Goal: Task Accomplishment & Management: Use online tool/utility

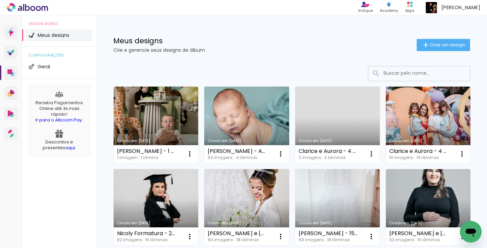
click at [232, 110] on link "Criado em [DATE]" at bounding box center [246, 125] width 85 height 77
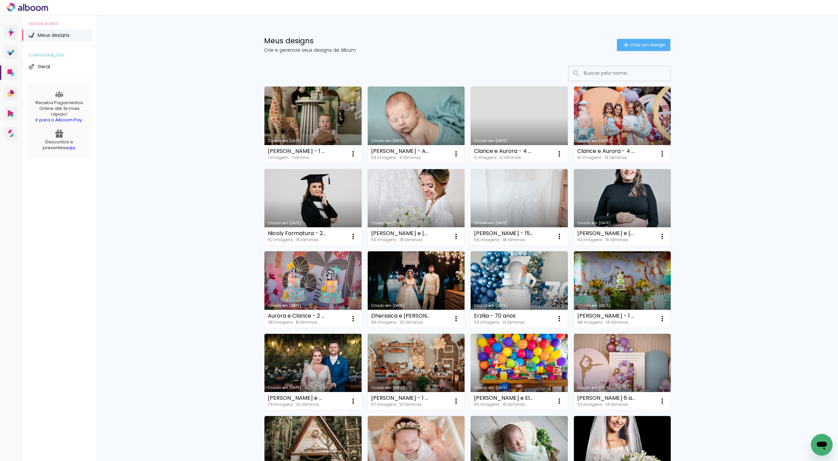
click at [437, 133] on link "Criado em [DATE]" at bounding box center [416, 125] width 97 height 77
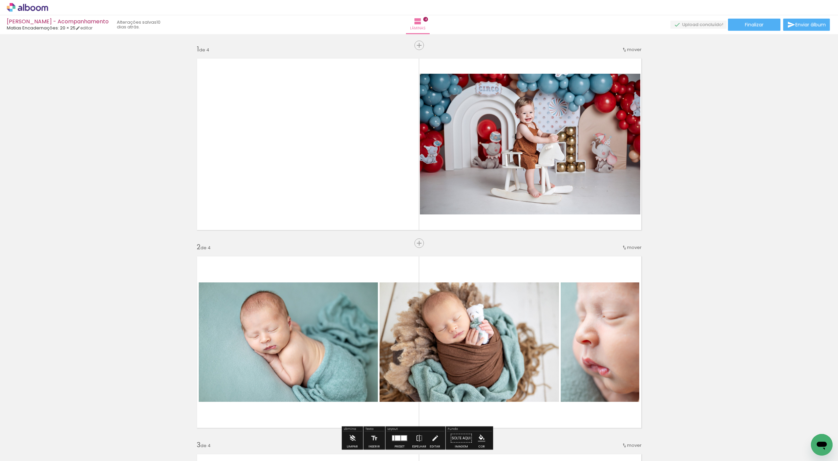
click at [29, 441] on input "Todas as fotos" at bounding box center [19, 441] width 26 height 6
click at [0, 0] on slot "Não utilizadas" at bounding box center [0, 0] width 0 height 0
type input "Não utilizadas"
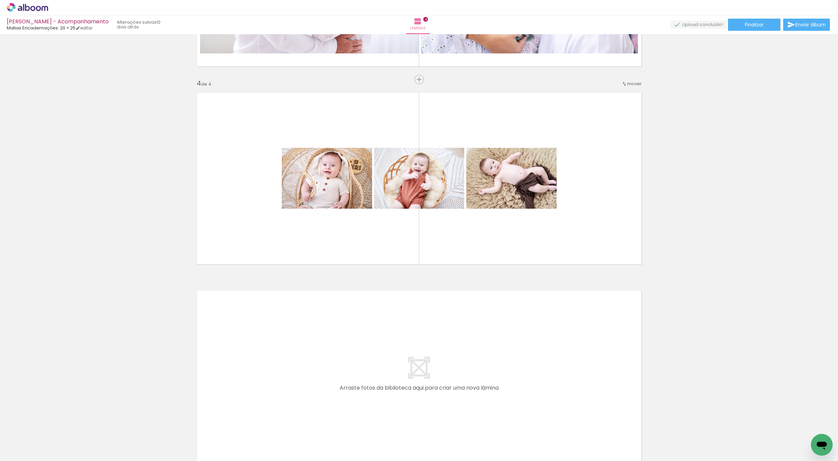
scroll to position [574, 0]
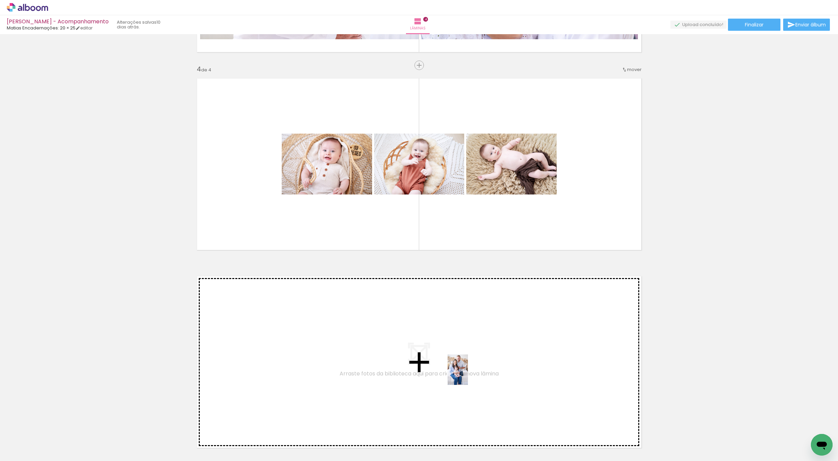
drag, startPoint x: 484, startPoint y: 437, endPoint x: 435, endPoint y: 359, distance: 92.0
click at [435, 359] on quentale-workspace at bounding box center [419, 230] width 838 height 461
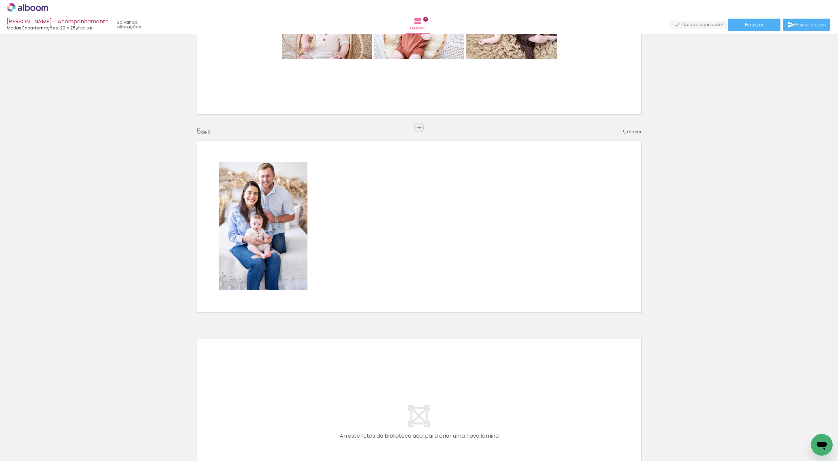
scroll to position [0, 881]
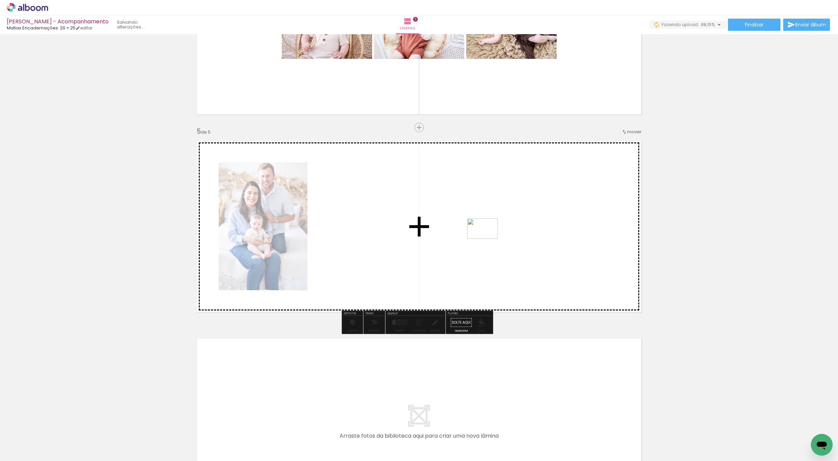
drag, startPoint x: 818, startPoint y: 433, endPoint x: 487, endPoint y: 239, distance: 383.5
click at [487, 239] on quentale-workspace at bounding box center [419, 230] width 838 height 461
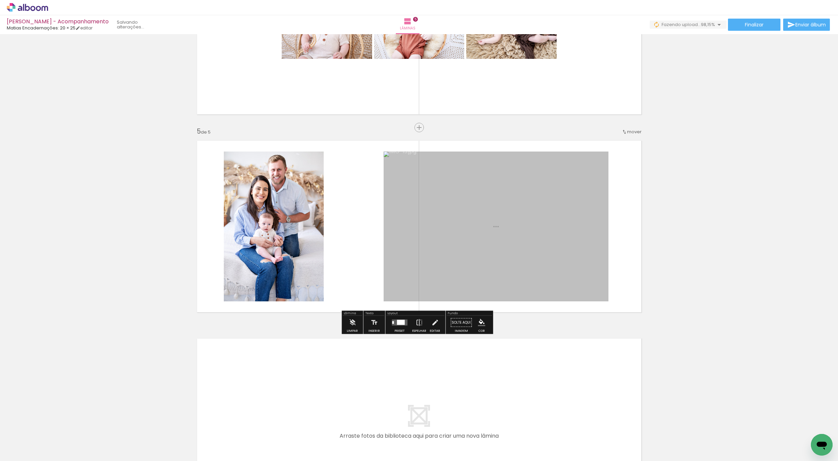
scroll to position [0, 843]
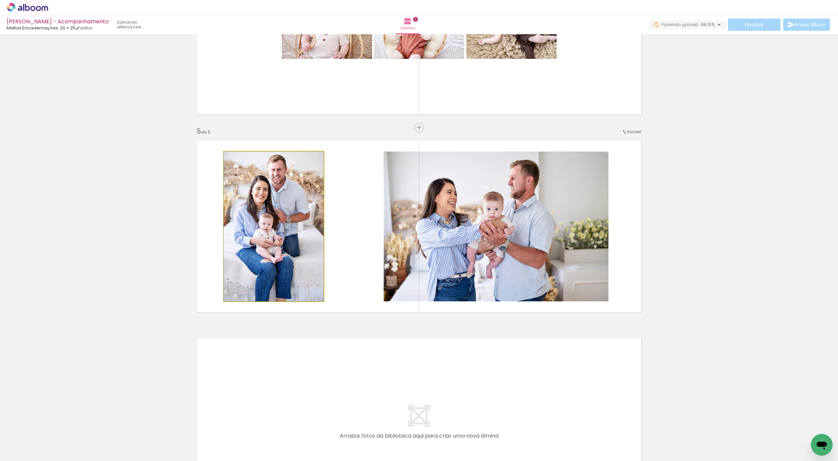
click at [303, 238] on quentale-photo at bounding box center [274, 227] width 100 height 150
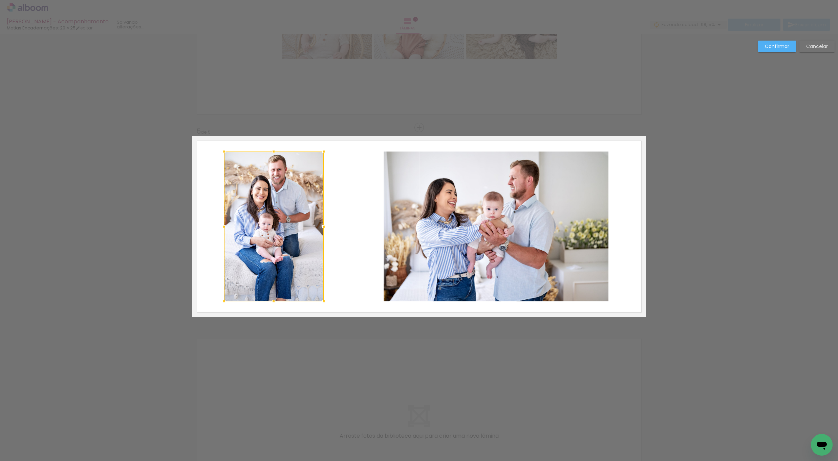
click at [405, 249] on quentale-photo at bounding box center [496, 227] width 225 height 150
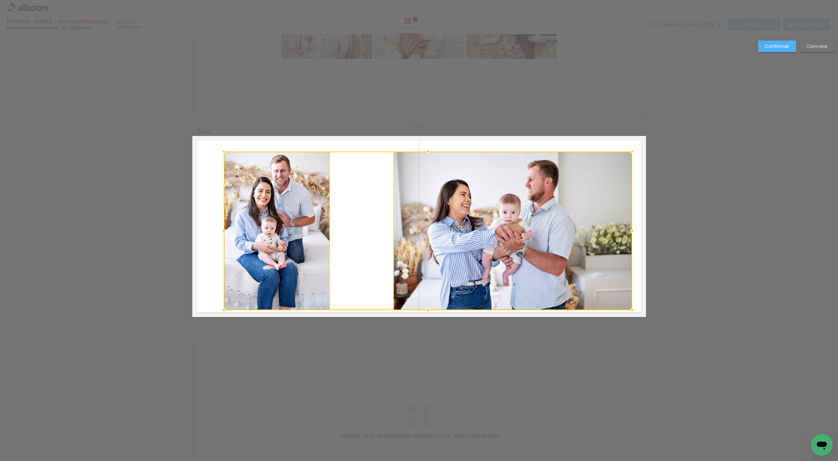
drag, startPoint x: 614, startPoint y: 307, endPoint x: 631, endPoint y: 311, distance: 17.4
click at [631, 311] on div at bounding box center [632, 311] width 14 height 14
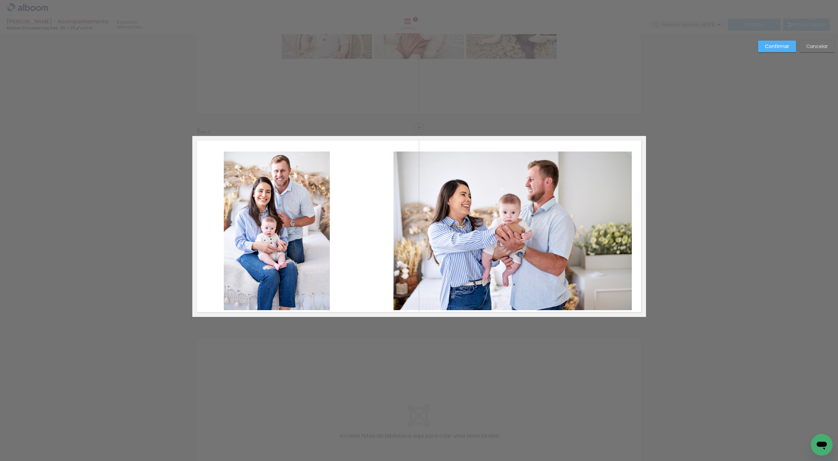
click at [395, 240] on quentale-photo at bounding box center [512, 231] width 239 height 159
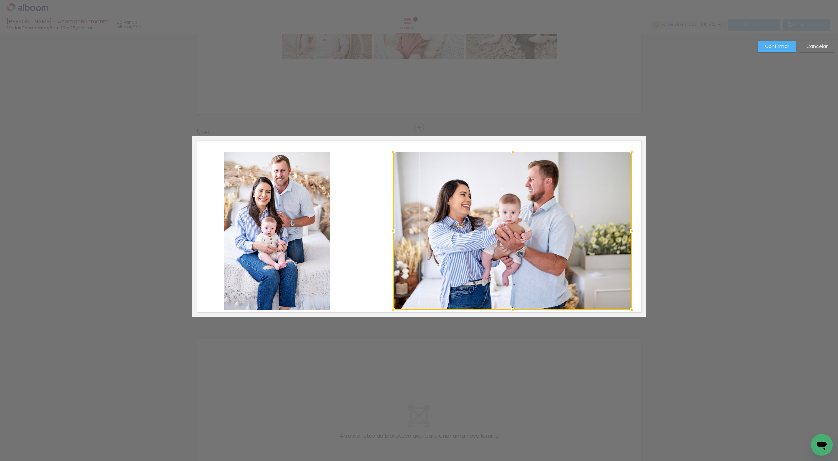
click at [763, 41] on paper-button "Confirmar" at bounding box center [777, 47] width 38 height 12
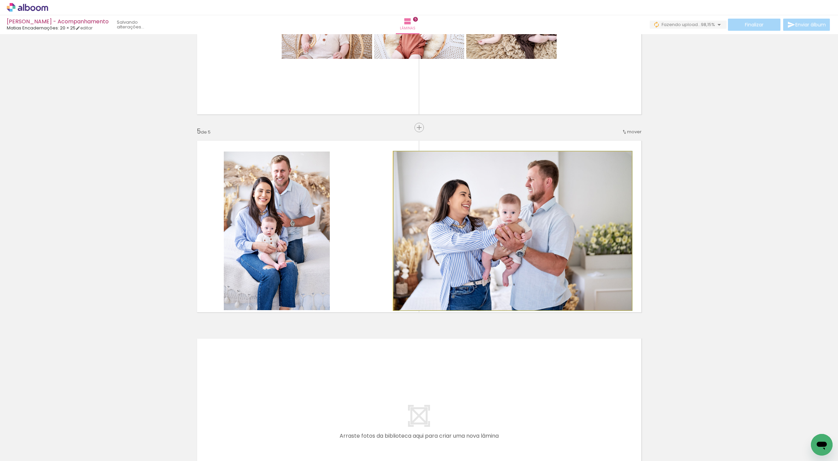
click at [456, 241] on quentale-photo at bounding box center [512, 231] width 239 height 159
drag, startPoint x: 456, startPoint y: 241, endPoint x: 459, endPoint y: 238, distance: 3.8
click at [456, 241] on quentale-photo at bounding box center [512, 231] width 239 height 159
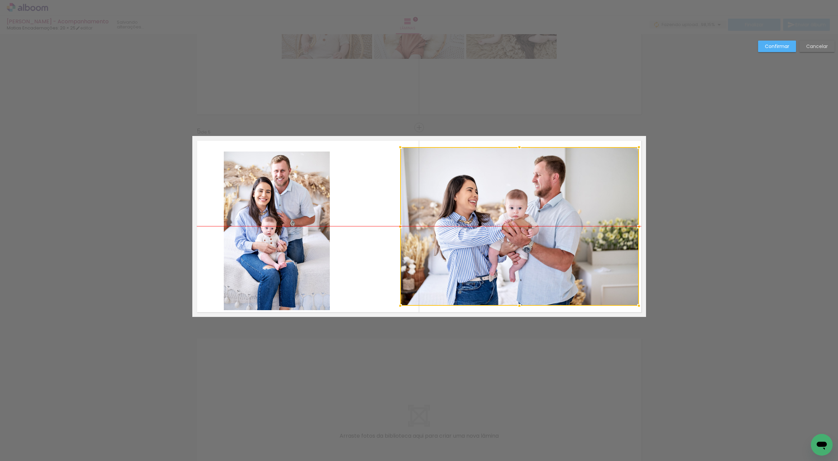
drag, startPoint x: 521, startPoint y: 244, endPoint x: 515, endPoint y: 243, distance: 6.6
click at [528, 239] on div at bounding box center [519, 226] width 239 height 159
click at [291, 227] on quentale-photo at bounding box center [277, 231] width 106 height 159
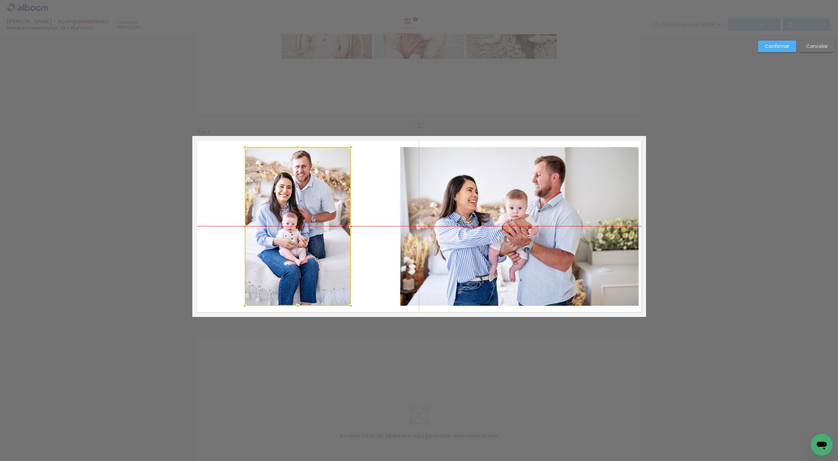
drag, startPoint x: 285, startPoint y: 232, endPoint x: 303, endPoint y: 230, distance: 18.1
click at [303, 230] on div at bounding box center [298, 226] width 106 height 159
click at [781, 41] on paper-button "Confirmar" at bounding box center [777, 47] width 38 height 12
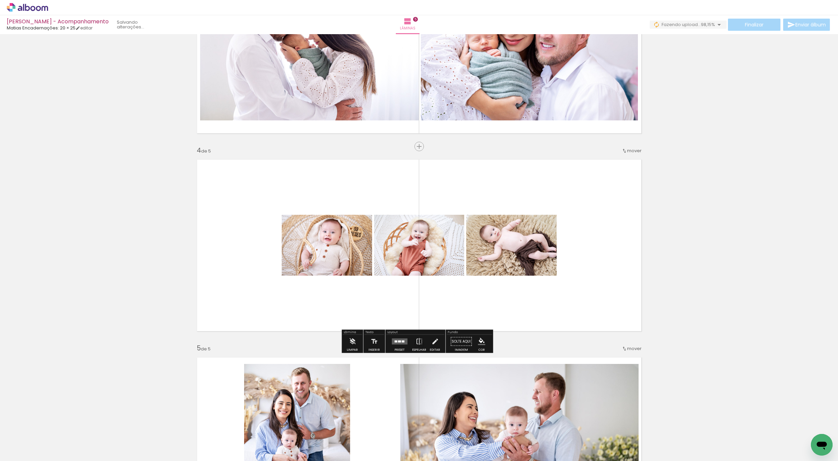
scroll to position [487, 0]
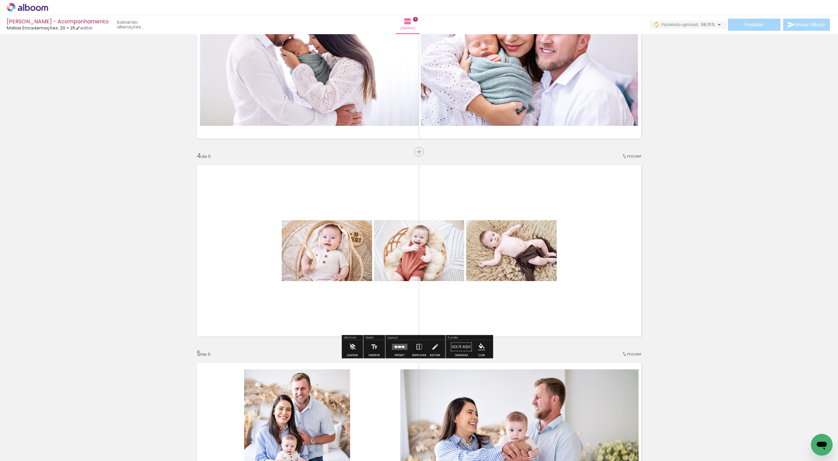
click at [398, 348] on div at bounding box center [399, 347] width 3 height 2
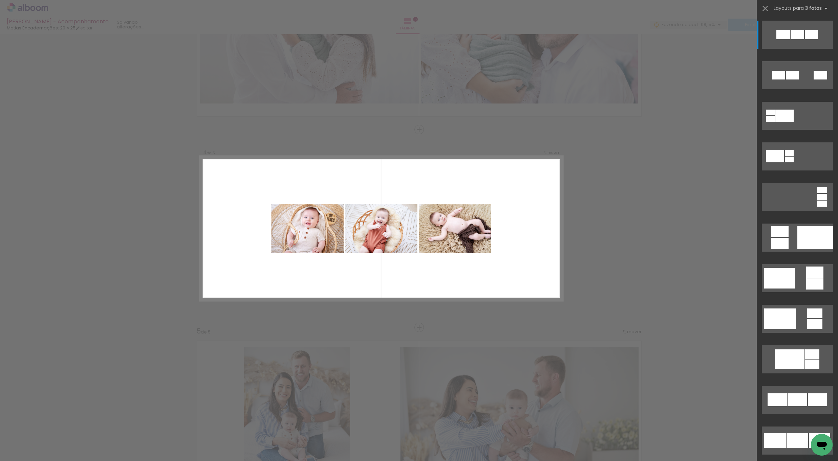
scroll to position [512, 0]
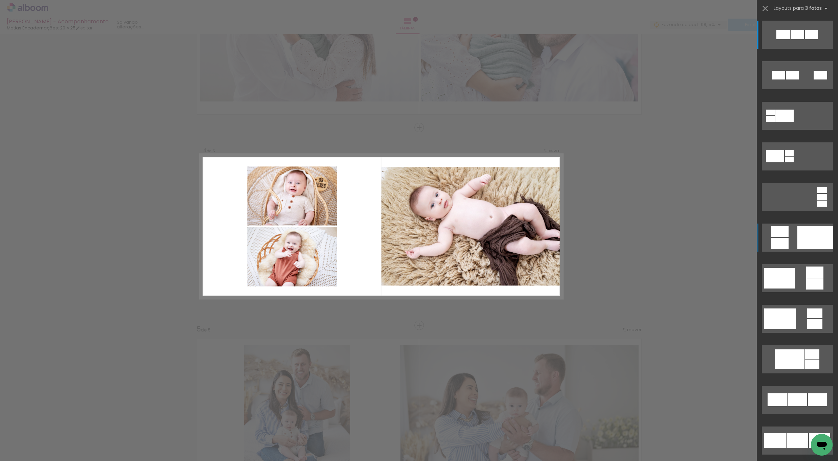
click at [801, 239] on div at bounding box center [815, 237] width 36 height 23
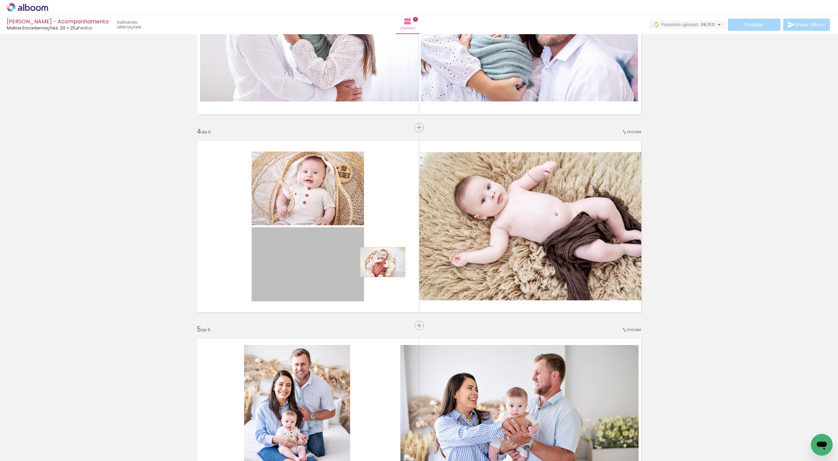
drag, startPoint x: 336, startPoint y: 275, endPoint x: 506, endPoint y: 225, distance: 176.4
click at [0, 0] on slot at bounding box center [0, 0] width 0 height 0
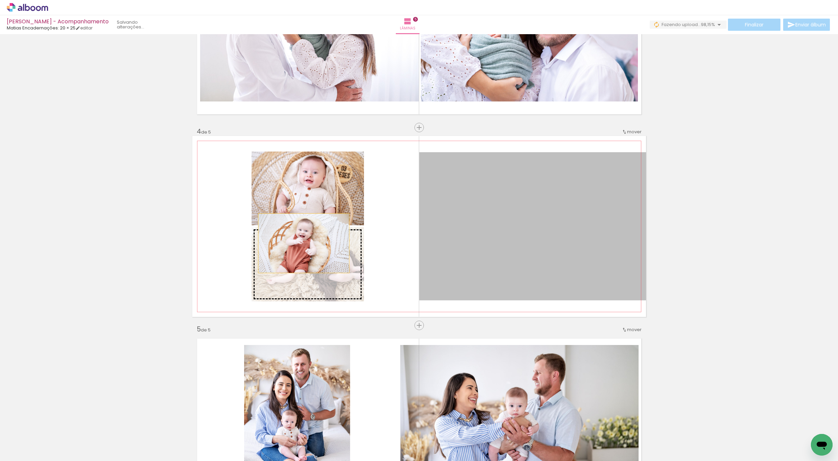
drag, startPoint x: 508, startPoint y: 235, endPoint x: 300, endPoint y: 244, distance: 209.1
click at [0, 0] on slot at bounding box center [0, 0] width 0 height 0
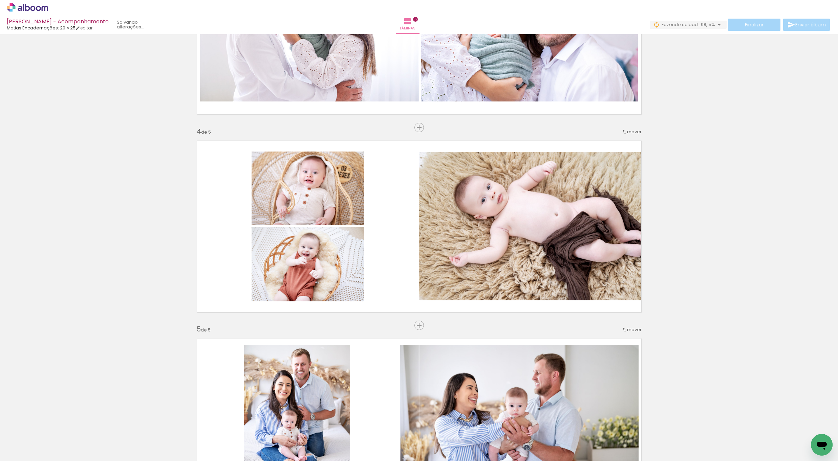
scroll to position [0, 259]
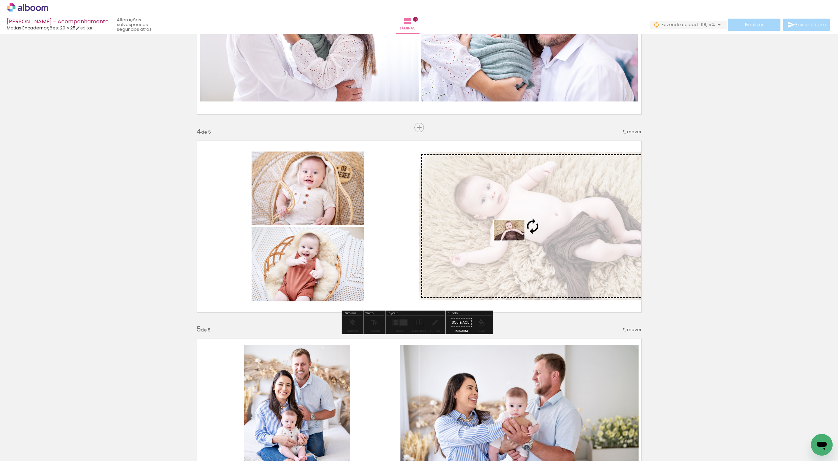
drag, startPoint x: 393, startPoint y: 426, endPoint x: 525, endPoint y: 268, distance: 206.0
click at [514, 242] on quentale-workspace at bounding box center [419, 230] width 838 height 461
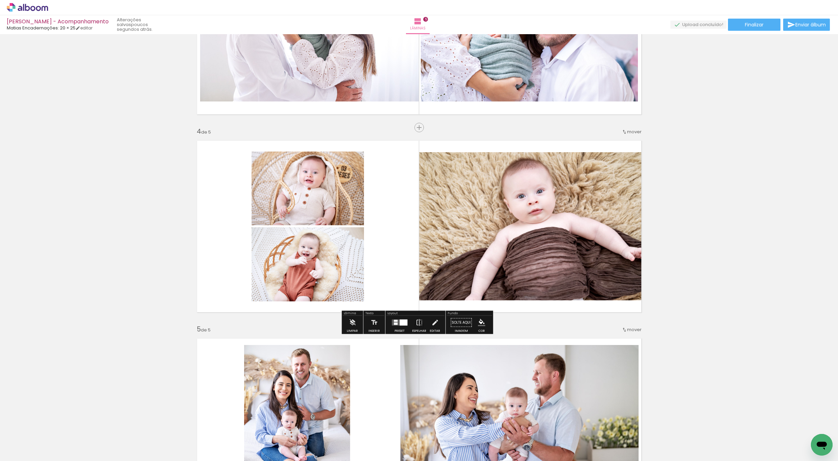
click at [492, 247] on quentale-photo at bounding box center [532, 226] width 227 height 148
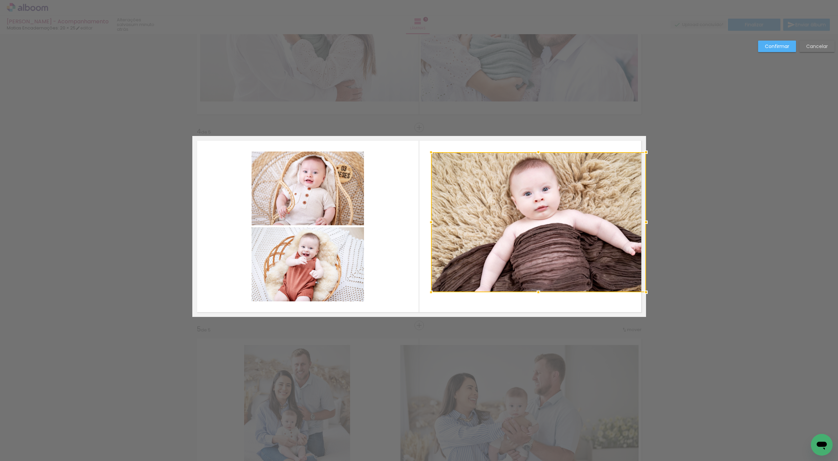
drag, startPoint x: 417, startPoint y: 301, endPoint x: 429, endPoint y: 294, distance: 14.2
click at [429, 294] on div at bounding box center [431, 293] width 14 height 14
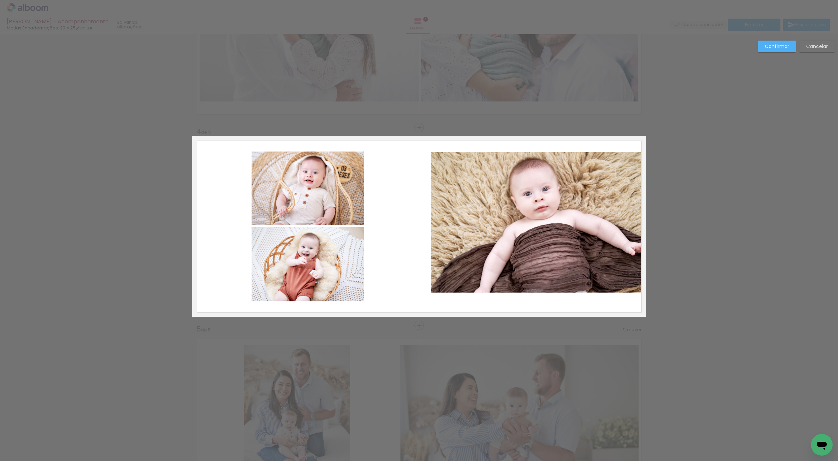
drag, startPoint x: 563, startPoint y: 214, endPoint x: 555, endPoint y: 218, distance: 8.8
click at [562, 214] on quentale-photo at bounding box center [538, 222] width 215 height 140
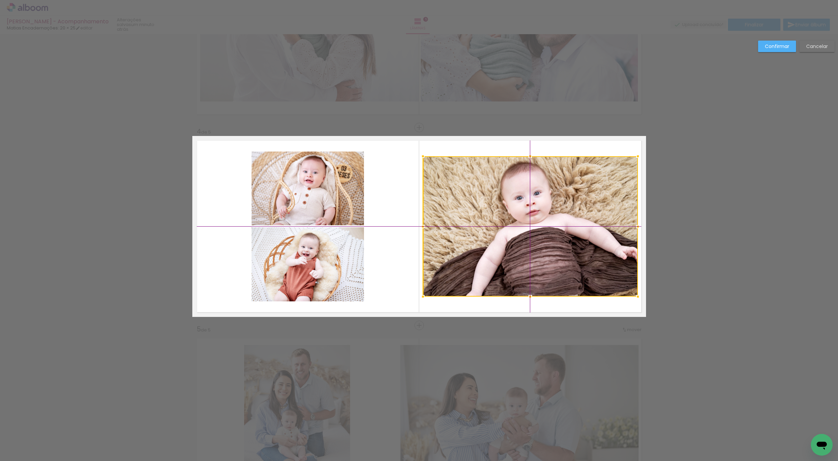
drag, startPoint x: 541, startPoint y: 225, endPoint x: 534, endPoint y: 229, distance: 7.4
click at [534, 229] on div at bounding box center [530, 226] width 215 height 140
click at [301, 204] on quentale-photo at bounding box center [308, 189] width 112 height 74
click at [319, 277] on quentale-photo at bounding box center [308, 264] width 112 height 74
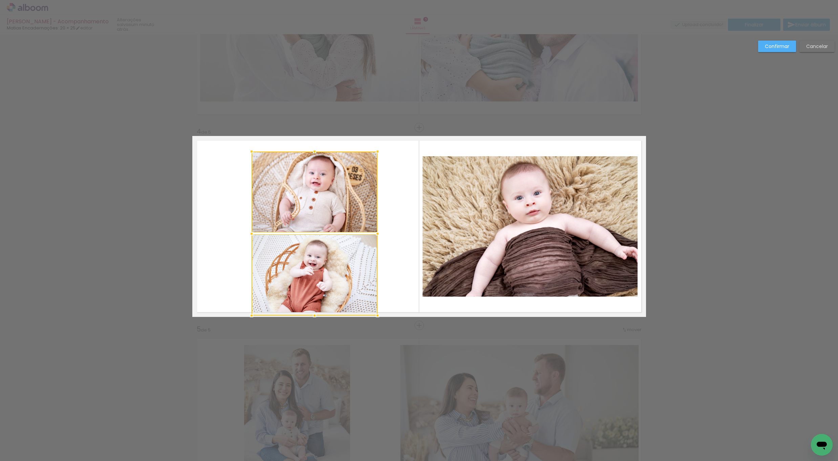
drag, startPoint x: 370, startPoint y: 307, endPoint x: 374, endPoint y: 314, distance: 8.2
click at [374, 314] on div at bounding box center [378, 316] width 14 height 14
click at [347, 283] on div at bounding box center [315, 275] width 126 height 81
click at [343, 229] on quentale-photo at bounding box center [315, 192] width 126 height 81
click at [345, 261] on quentale-photo at bounding box center [315, 275] width 126 height 81
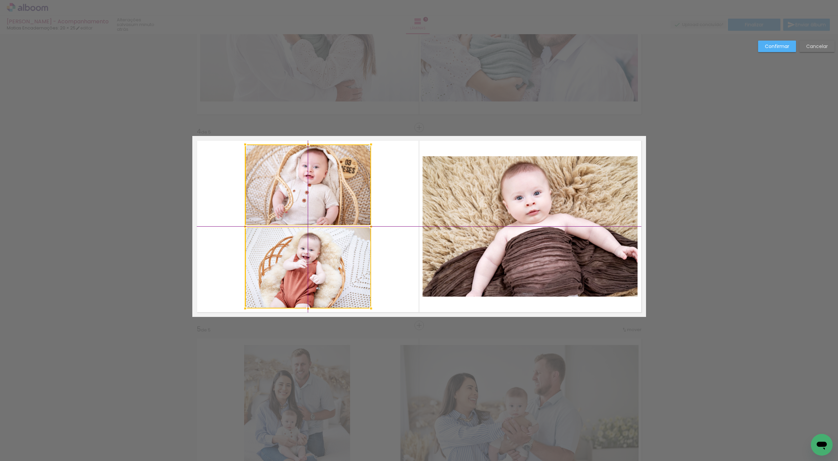
click at [339, 277] on div at bounding box center [308, 227] width 126 height 164
click at [0, 0] on slot "Confirmar" at bounding box center [0, 0] width 0 height 0
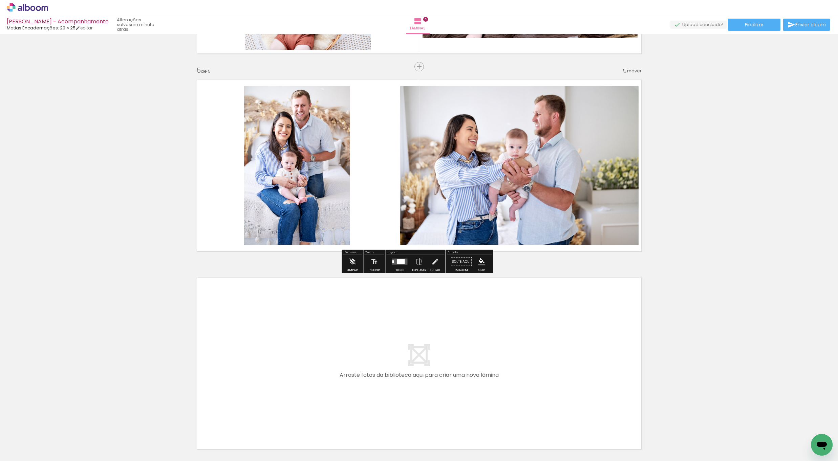
scroll to position [773, 0]
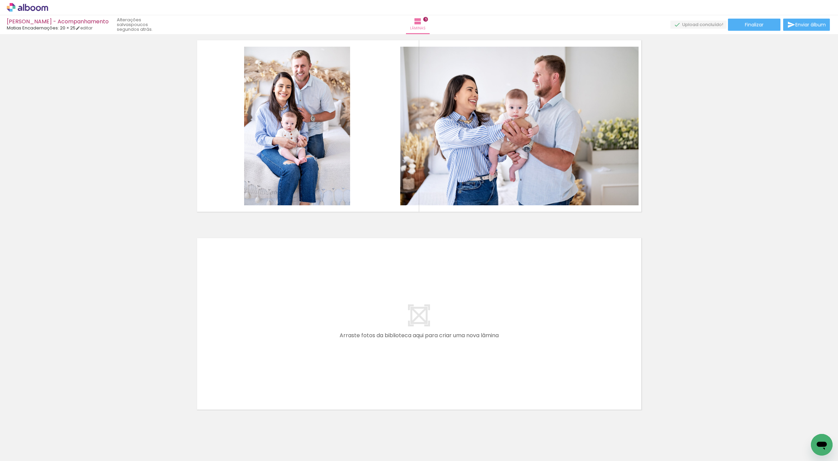
scroll to position [829, 0]
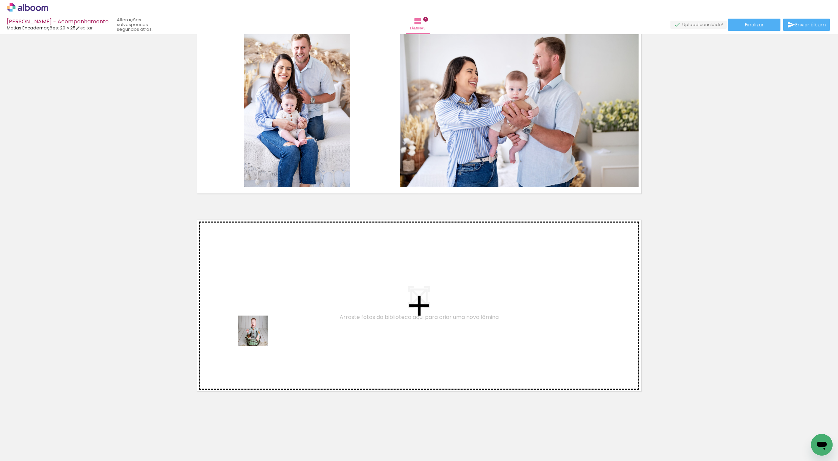
drag, startPoint x: 124, startPoint y: 441, endPoint x: 290, endPoint y: 311, distance: 210.8
click at [290, 311] on quentale-workspace at bounding box center [419, 230] width 838 height 461
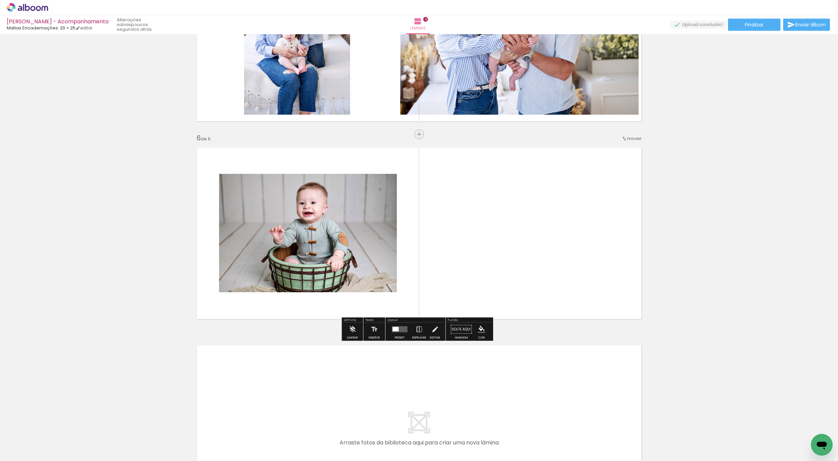
scroll to position [908, 0]
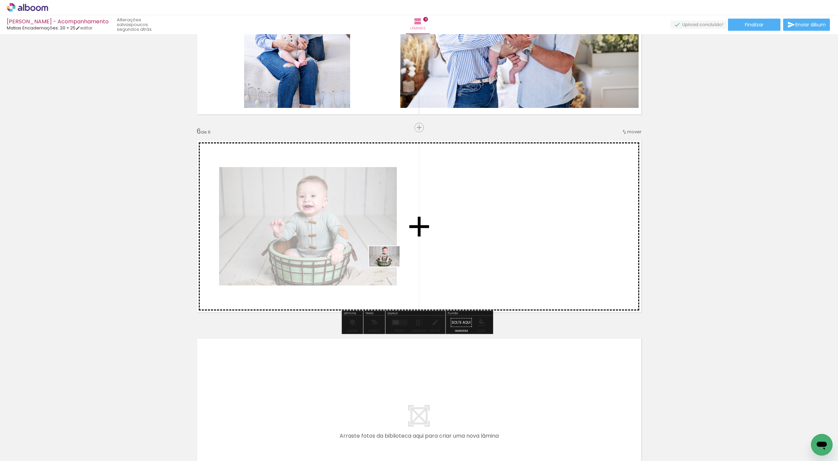
drag, startPoint x: 172, startPoint y: 433, endPoint x: 408, endPoint y: 251, distance: 298.1
click at [408, 251] on quentale-workspace at bounding box center [419, 230] width 838 height 461
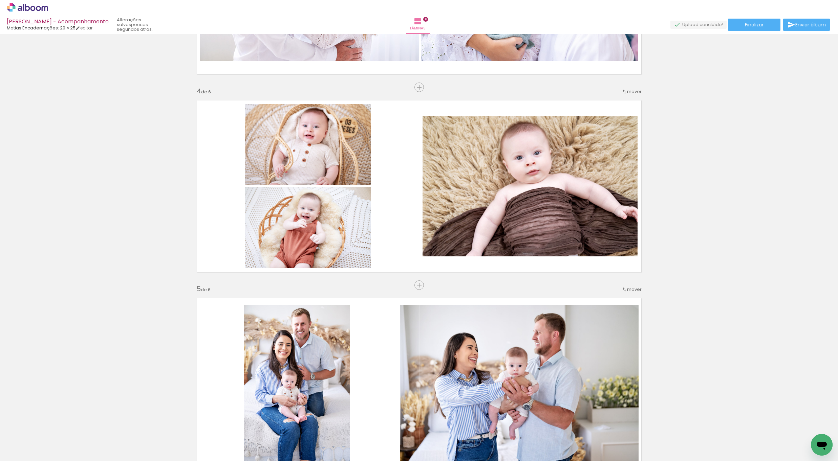
scroll to position [0, 0]
click at [171, 287] on div "Inserir lâmina 1 de 6 Inserir lâmina 2 de 6 Inserir lâmina 3 de 6 Inserir lâmin…" at bounding box center [419, 177] width 838 height 1387
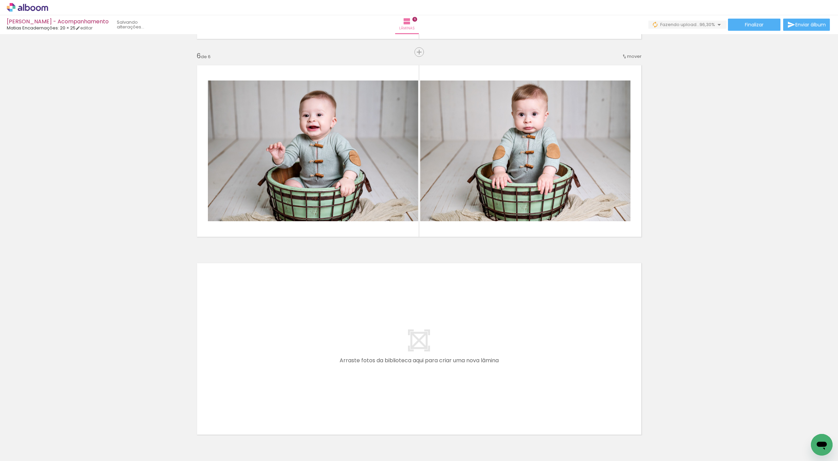
scroll to position [0, 767]
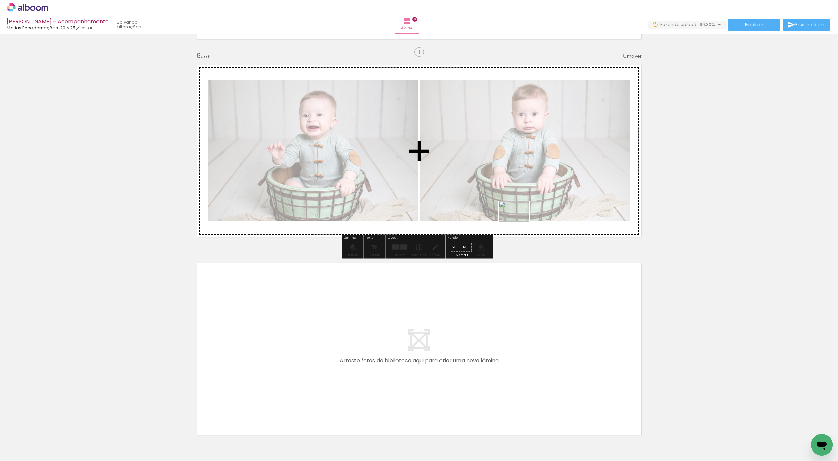
drag, startPoint x: 831, startPoint y: 432, endPoint x: 519, endPoint y: 222, distance: 377.1
click at [519, 222] on quentale-workspace at bounding box center [419, 230] width 838 height 461
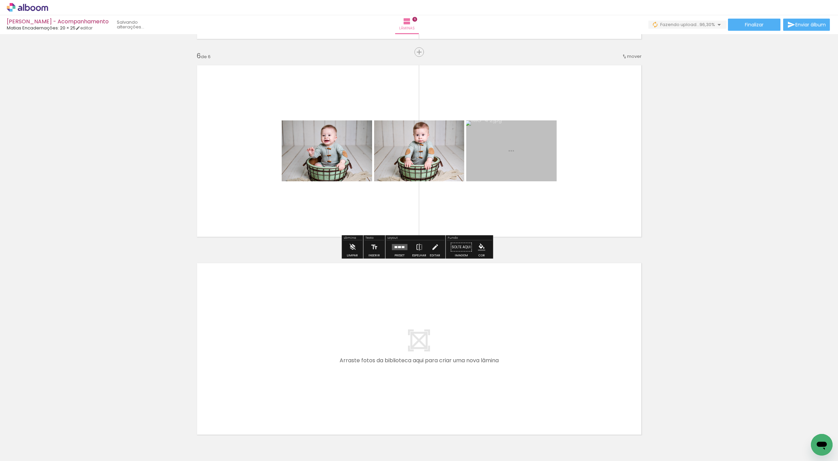
scroll to position [0, 730]
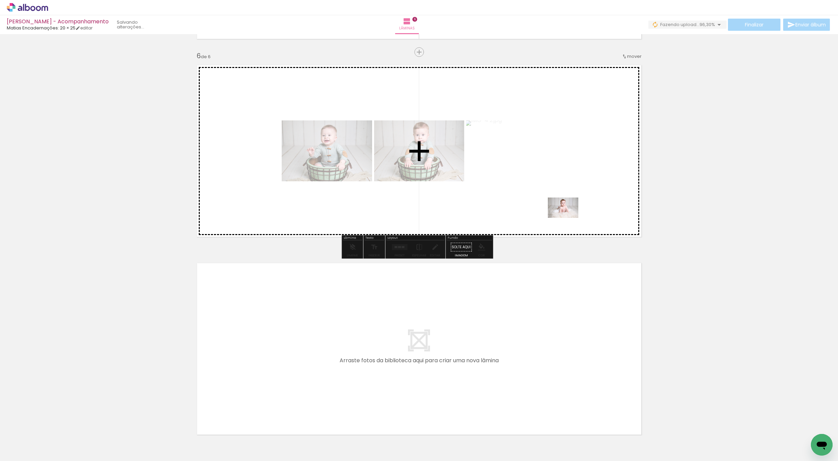
drag, startPoint x: 822, startPoint y: 431, endPoint x: 552, endPoint y: 226, distance: 339.5
click at [567, 219] on quentale-workspace at bounding box center [419, 230] width 838 height 461
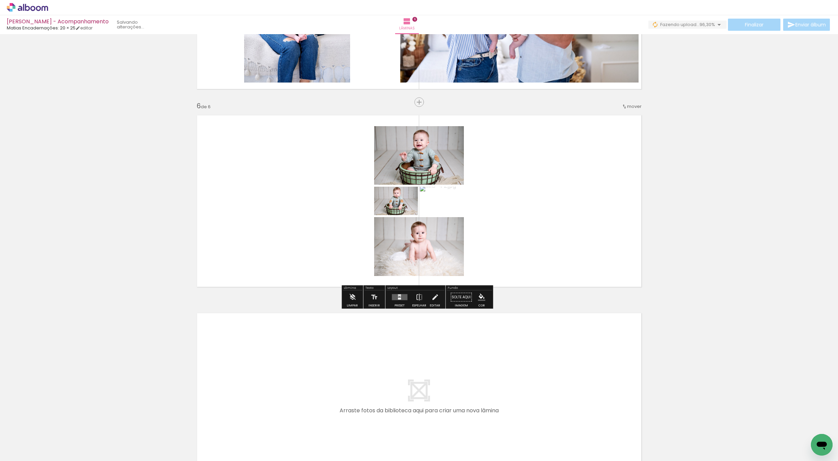
scroll to position [933, 0]
click at [399, 298] on quentale-layouter at bounding box center [400, 298] width 16 height 6
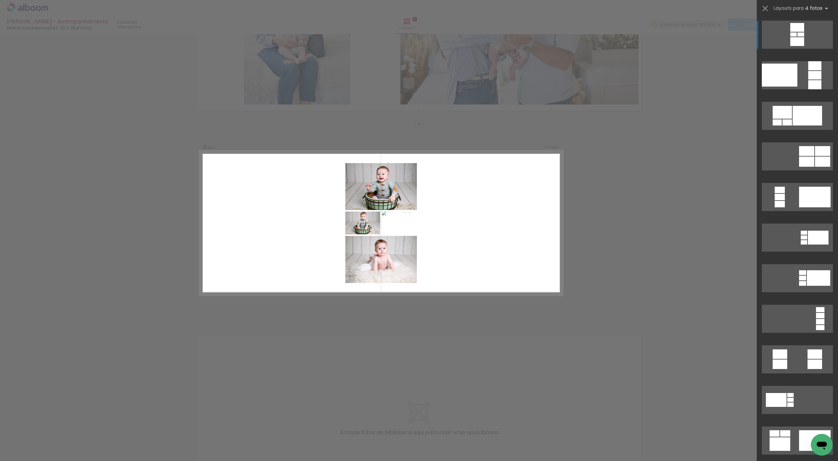
scroll to position [908, 0]
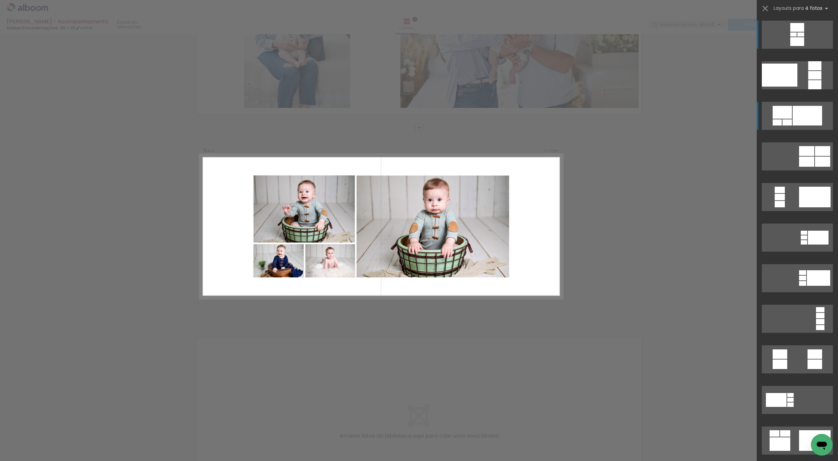
click at [790, 32] on div at bounding box center [797, 27] width 14 height 9
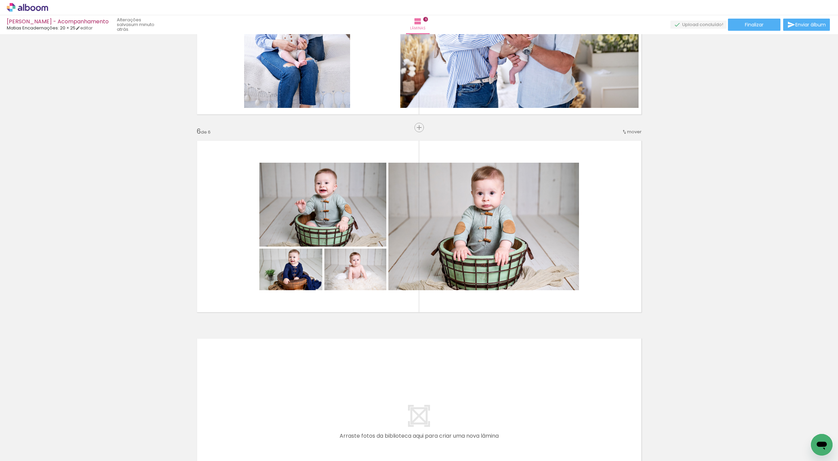
scroll to position [0, 75]
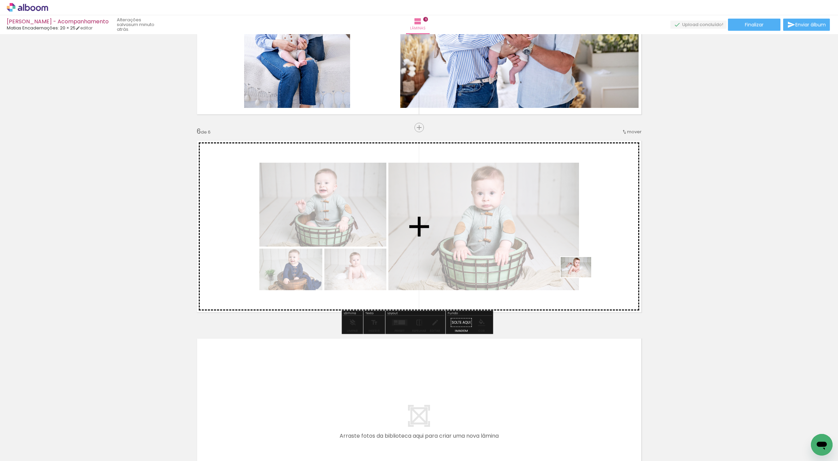
drag, startPoint x: 268, startPoint y: 444, endPoint x: 590, endPoint y: 292, distance: 356.0
click at [603, 276] on quentale-workspace at bounding box center [419, 230] width 838 height 461
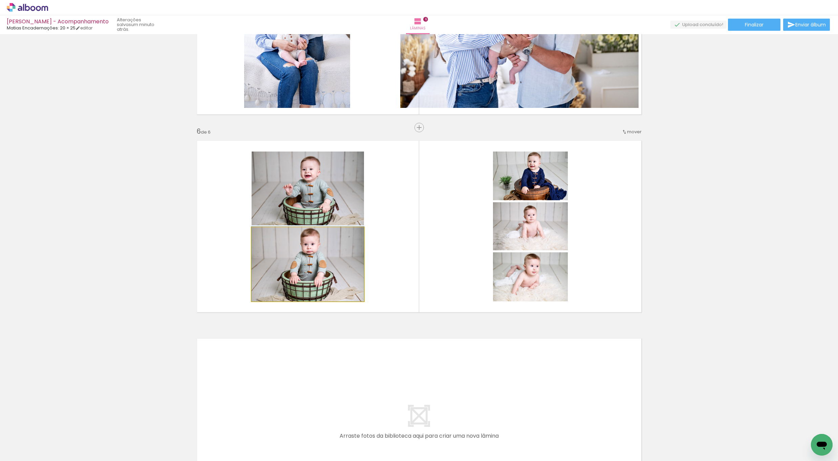
drag, startPoint x: 333, startPoint y: 278, endPoint x: 293, endPoint y: 267, distance: 41.4
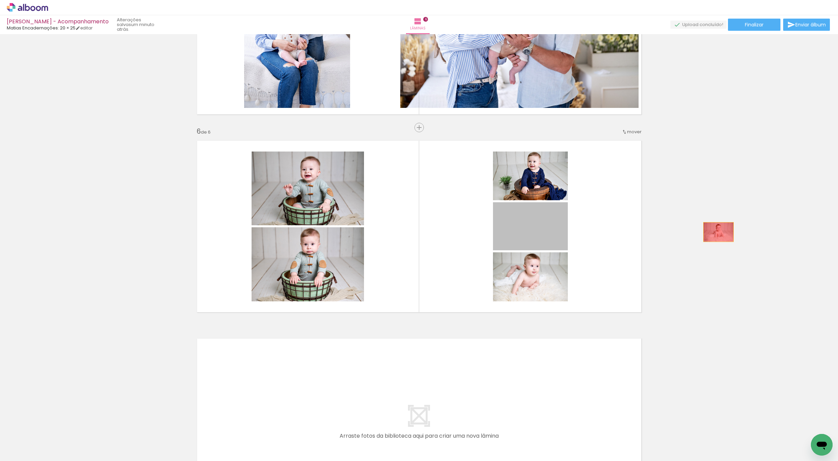
drag, startPoint x: 543, startPoint y: 237, endPoint x: 717, endPoint y: 233, distance: 173.7
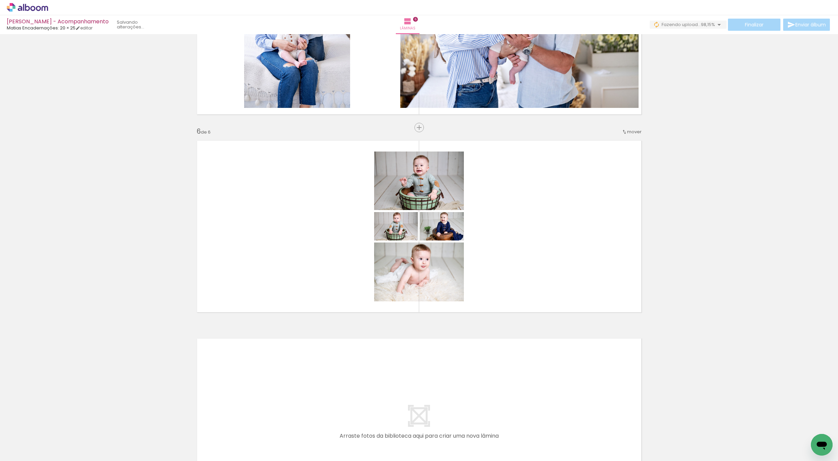
scroll to position [0, 692]
click at [808, 436] on div at bounding box center [817, 438] width 34 height 22
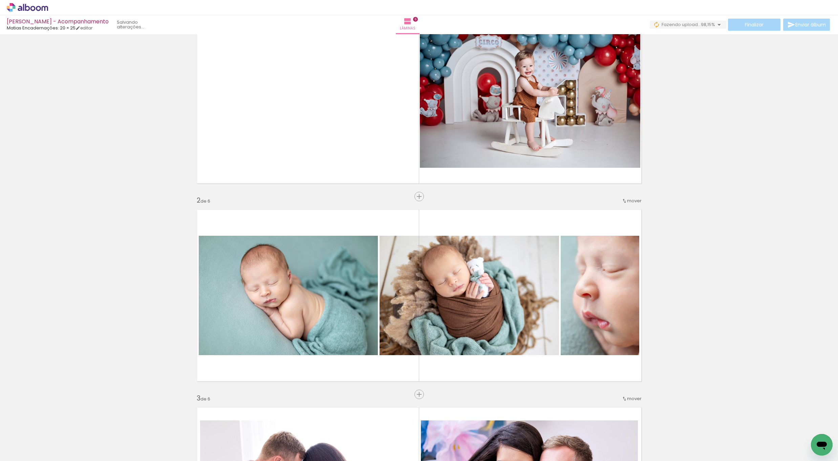
scroll to position [0, 0]
drag, startPoint x: 313, startPoint y: 291, endPoint x: 285, endPoint y: 307, distance: 32.3
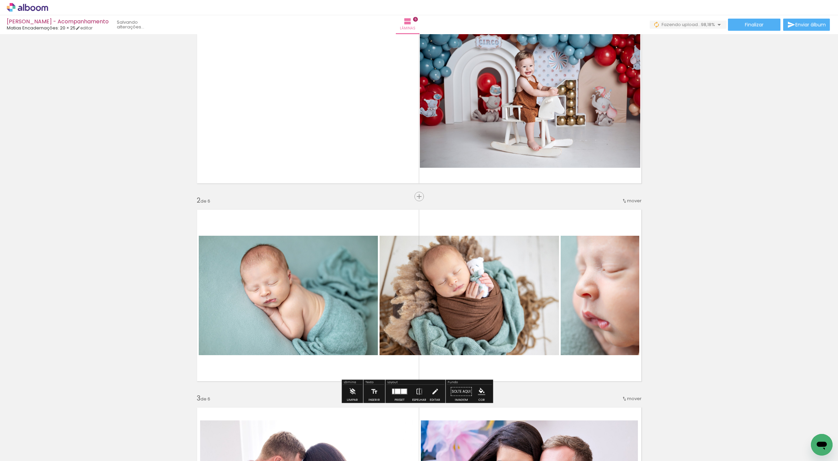
scroll to position [0, 730]
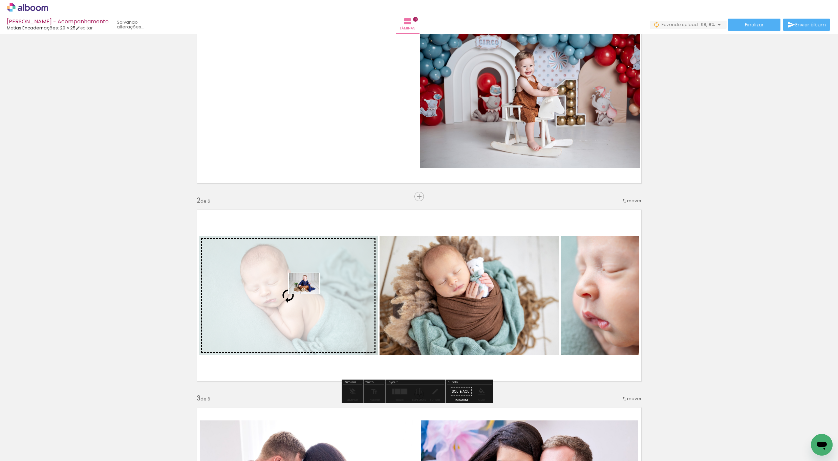
drag, startPoint x: 811, startPoint y: 431, endPoint x: 348, endPoint y: 305, distance: 479.6
click at [309, 294] on quentale-workspace at bounding box center [419, 230] width 838 height 461
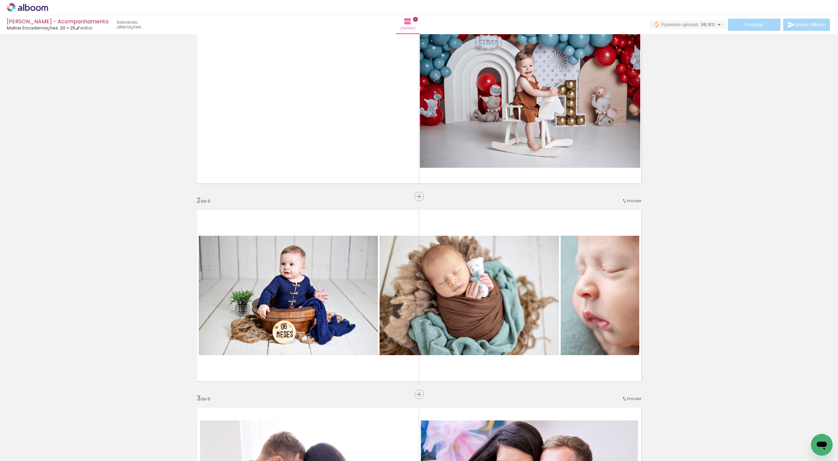
click at [803, 424] on iron-icon at bounding box center [802, 424] width 7 height 7
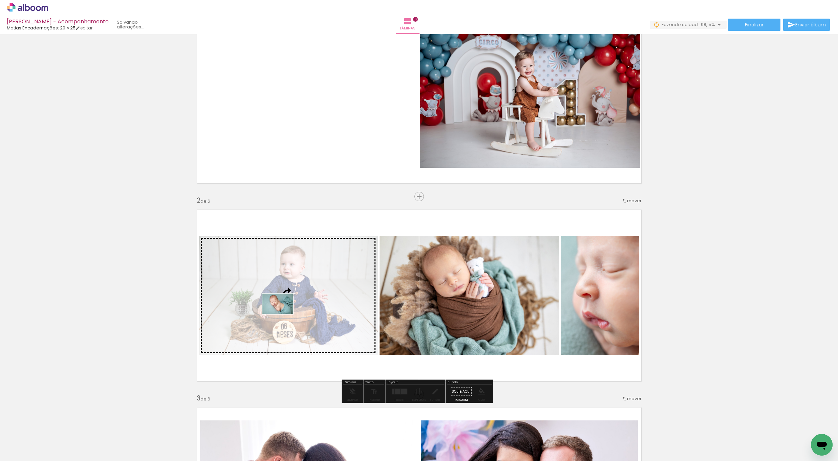
drag, startPoint x: 74, startPoint y: 444, endPoint x: 282, endPoint y: 314, distance: 245.0
click at [282, 314] on quentale-workspace at bounding box center [419, 230] width 838 height 461
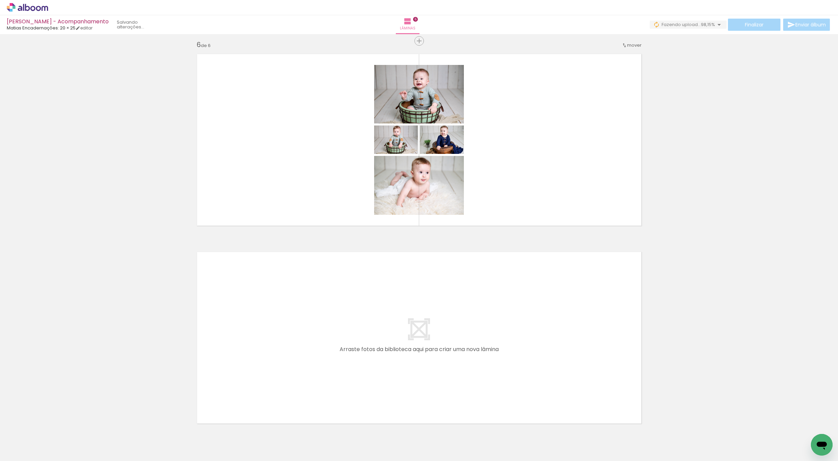
scroll to position [0, 692]
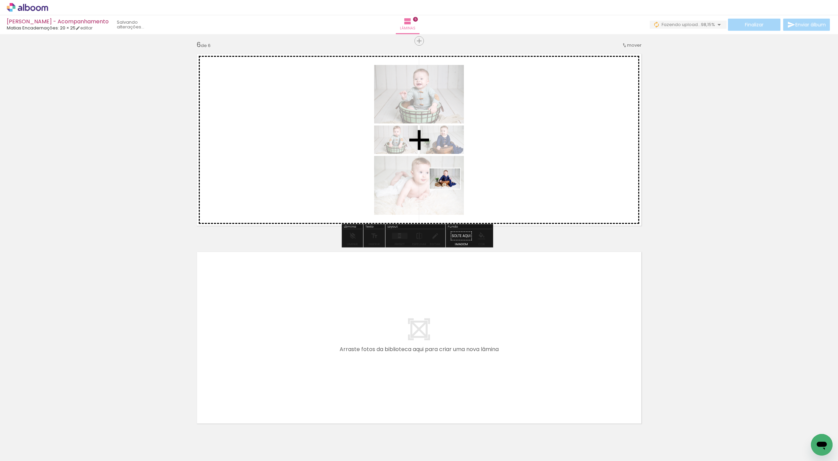
drag, startPoint x: 819, startPoint y: 430, endPoint x: 466, endPoint y: 167, distance: 440.2
click at [448, 189] on quentale-workspace at bounding box center [419, 230] width 838 height 461
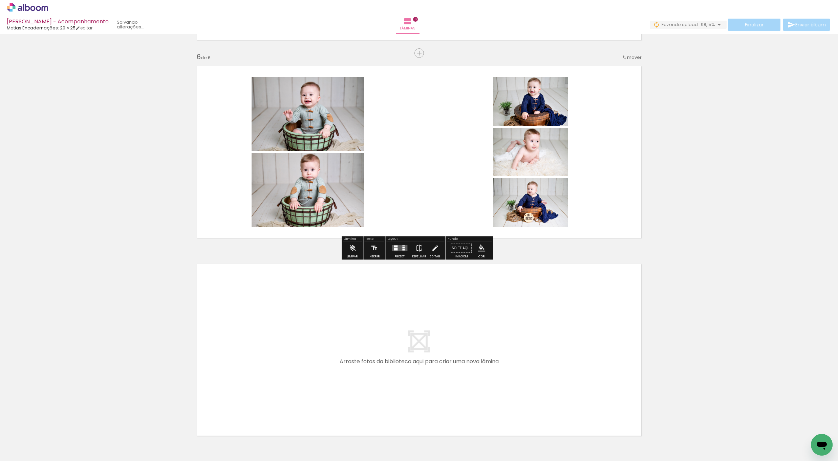
scroll to position [983, 0]
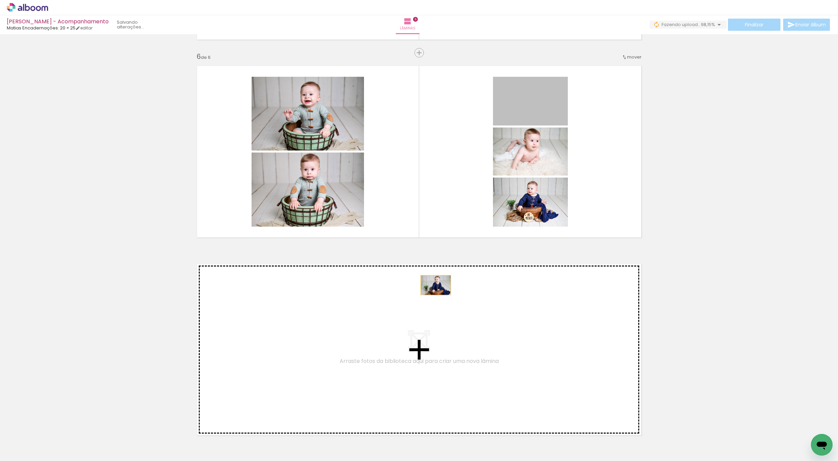
drag, startPoint x: 539, startPoint y: 113, endPoint x: 427, endPoint y: 312, distance: 228.4
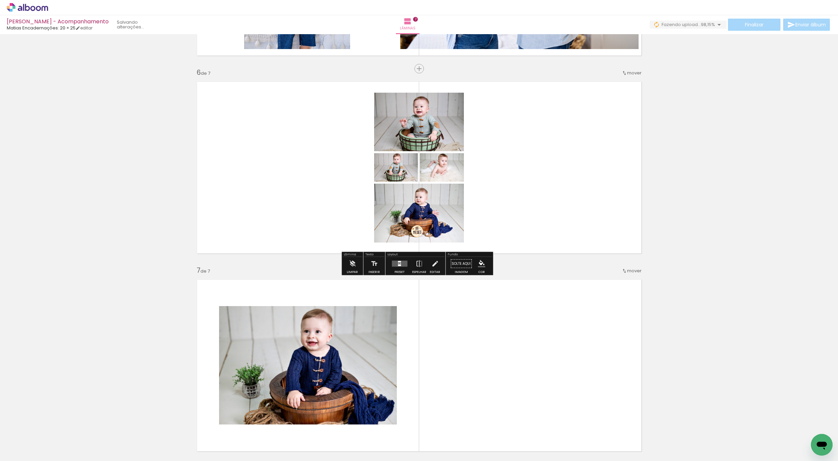
scroll to position [965, 0]
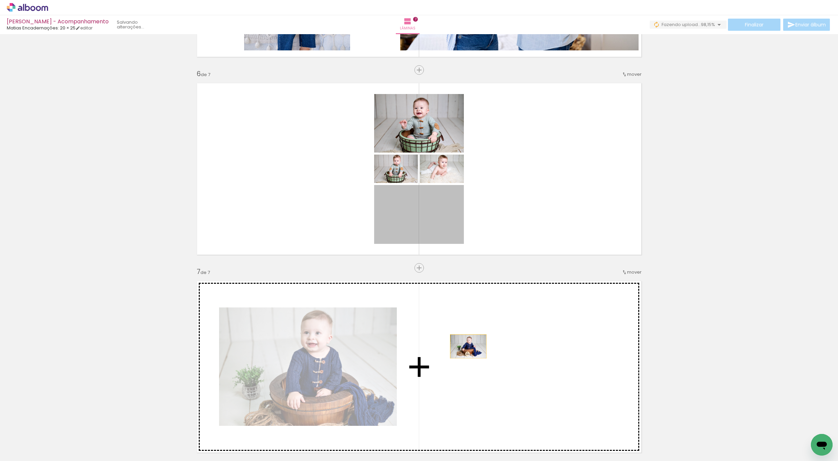
drag, startPoint x: 438, startPoint y: 222, endPoint x: 472, endPoint y: 346, distance: 128.7
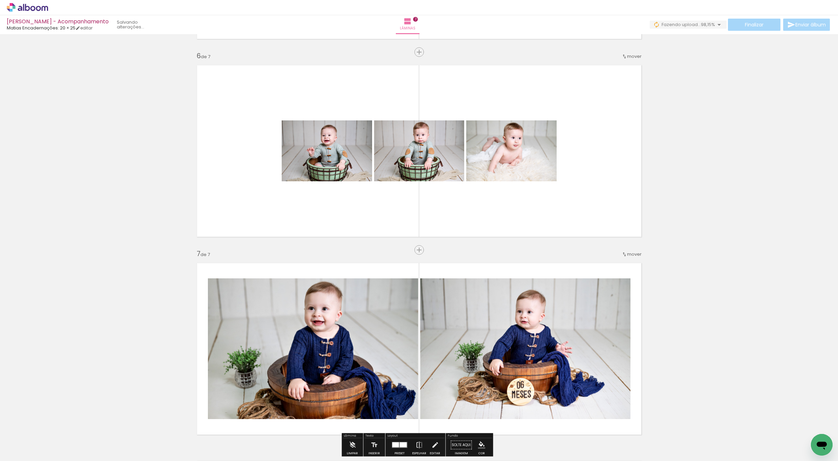
scroll to position [995, 0]
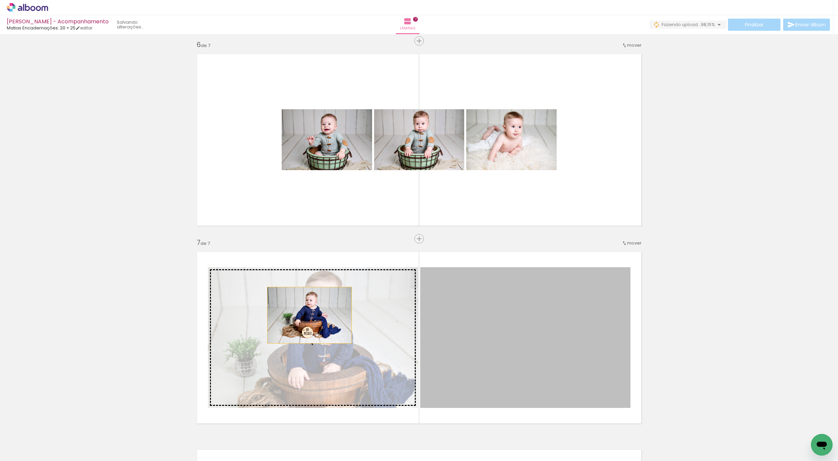
drag, startPoint x: 524, startPoint y: 332, endPoint x: 301, endPoint y: 319, distance: 222.8
click at [0, 0] on slot at bounding box center [0, 0] width 0 height 0
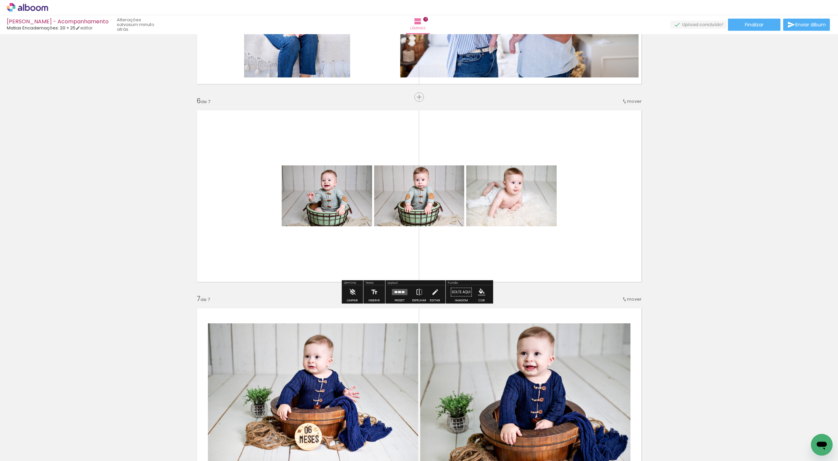
scroll to position [938, 0]
click at [399, 293] on quentale-layouter at bounding box center [400, 293] width 16 height 6
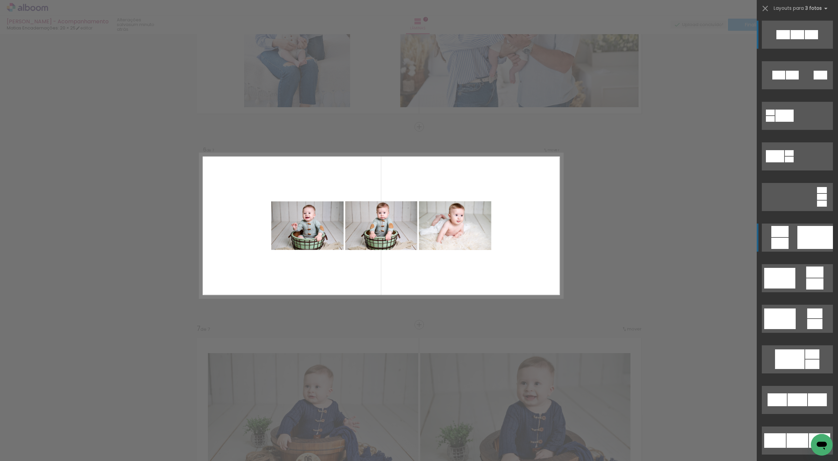
scroll to position [908, 0]
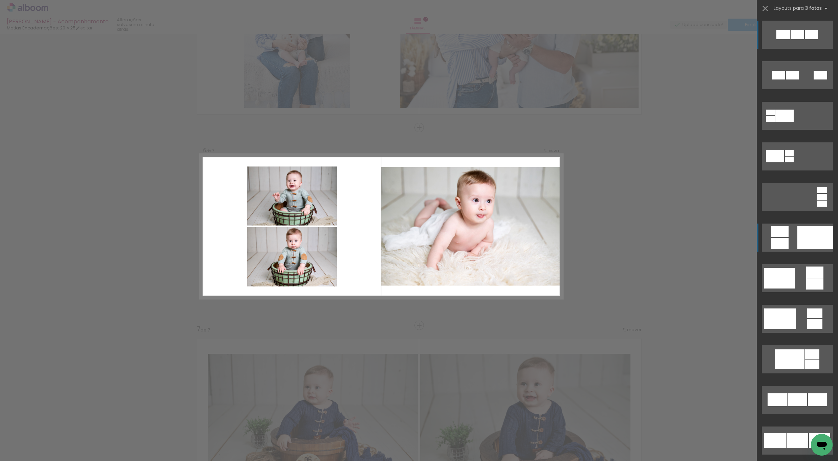
click at [788, 49] on quentale-layouter at bounding box center [797, 35] width 71 height 28
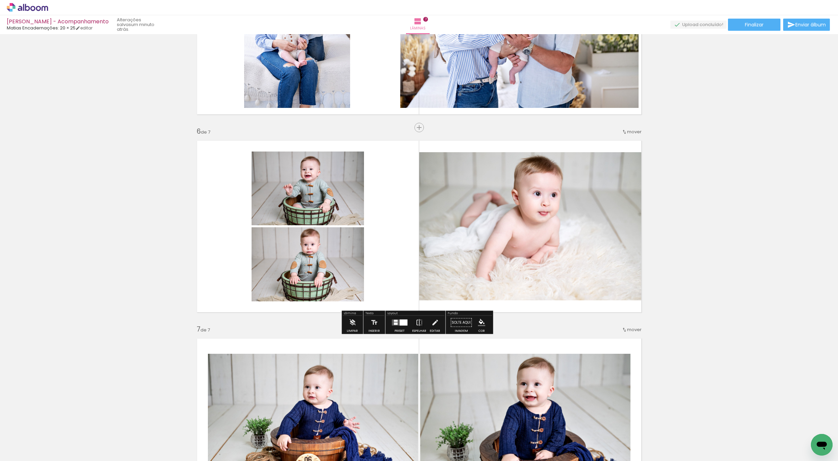
click at [335, 204] on quentale-photo at bounding box center [308, 189] width 112 height 74
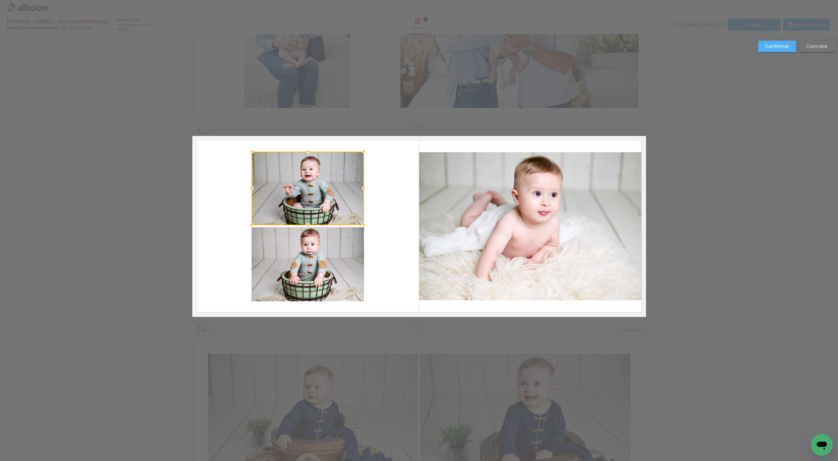
click at [334, 283] on quentale-photo at bounding box center [308, 264] width 112 height 74
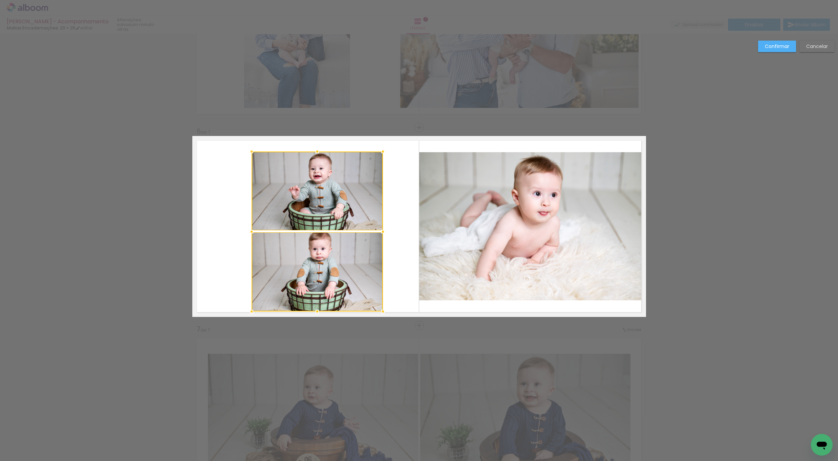
drag, startPoint x: 373, startPoint y: 309, endPoint x: 370, endPoint y: 291, distance: 18.5
click at [377, 311] on div at bounding box center [383, 312] width 14 height 14
click at [329, 217] on quentale-photo at bounding box center [317, 191] width 131 height 79
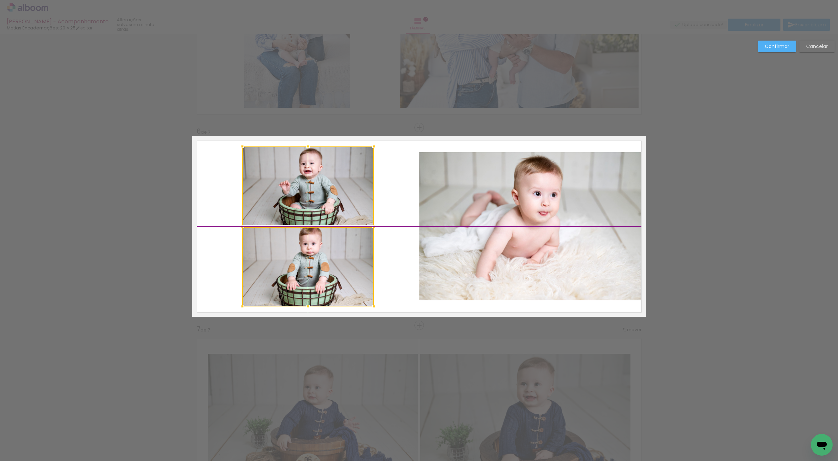
drag, startPoint x: 331, startPoint y: 284, endPoint x: 378, endPoint y: 262, distance: 51.7
click at [321, 279] on div at bounding box center [307, 227] width 131 height 160
click at [332, 192] on quentale-photo at bounding box center [307, 186] width 131 height 79
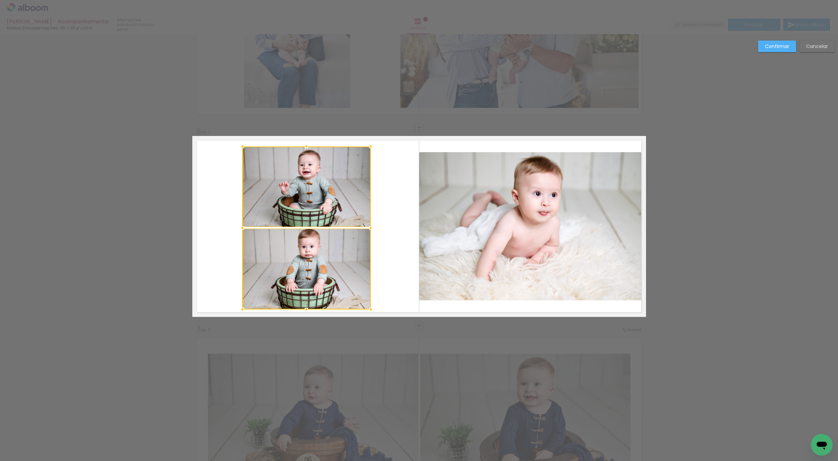
click at [370, 311] on div at bounding box center [371, 310] width 14 height 14
click at [334, 208] on quentale-photo at bounding box center [306, 187] width 128 height 81
click at [333, 255] on quentale-photo at bounding box center [306, 269] width 128 height 81
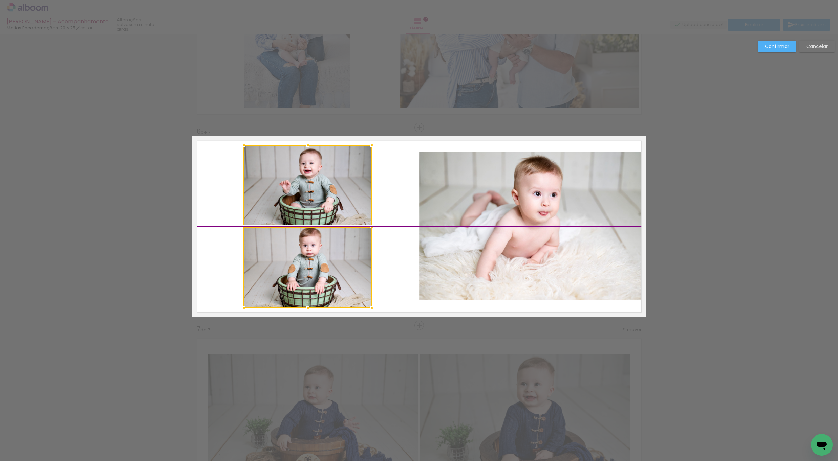
click at [317, 274] on div at bounding box center [308, 226] width 128 height 163
click at [466, 244] on quentale-photo at bounding box center [532, 226] width 227 height 148
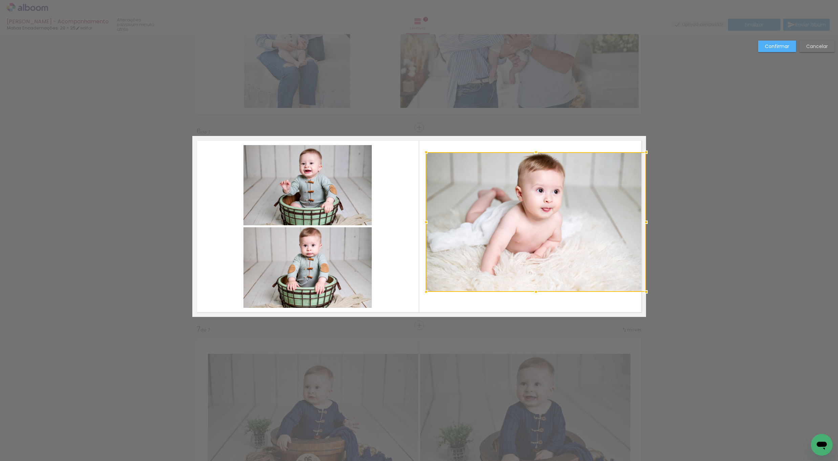
drag, startPoint x: 418, startPoint y: 299, endPoint x: 427, endPoint y: 291, distance: 11.8
click at [427, 291] on div at bounding box center [426, 292] width 14 height 14
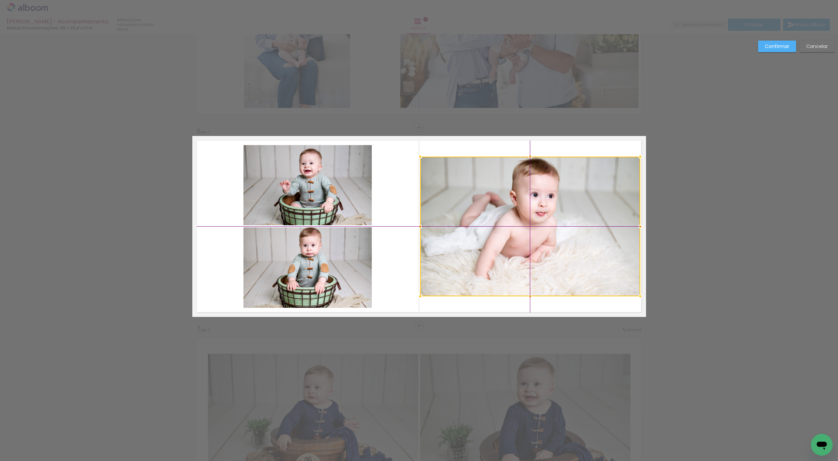
drag, startPoint x: 515, startPoint y: 228, endPoint x: 509, endPoint y: 230, distance: 5.5
click at [509, 230] on div at bounding box center [530, 227] width 220 height 140
drag, startPoint x: 775, startPoint y: 45, endPoint x: 765, endPoint y: 47, distance: 10.8
click at [0, 0] on slot "Confirmar" at bounding box center [0, 0] width 0 height 0
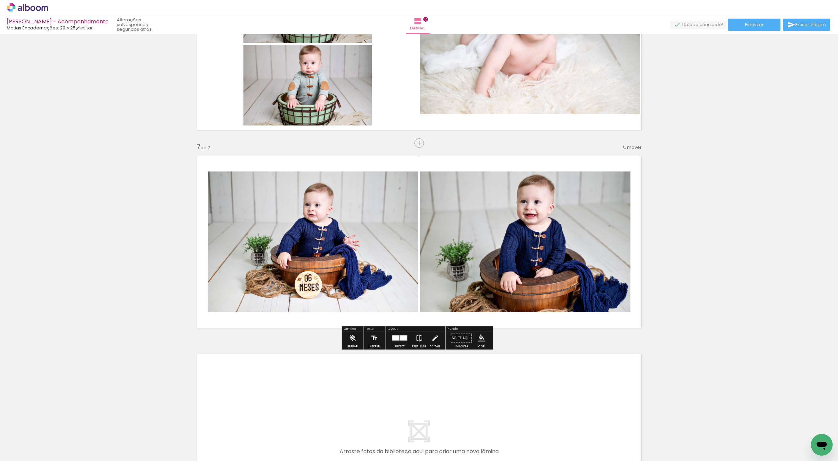
click at [329, 274] on quentale-photo at bounding box center [313, 242] width 210 height 141
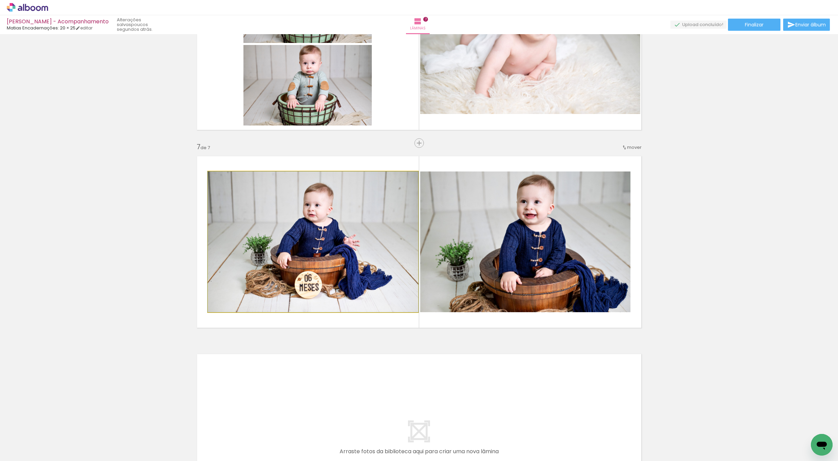
click at [329, 274] on quentale-photo at bounding box center [313, 242] width 210 height 141
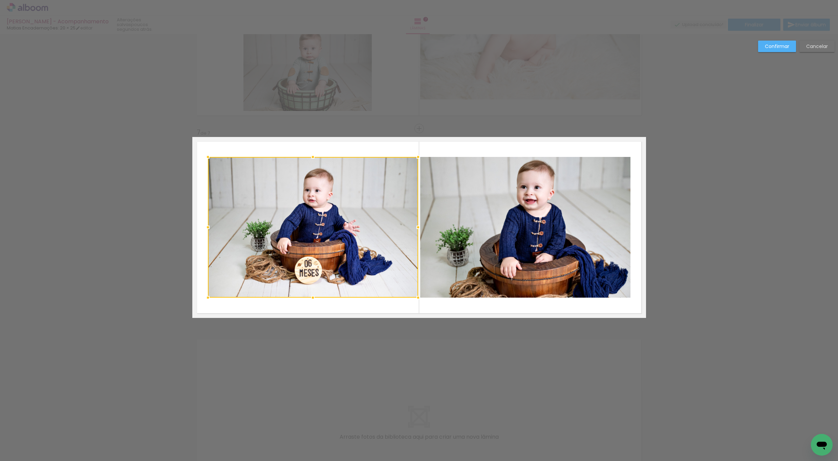
scroll to position [1106, 0]
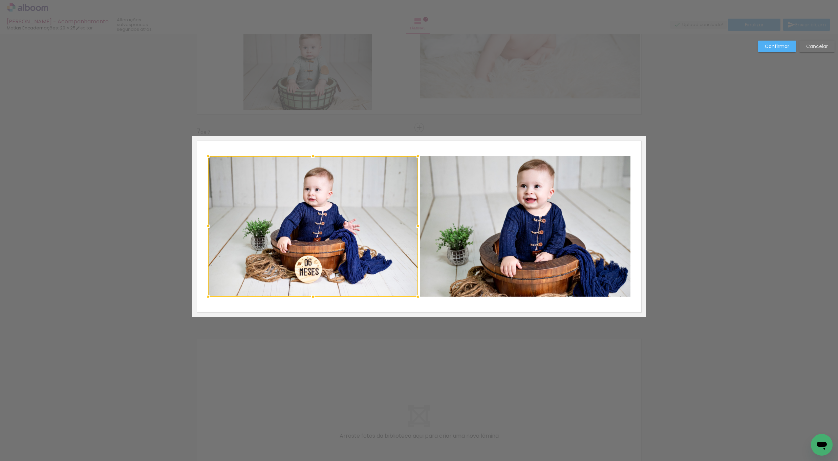
click at [529, 256] on quentale-photo at bounding box center [525, 226] width 210 height 141
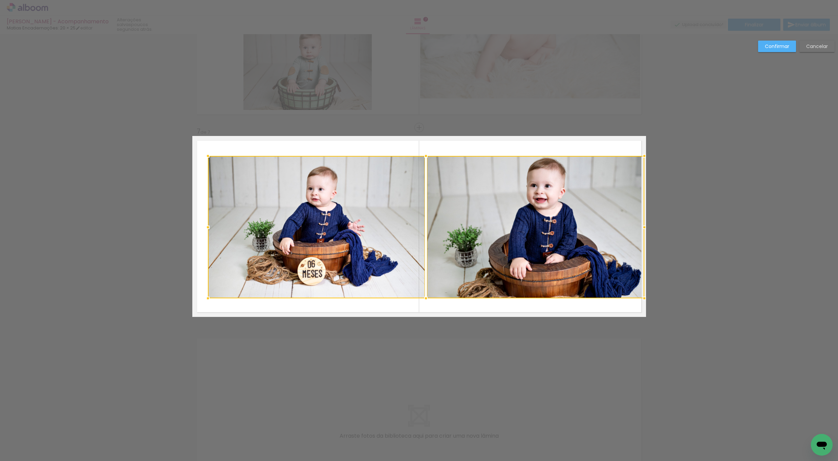
drag, startPoint x: 629, startPoint y: 297, endPoint x: 638, endPoint y: 298, distance: 9.9
click at [639, 298] on div at bounding box center [644, 299] width 14 height 14
click at [415, 272] on quentale-photo at bounding box center [316, 227] width 217 height 143
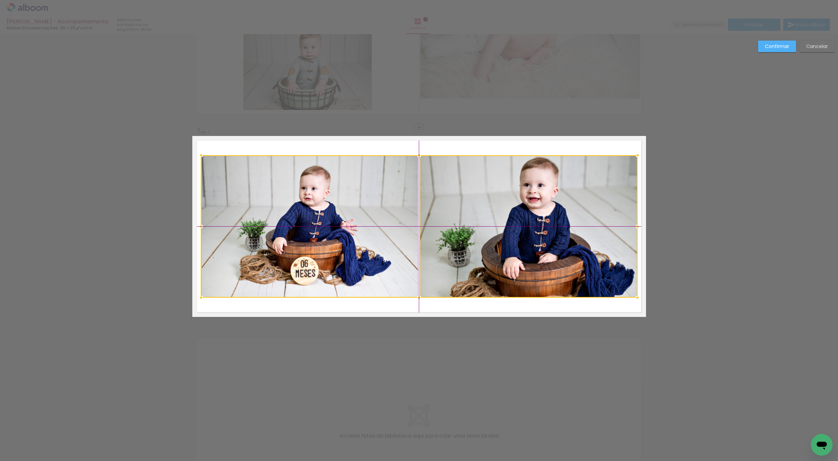
drag, startPoint x: 489, startPoint y: 274, endPoint x: 482, endPoint y: 274, distance: 6.8
click at [482, 274] on div at bounding box center [419, 226] width 436 height 143
click at [376, 272] on quentale-photo at bounding box center [309, 226] width 217 height 143
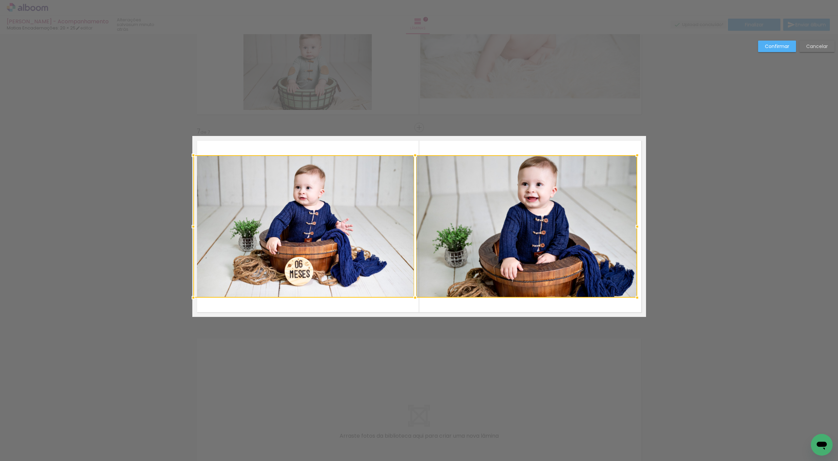
click at [194, 298] on div at bounding box center [194, 298] width 14 height 14
click at [462, 246] on quentale-photo at bounding box center [526, 226] width 221 height 143
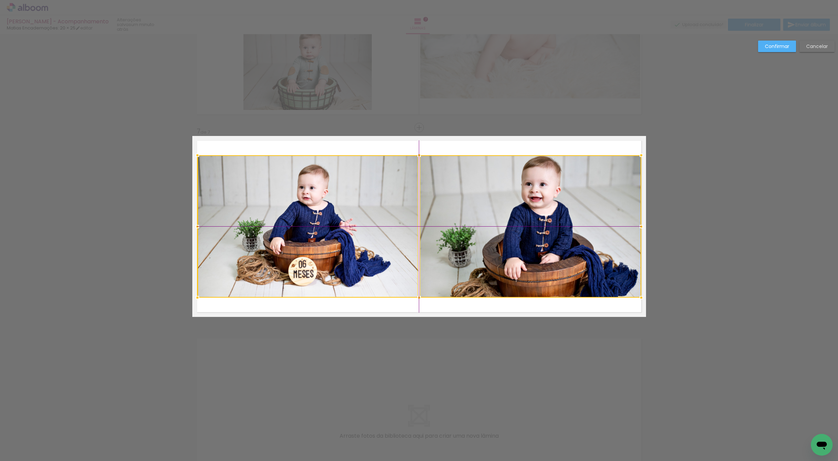
drag, startPoint x: 373, startPoint y: 267, endPoint x: 380, endPoint y: 265, distance: 7.8
click at [376, 268] on div at bounding box center [419, 226] width 444 height 143
click at [0, 0] on slot "Confirmar" at bounding box center [0, 0] width 0 height 0
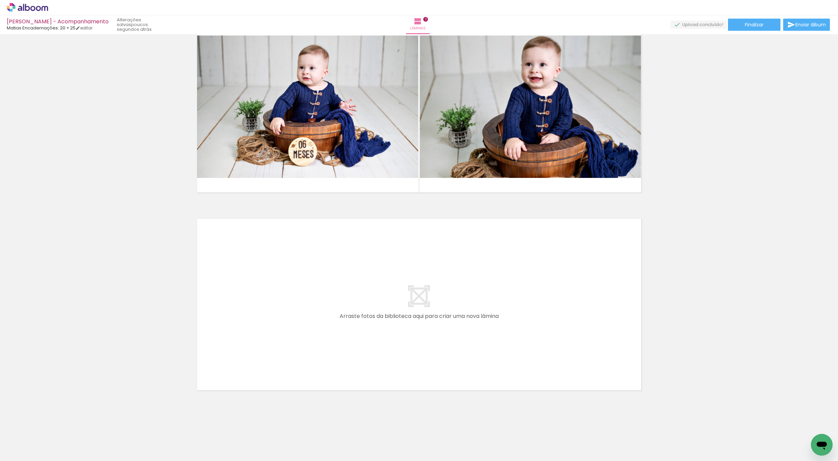
scroll to position [0, 0]
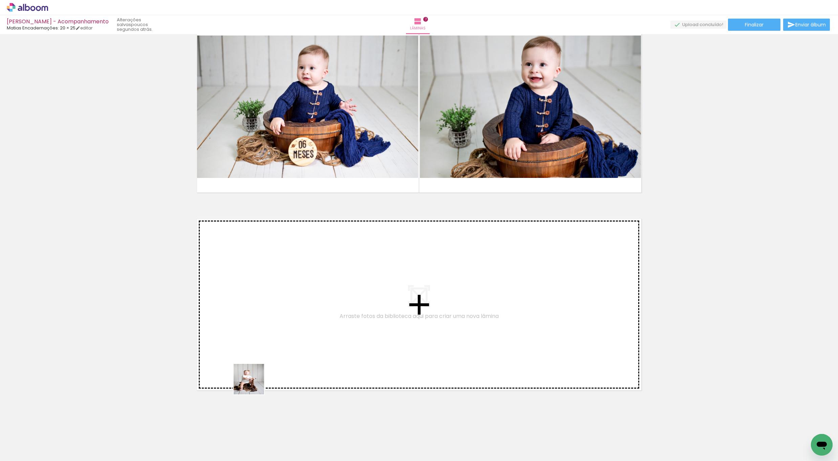
drag, startPoint x: 235, startPoint y: 432, endPoint x: 269, endPoint y: 320, distance: 116.9
click at [269, 320] on quentale-workspace at bounding box center [419, 230] width 838 height 461
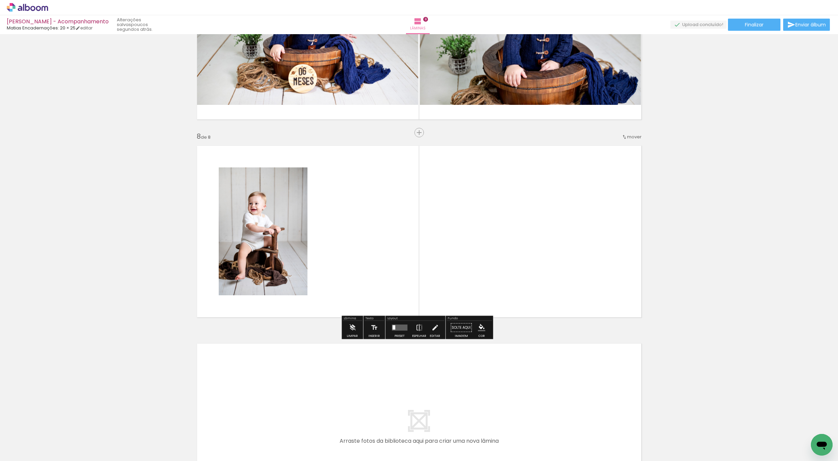
scroll to position [1304, 0]
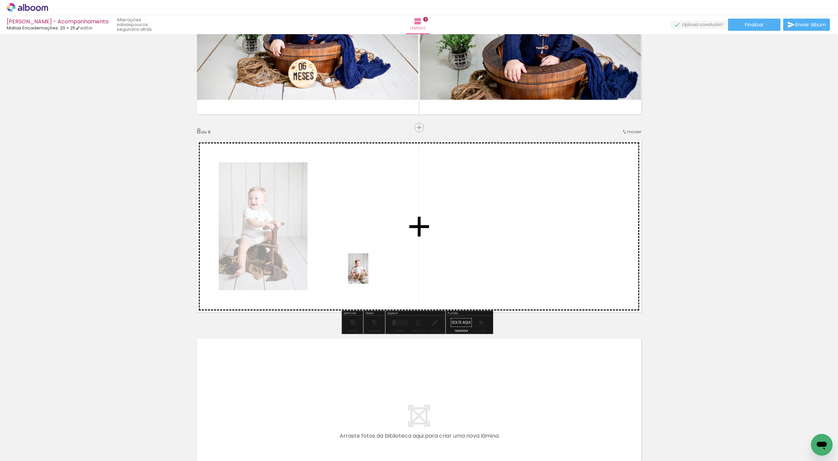
drag, startPoint x: 240, startPoint y: 437, endPoint x: 376, endPoint y: 247, distance: 234.0
click at [376, 247] on quentale-workspace at bounding box center [419, 230] width 838 height 461
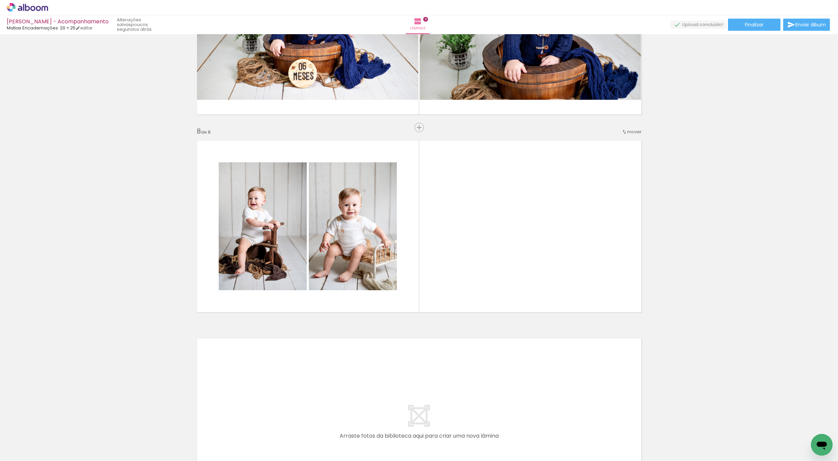
scroll to position [0, 0]
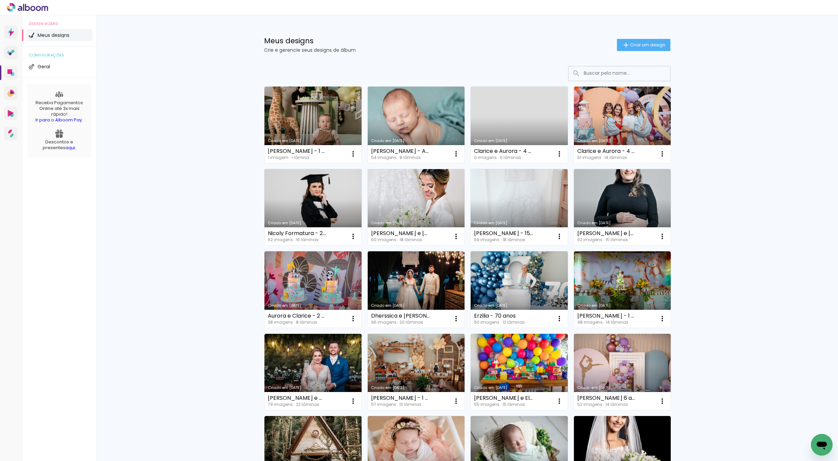
click at [427, 117] on link "Criado em [DATE]" at bounding box center [416, 125] width 97 height 77
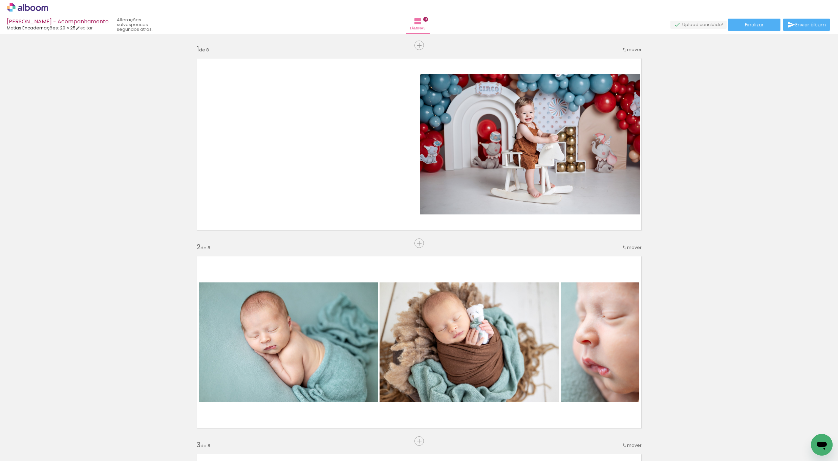
click at [30, 440] on input "Todas as fotos" at bounding box center [19, 441] width 26 height 6
click at [0, 0] on slot "Não utilizadas" at bounding box center [0, 0] width 0 height 0
type input "Não utilizadas"
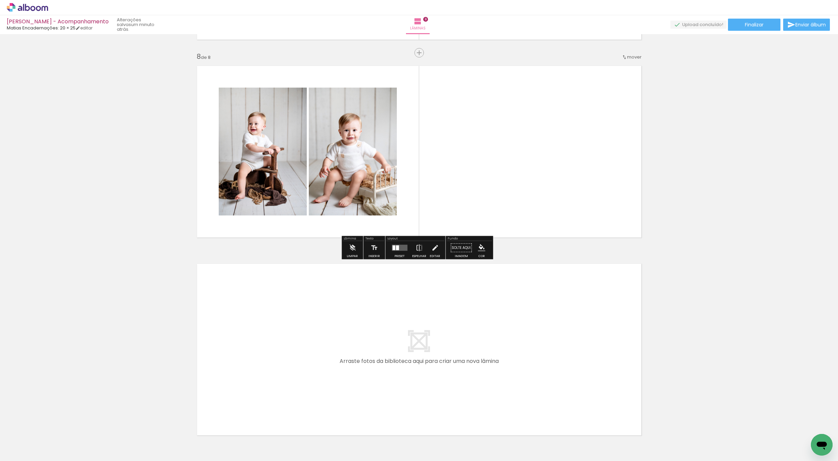
scroll to position [1383, 0]
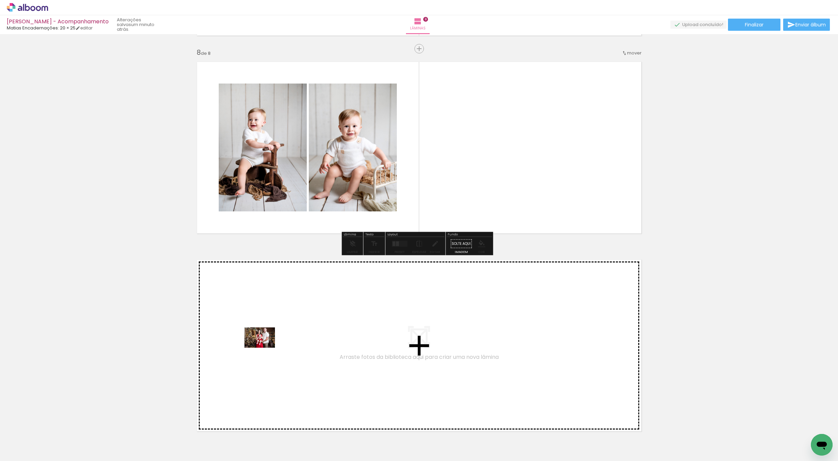
drag, startPoint x: 153, startPoint y: 440, endPoint x: 276, endPoint y: 343, distance: 157.1
click at [276, 343] on quentale-workspace at bounding box center [419, 230] width 838 height 461
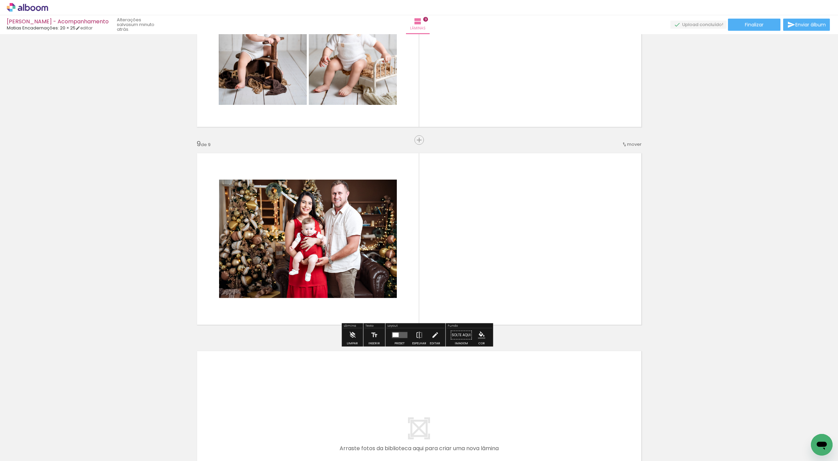
scroll to position [1502, 0]
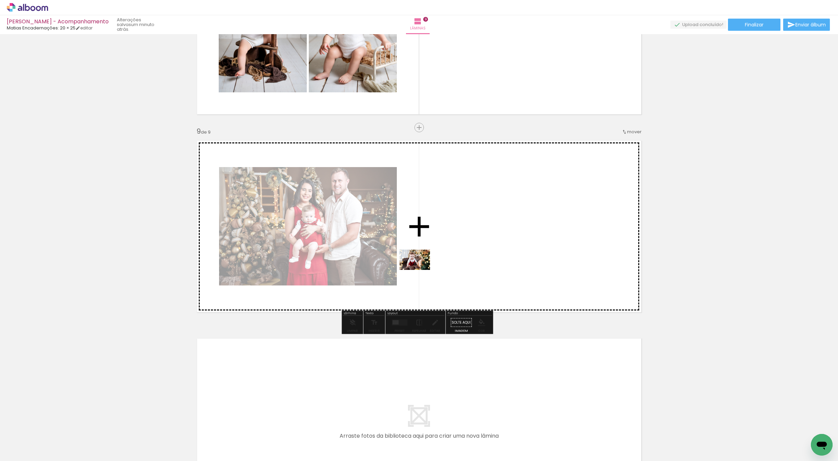
drag, startPoint x: 152, startPoint y: 445, endPoint x: 426, endPoint y: 264, distance: 328.5
click at [426, 264] on quentale-workspace at bounding box center [419, 230] width 838 height 461
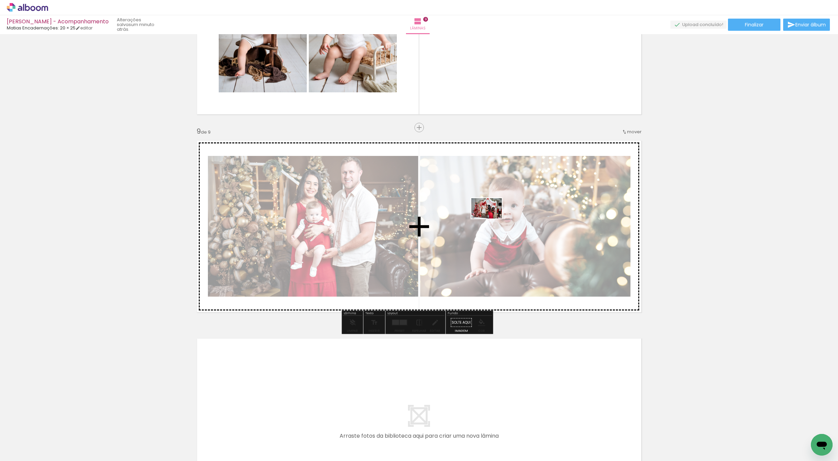
drag, startPoint x: 375, startPoint y: 443, endPoint x: 449, endPoint y: 219, distance: 236.1
click at [493, 217] on quentale-workspace at bounding box center [419, 230] width 838 height 461
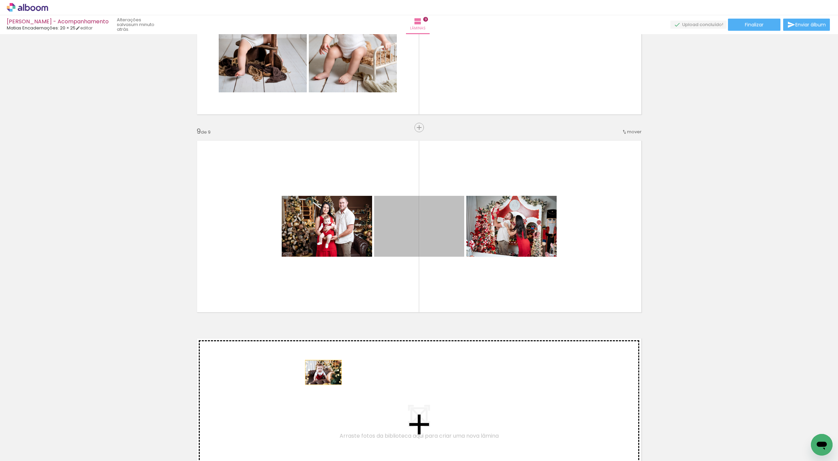
drag, startPoint x: 419, startPoint y: 234, endPoint x: 319, endPoint y: 372, distance: 170.4
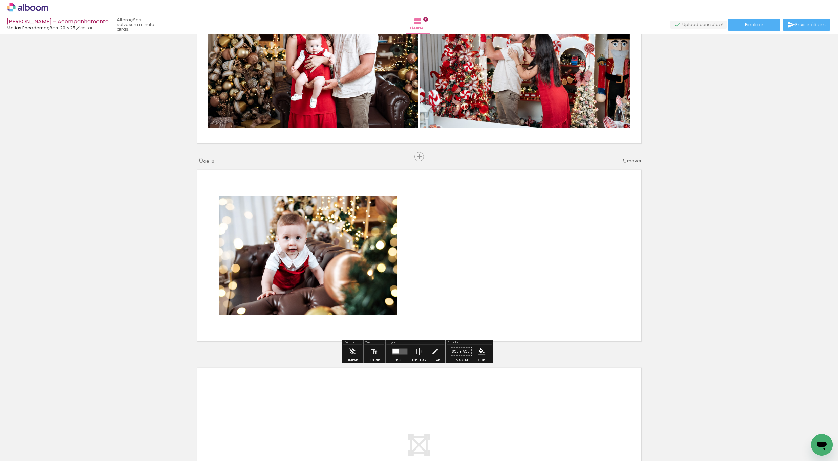
scroll to position [1700, 0]
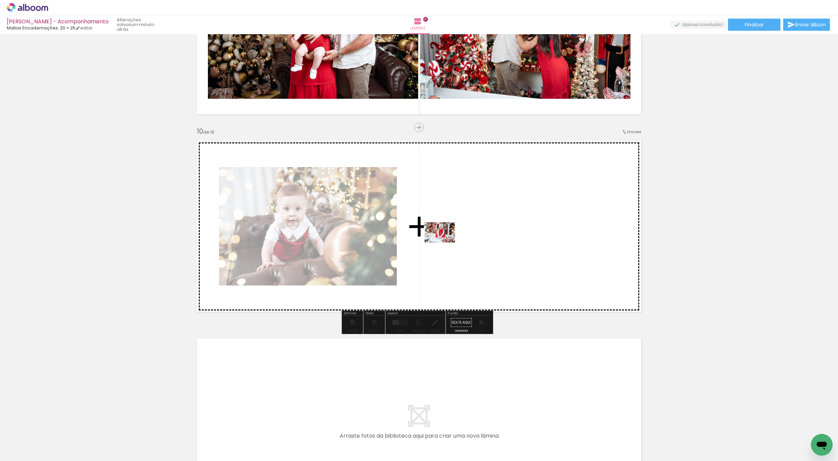
drag, startPoint x: 411, startPoint y: 446, endPoint x: 446, endPoint y: 241, distance: 207.8
click at [446, 241] on quentale-workspace at bounding box center [419, 230] width 838 height 461
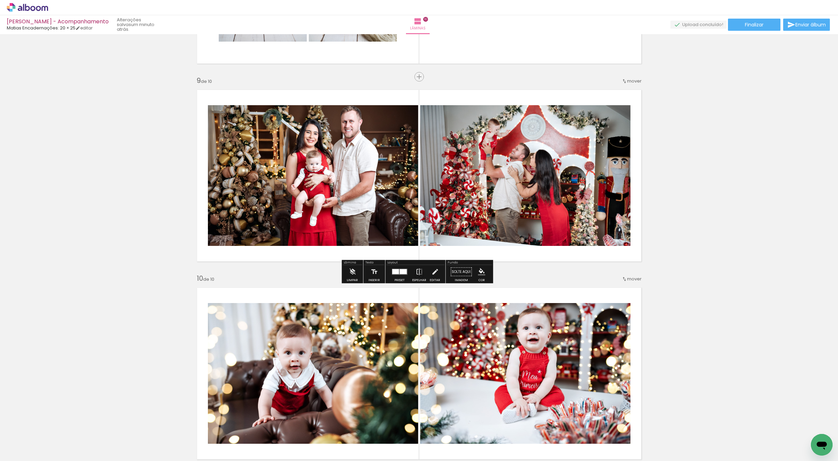
scroll to position [1552, 0]
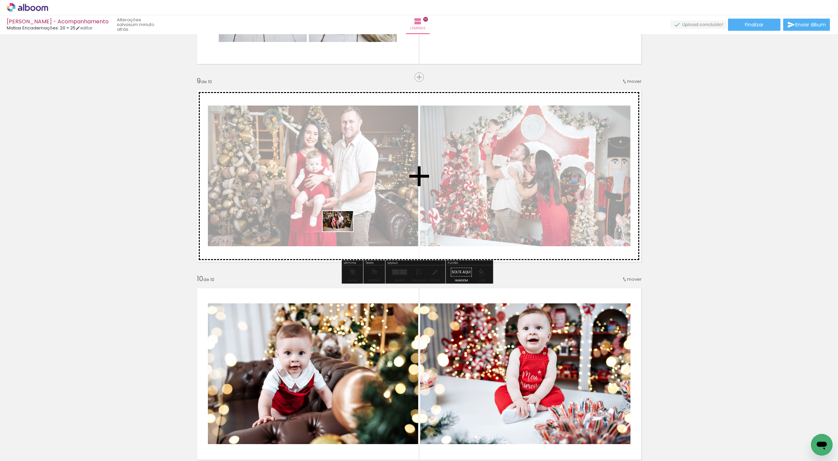
drag, startPoint x: 90, startPoint y: 433, endPoint x: 344, endPoint y: 231, distance: 324.2
click at [344, 231] on quentale-workspace at bounding box center [419, 230] width 838 height 461
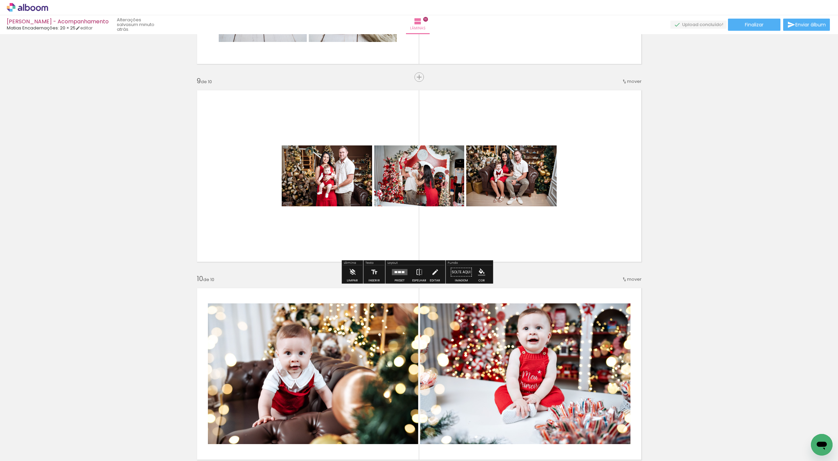
click at [395, 270] on quentale-layouter at bounding box center [400, 272] width 16 height 6
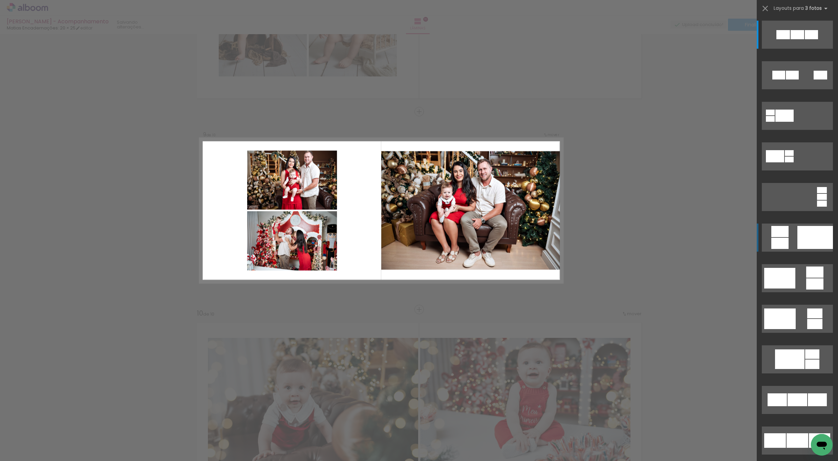
scroll to position [1502, 0]
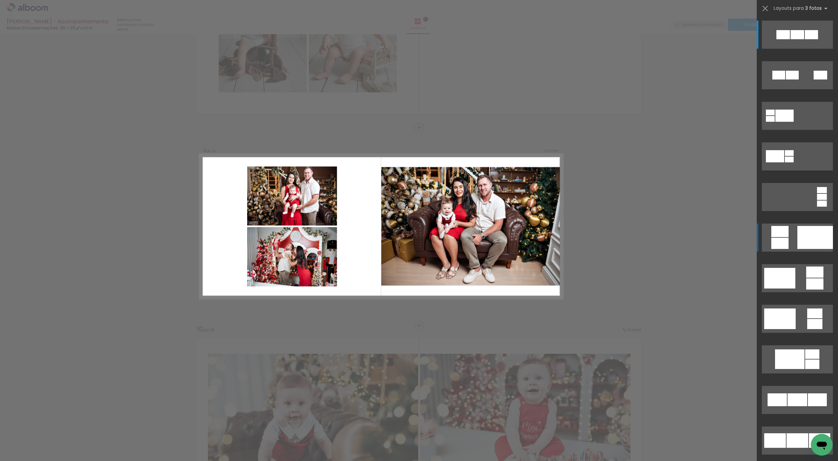
click at [787, 49] on quentale-layouter at bounding box center [797, 35] width 71 height 28
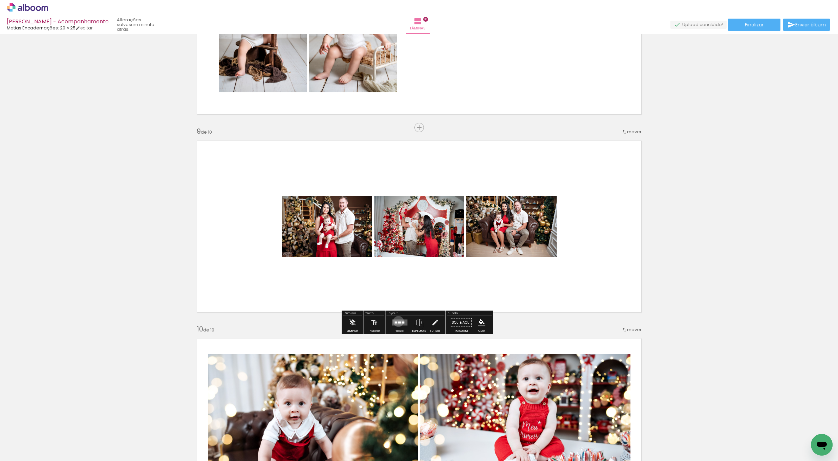
click at [396, 321] on quentale-layouter at bounding box center [400, 323] width 16 height 6
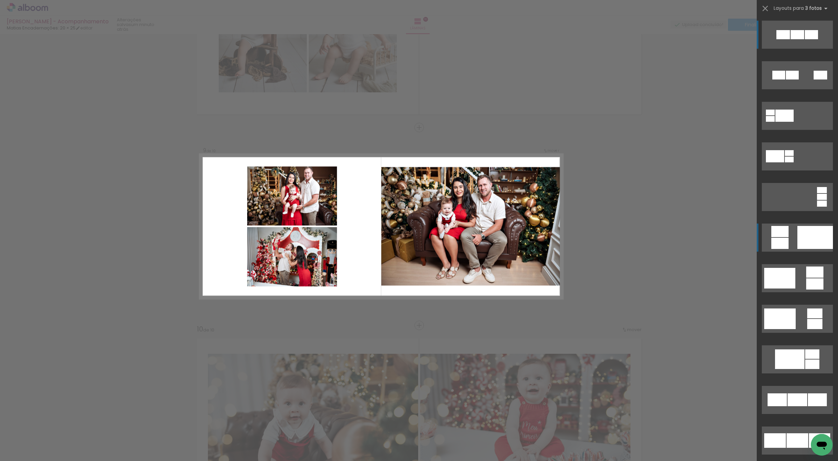
click at [787, 49] on quentale-layouter at bounding box center [797, 35] width 71 height 28
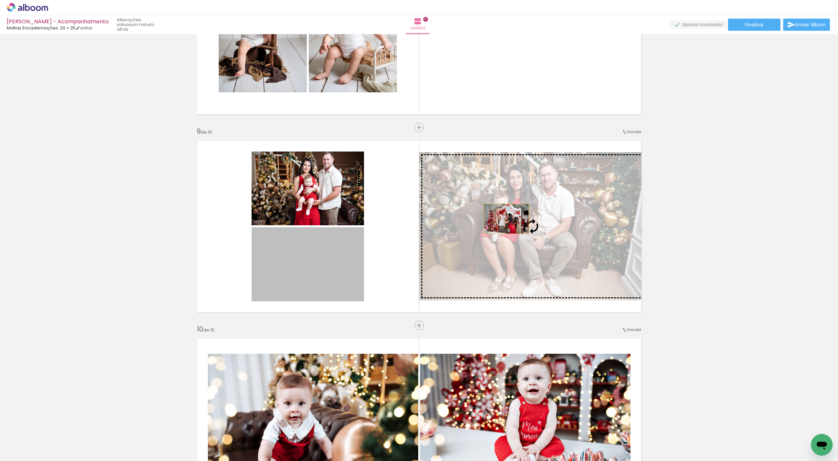
drag, startPoint x: 327, startPoint y: 278, endPoint x: 520, endPoint y: 216, distance: 203.0
click at [0, 0] on slot at bounding box center [0, 0] width 0 height 0
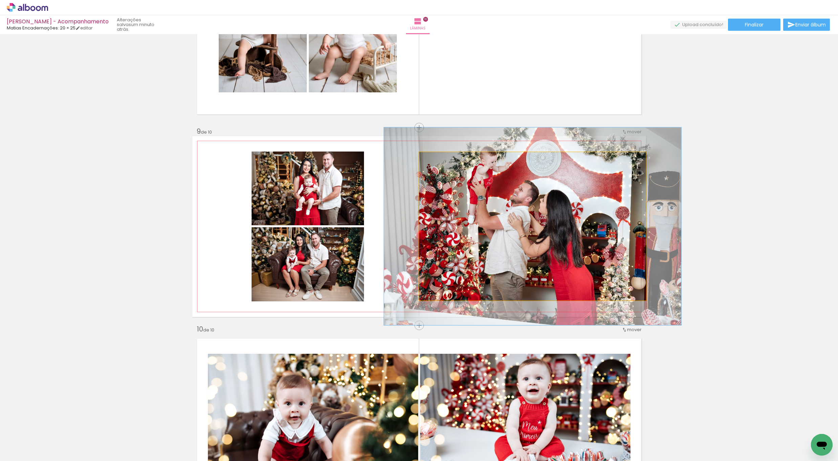
drag, startPoint x: 433, startPoint y: 159, endPoint x: 440, endPoint y: 160, distance: 7.2
click at [440, 158] on div at bounding box center [442, 159] width 6 height 6
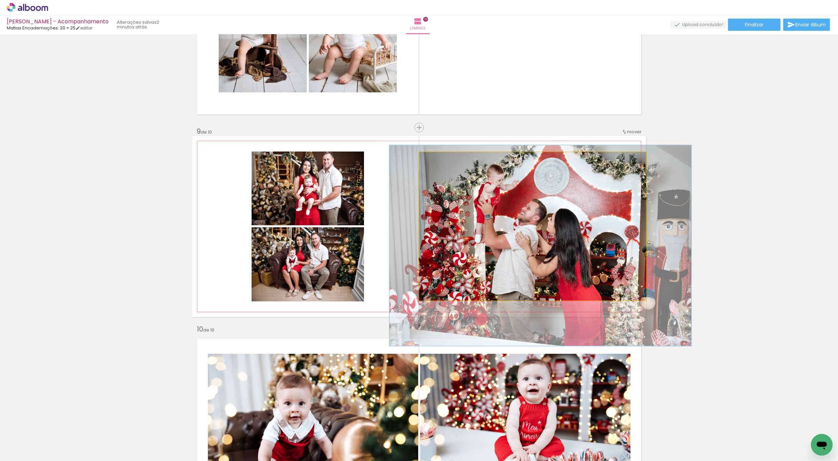
drag, startPoint x: 531, startPoint y: 240, endPoint x: 534, endPoint y: 257, distance: 17.1
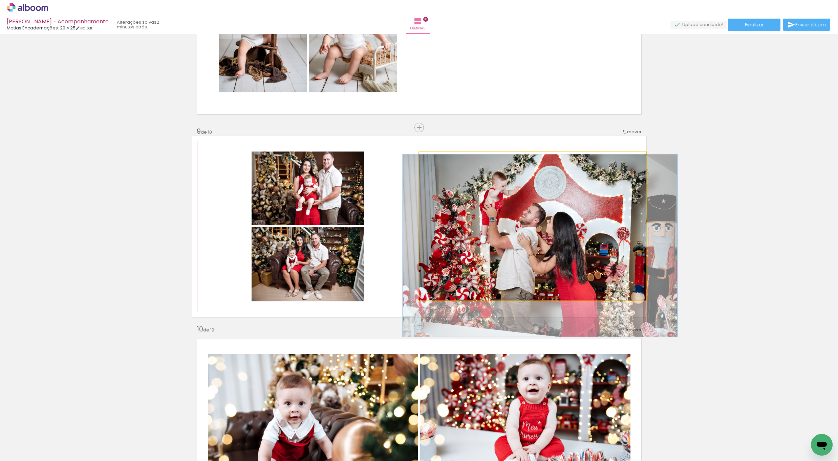
type paper-slider "121"
click at [437, 161] on div at bounding box center [440, 159] width 6 height 6
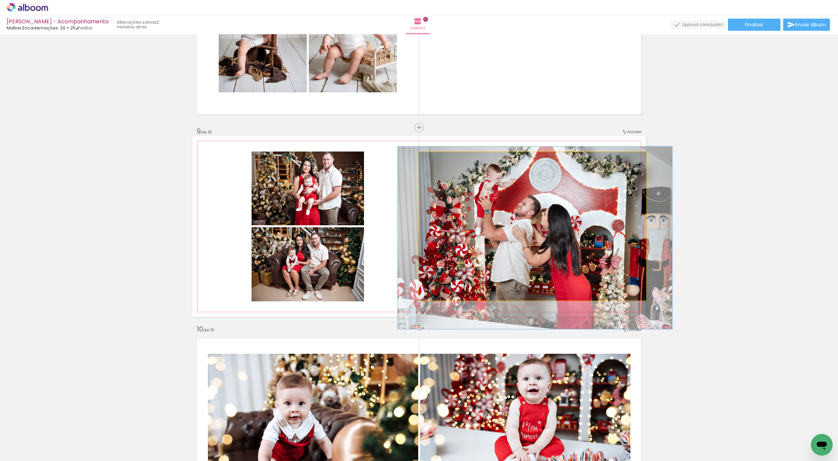
drag, startPoint x: 533, startPoint y: 248, endPoint x: 528, endPoint y: 240, distance: 9.3
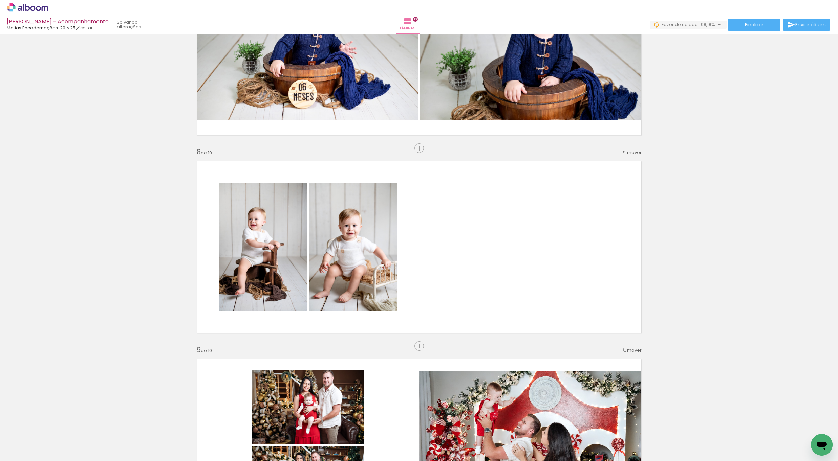
scroll to position [0, 426]
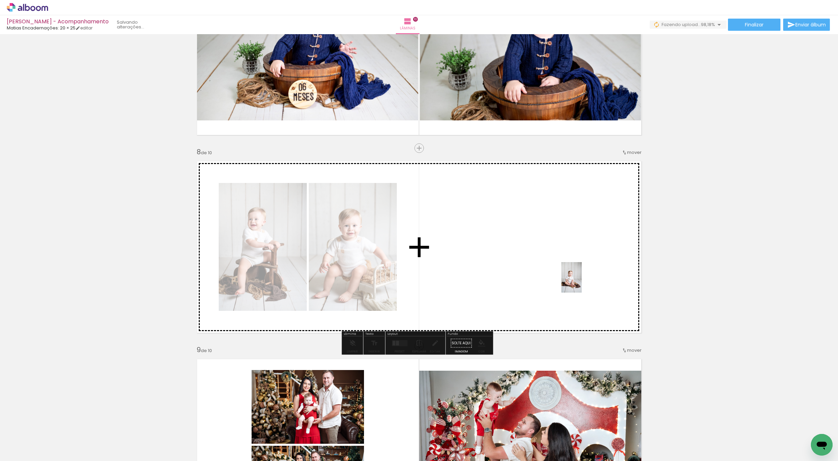
drag, startPoint x: 825, startPoint y: 429, endPoint x: 610, endPoint y: 318, distance: 241.3
click at [547, 266] on quentale-workspace at bounding box center [419, 230] width 838 height 461
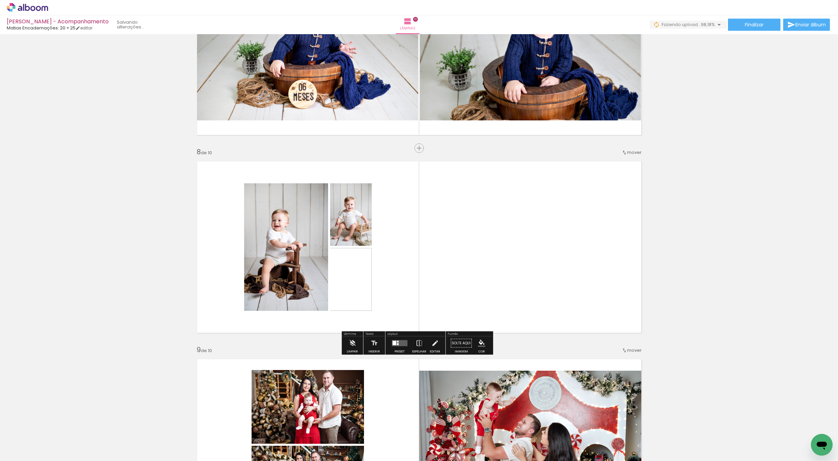
scroll to position [0, 388]
click at [398, 343] on quentale-layouter at bounding box center [400, 344] width 16 height 6
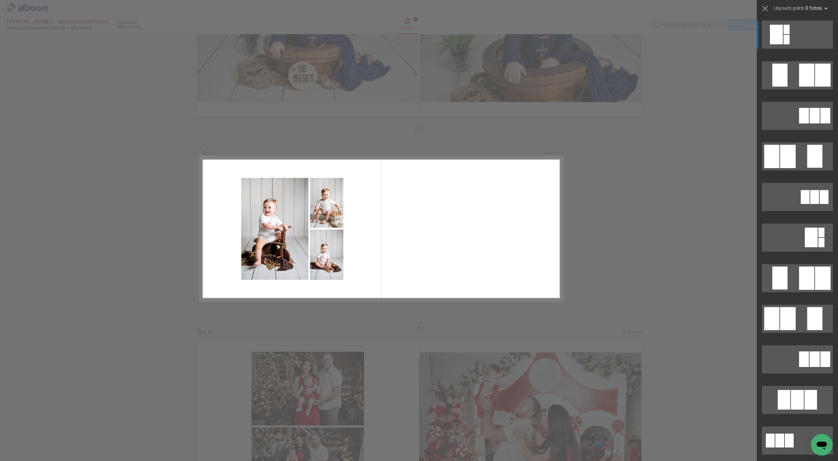
scroll to position [1304, 0]
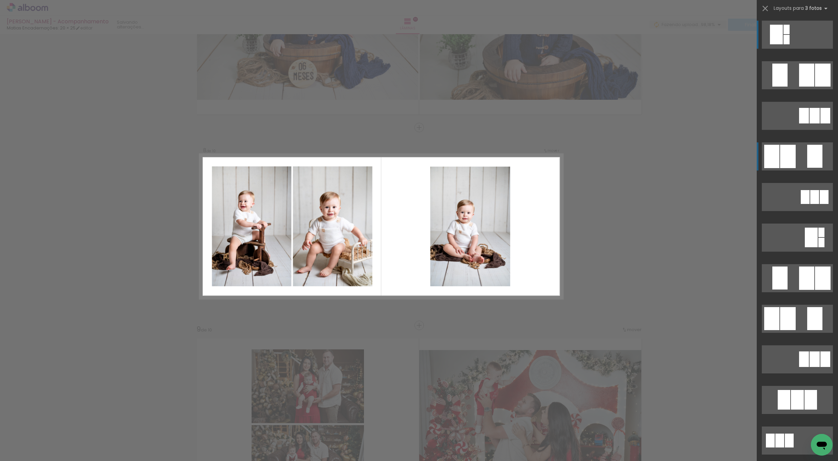
click at [796, 49] on quentale-layouter at bounding box center [797, 35] width 71 height 28
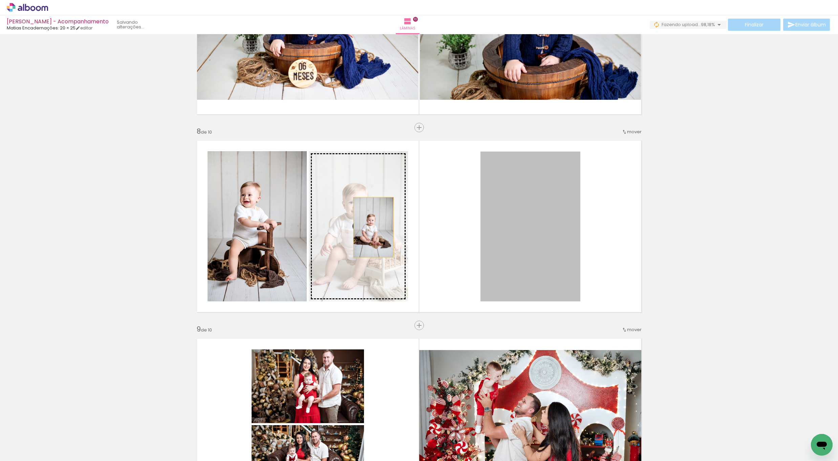
drag, startPoint x: 552, startPoint y: 237, endPoint x: 367, endPoint y: 225, distance: 184.9
click at [0, 0] on slot at bounding box center [0, 0] width 0 height 0
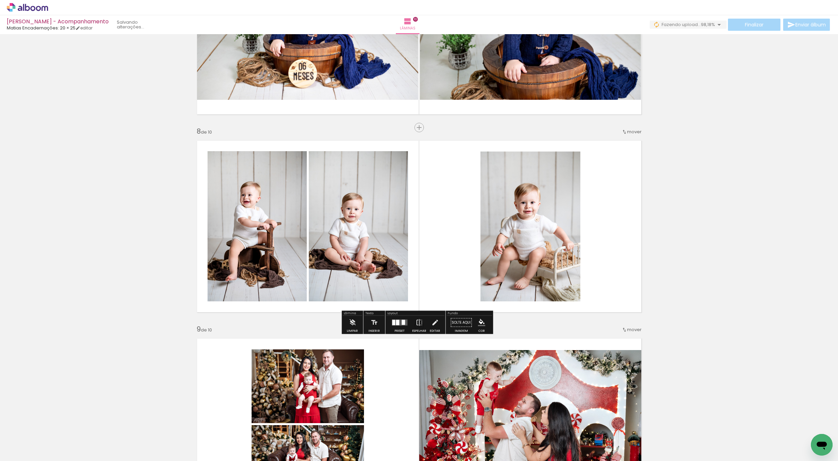
click at [279, 266] on quentale-photo at bounding box center [257, 226] width 99 height 150
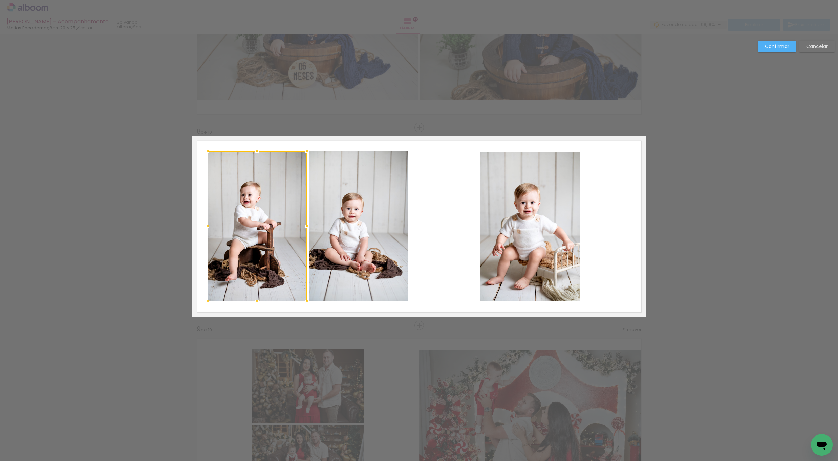
click at [399, 271] on quentale-photo at bounding box center [358, 226] width 99 height 150
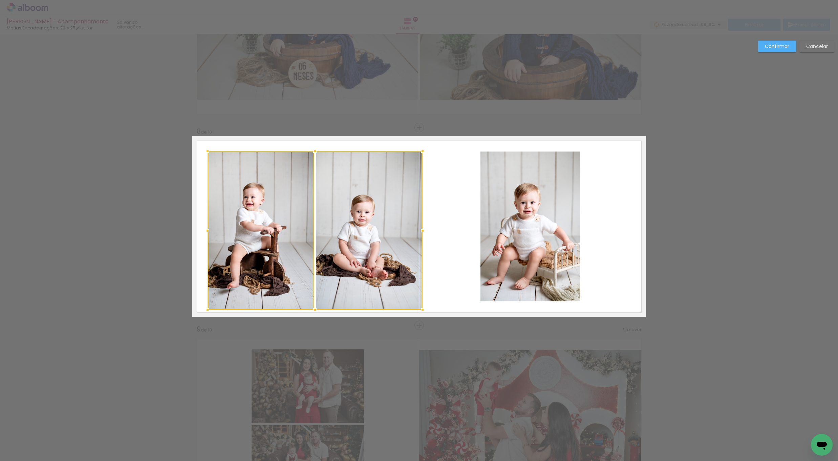
drag, startPoint x: 405, startPoint y: 302, endPoint x: 418, endPoint y: 302, distance: 13.2
click at [420, 311] on div at bounding box center [423, 310] width 14 height 14
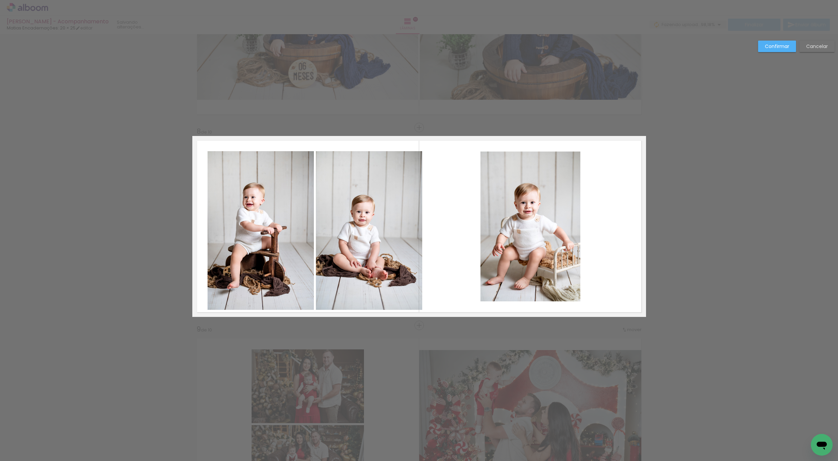
click at [312, 281] on quentale-layouter at bounding box center [419, 226] width 454 height 181
click at [370, 285] on quentale-photo at bounding box center [369, 230] width 107 height 159
drag, startPoint x: 307, startPoint y: 281, endPoint x: 316, endPoint y: 282, distance: 8.2
click at [307, 281] on quentale-photo at bounding box center [261, 230] width 107 height 159
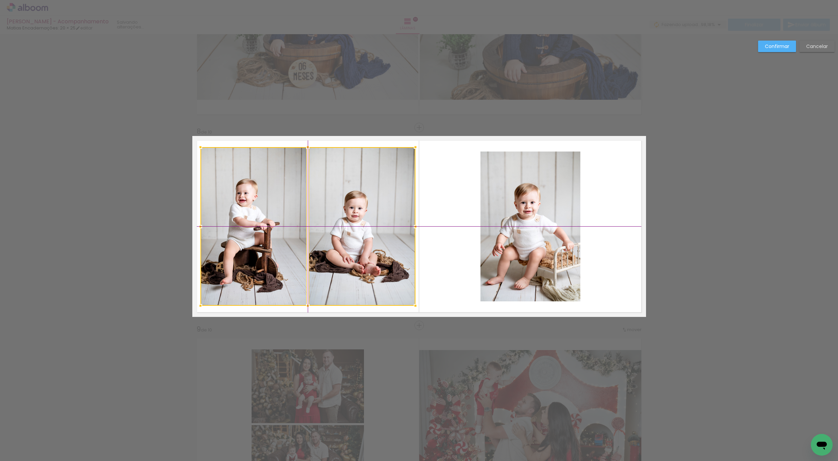
drag, startPoint x: 373, startPoint y: 284, endPoint x: 362, endPoint y: 280, distance: 11.7
click at [362, 280] on div at bounding box center [307, 226] width 215 height 159
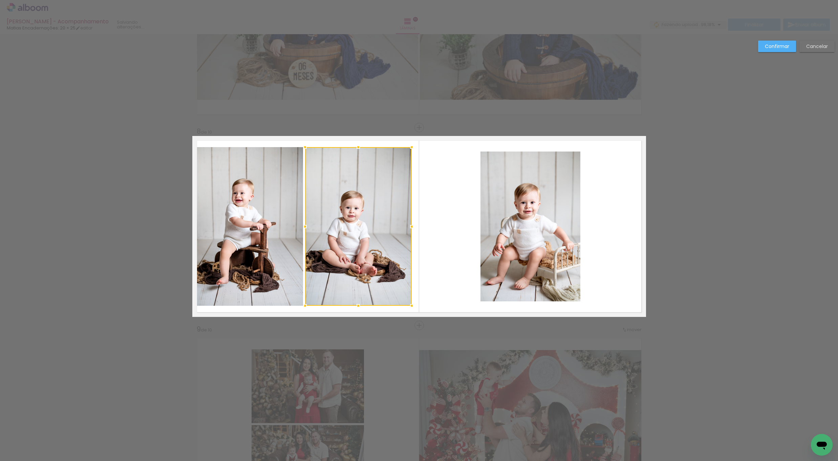
drag, startPoint x: 286, startPoint y: 272, endPoint x: 296, endPoint y: 272, distance: 9.5
click at [286, 272] on quentale-photo at bounding box center [250, 226] width 107 height 159
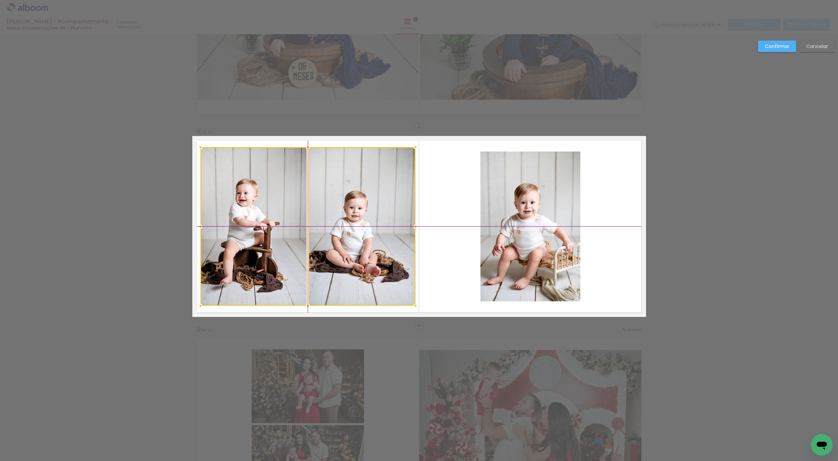
drag, startPoint x: 357, startPoint y: 275, endPoint x: 360, endPoint y: 275, distance: 3.5
click at [360, 275] on div at bounding box center [307, 226] width 215 height 159
click at [498, 250] on quentale-photo at bounding box center [530, 227] width 100 height 150
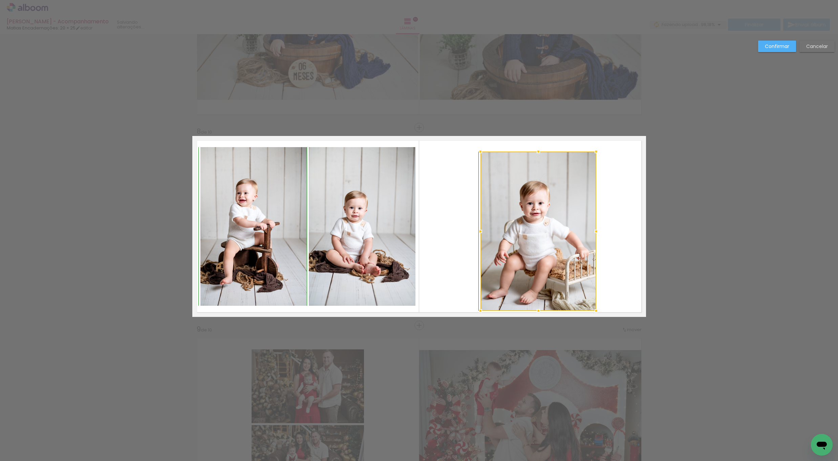
drag, startPoint x: 577, startPoint y: 300, endPoint x: 592, endPoint y: 306, distance: 17.0
click at [593, 306] on div at bounding box center [596, 311] width 14 height 14
click at [536, 263] on div at bounding box center [538, 231] width 116 height 159
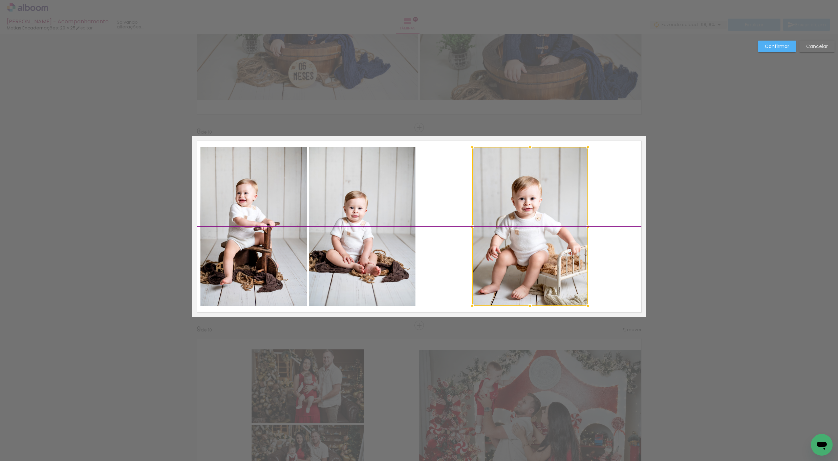
drag, startPoint x: 539, startPoint y: 260, endPoint x: 542, endPoint y: 257, distance: 4.3
click at [533, 254] on div at bounding box center [530, 226] width 116 height 159
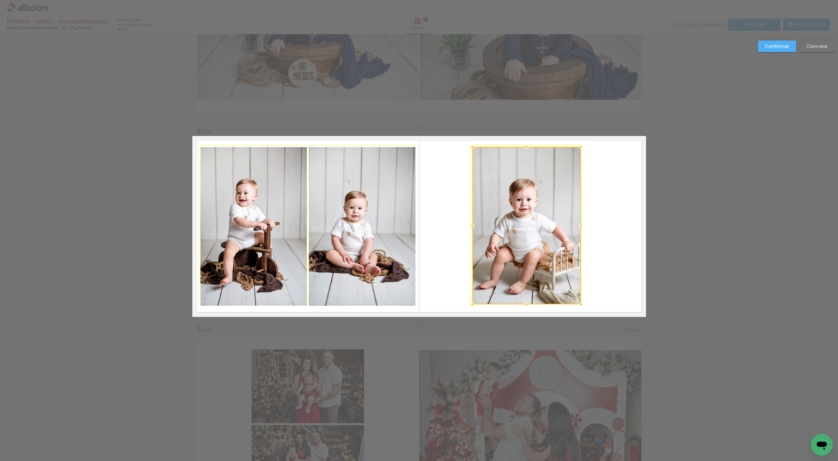
drag, startPoint x: 581, startPoint y: 310, endPoint x: 578, endPoint y: 311, distance: 3.5
click at [578, 313] on album-spread "8 de 10" at bounding box center [419, 226] width 454 height 181
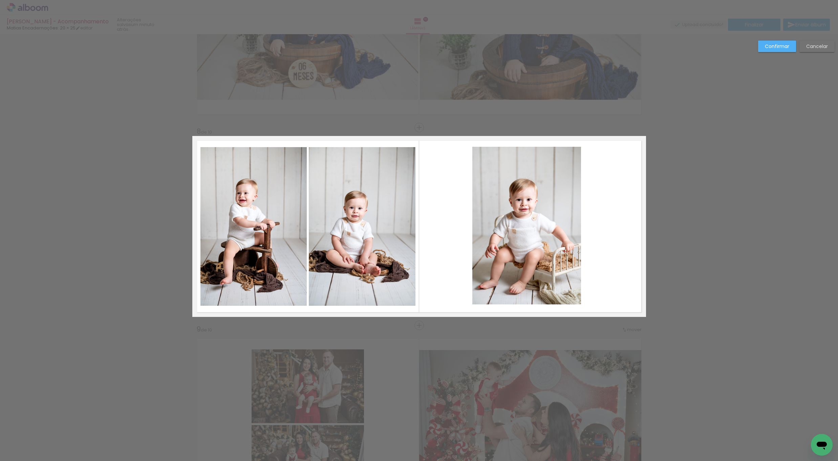
click at [537, 267] on quentale-photo at bounding box center [526, 226] width 109 height 158
click at [547, 274] on div at bounding box center [526, 226] width 109 height 158
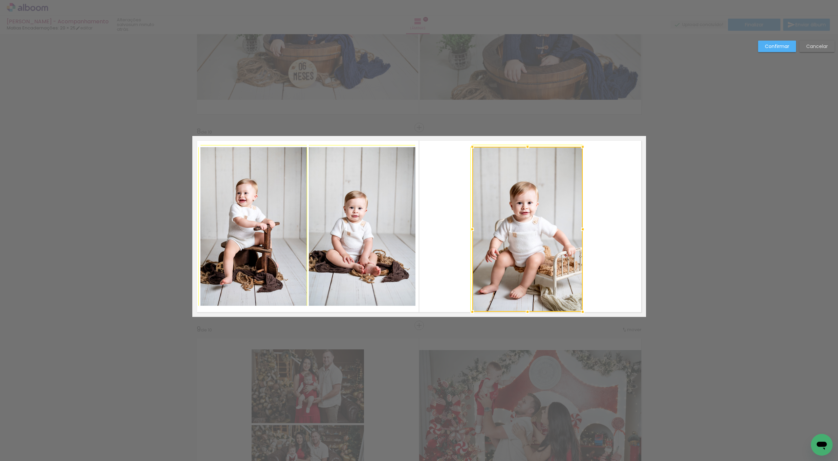
click at [580, 310] on div at bounding box center [583, 312] width 14 height 14
click at [608, 236] on quentale-layouter at bounding box center [419, 226] width 454 height 181
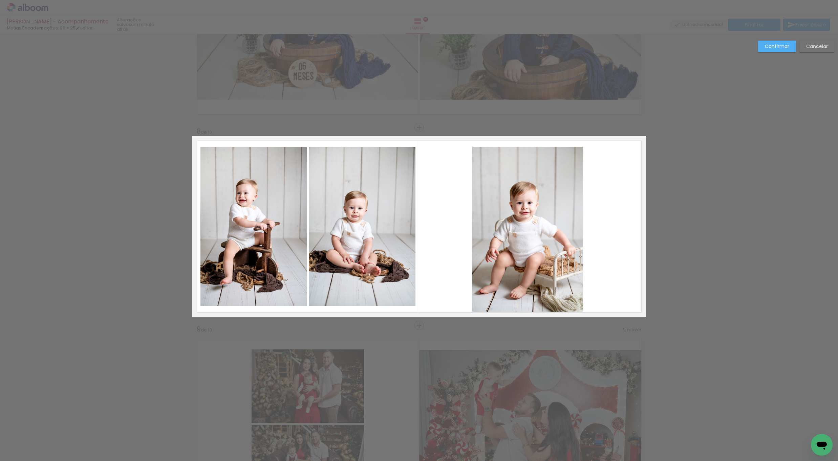
click at [536, 241] on quentale-photo at bounding box center [527, 229] width 110 height 165
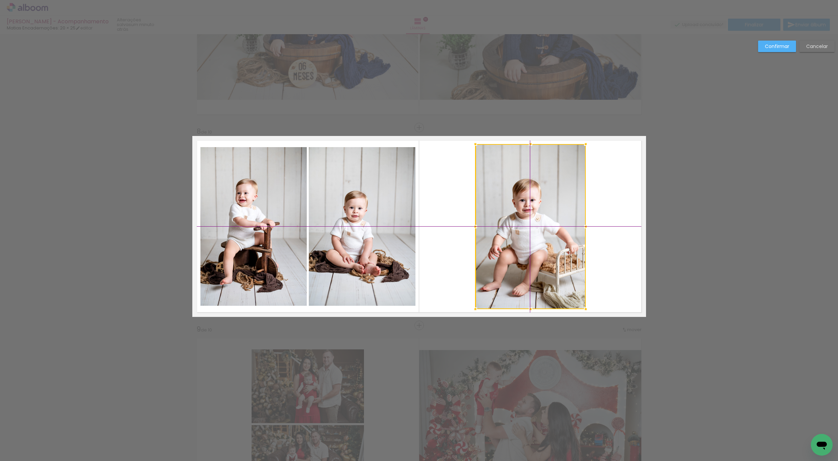
click at [528, 237] on div at bounding box center [530, 226] width 110 height 165
click at [0, 0] on slot "Confirmar" at bounding box center [0, 0] width 0 height 0
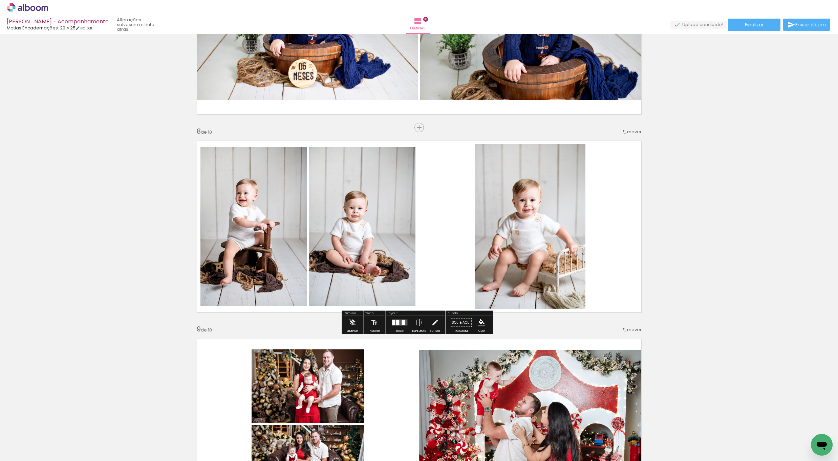
drag, startPoint x: 692, startPoint y: 185, endPoint x: 696, endPoint y: 191, distance: 6.7
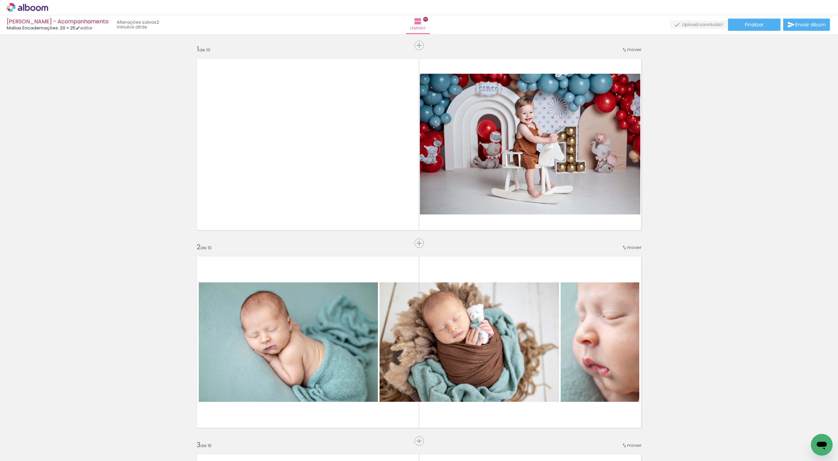
scroll to position [0, 388]
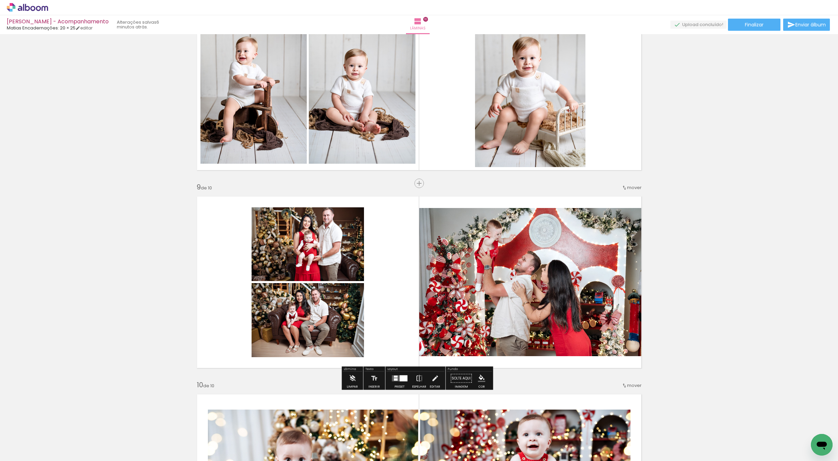
scroll to position [1447, 0]
click at [331, 257] on quentale-photo at bounding box center [308, 244] width 112 height 74
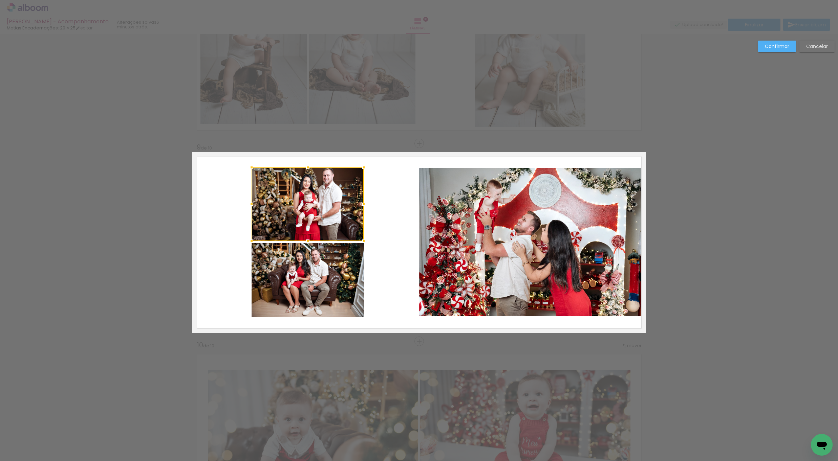
scroll to position [1502, 0]
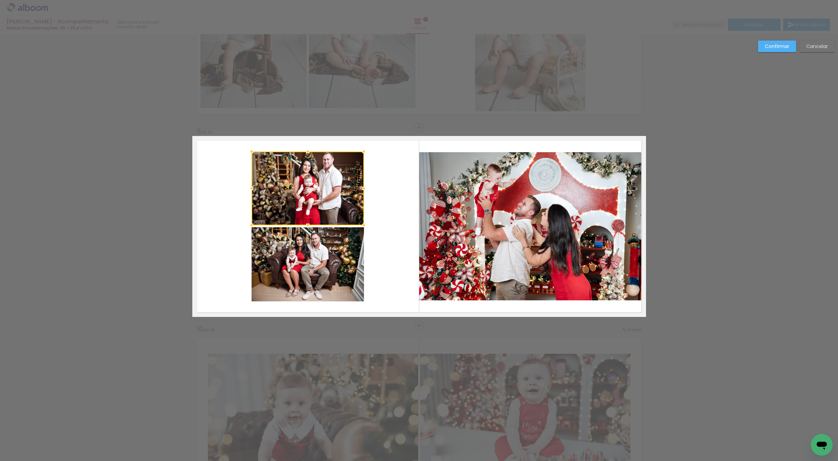
click at [348, 273] on quentale-photo at bounding box center [308, 264] width 112 height 74
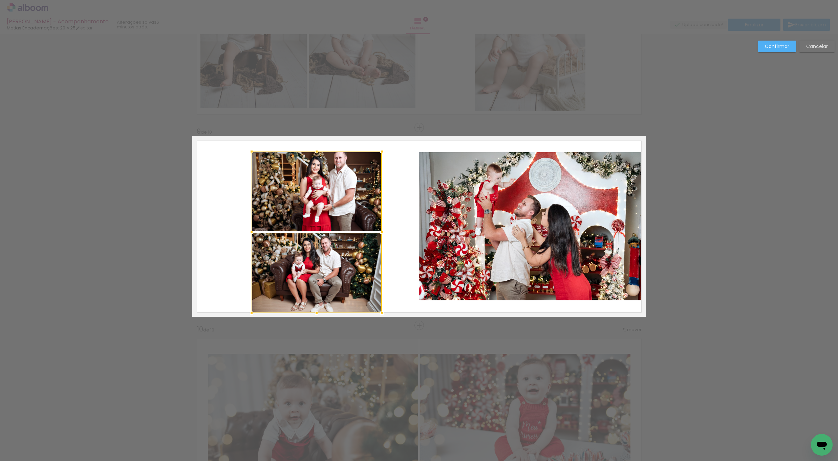
drag, startPoint x: 362, startPoint y: 302, endPoint x: 381, endPoint y: 307, distance: 19.3
click at [382, 310] on div at bounding box center [382, 314] width 14 height 14
drag, startPoint x: 328, startPoint y: 224, endPoint x: 328, endPoint y: 230, distance: 5.1
click at [327, 224] on quentale-photo at bounding box center [317, 192] width 130 height 80
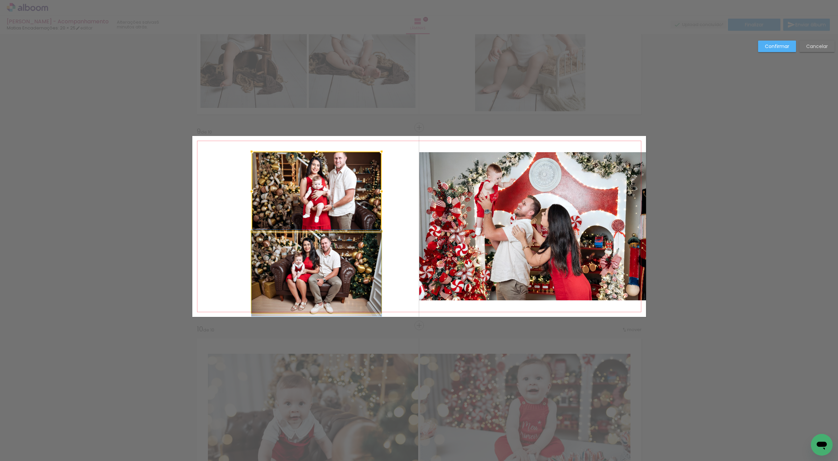
drag, startPoint x: 334, startPoint y: 259, endPoint x: 334, endPoint y: 266, distance: 6.8
click at [334, 259] on quentale-photo at bounding box center [317, 273] width 130 height 80
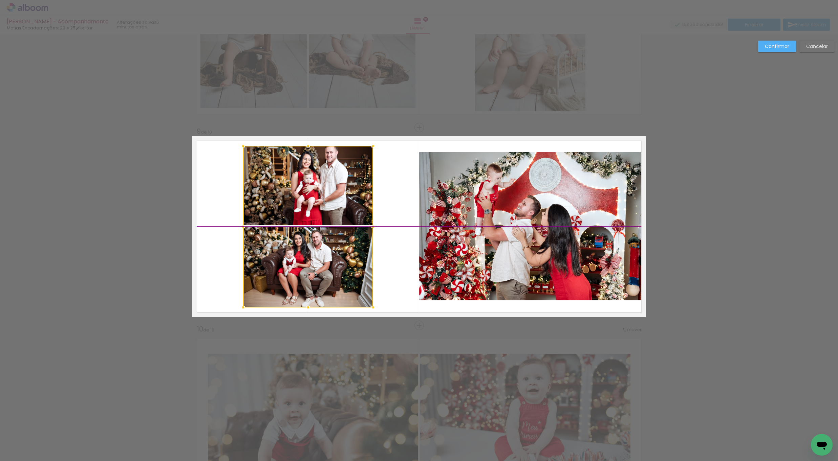
drag, startPoint x: 341, startPoint y: 278, endPoint x: 335, endPoint y: 276, distance: 5.8
click at [335, 276] on div at bounding box center [308, 227] width 130 height 162
click at [339, 204] on quentale-photo at bounding box center [308, 186] width 130 height 80
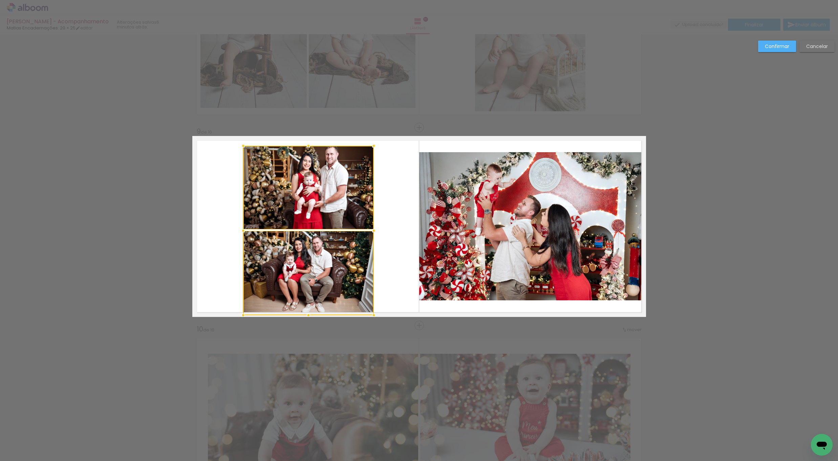
click at [370, 313] on div at bounding box center [374, 316] width 14 height 14
drag, startPoint x: 331, startPoint y: 212, endPoint x: 330, endPoint y: 225, distance: 13.5
click at [331, 212] on quentale-photo at bounding box center [308, 188] width 131 height 84
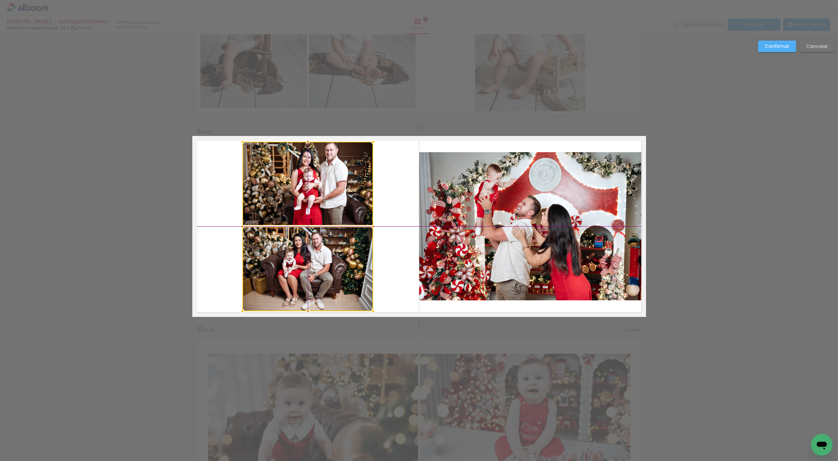
click at [330, 277] on div at bounding box center [307, 227] width 131 height 170
drag, startPoint x: 334, startPoint y: 215, endPoint x: 339, endPoint y: 222, distance: 8.4
click at [334, 215] on quentale-photo at bounding box center [307, 184] width 131 height 84
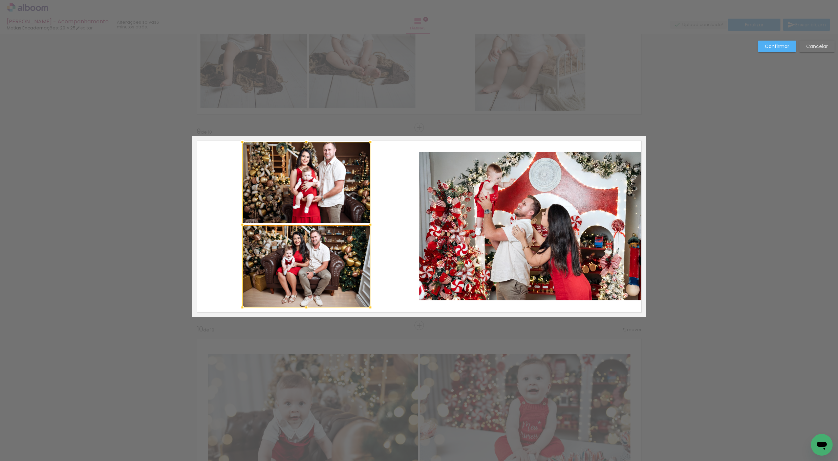
drag, startPoint x: 369, startPoint y: 312, endPoint x: 368, endPoint y: 307, distance: 5.3
click at [369, 309] on div at bounding box center [371, 308] width 14 height 14
click at [337, 209] on quentale-photo at bounding box center [306, 183] width 128 height 82
click at [335, 263] on quentale-photo at bounding box center [306, 266] width 128 height 82
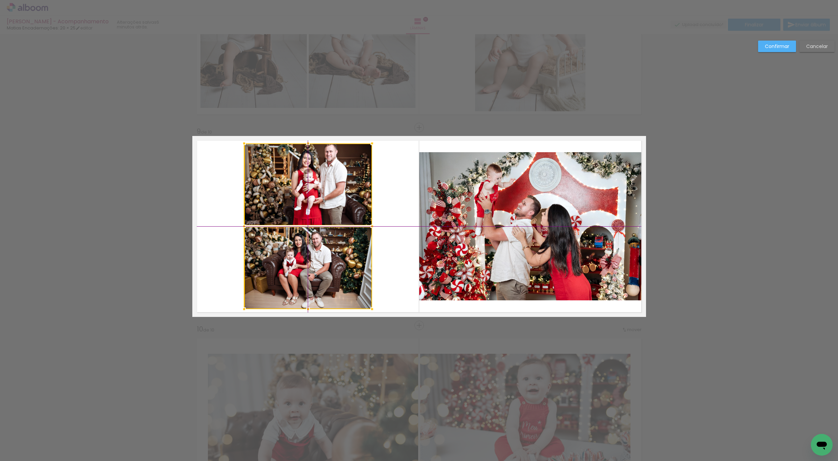
drag, startPoint x: 328, startPoint y: 279, endPoint x: 329, endPoint y: 276, distance: 3.9
click at [327, 278] on div at bounding box center [308, 227] width 128 height 166
click at [762, 46] on paper-button "Confirmar" at bounding box center [777, 47] width 38 height 12
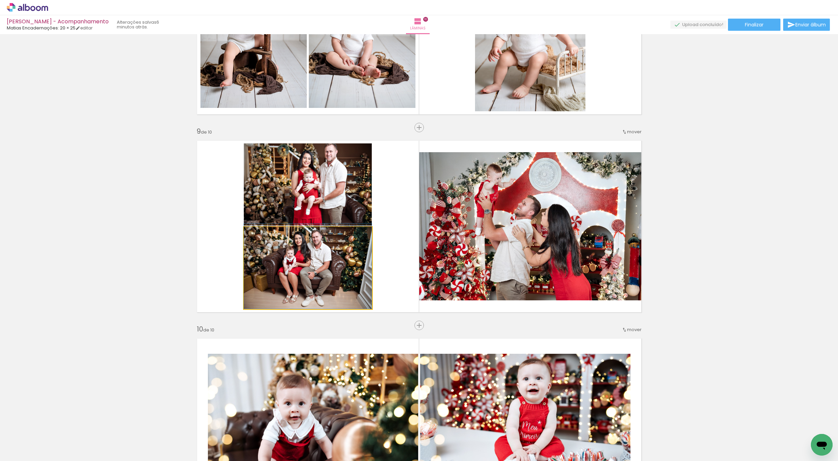
drag, startPoint x: 342, startPoint y: 275, endPoint x: 340, endPoint y: 270, distance: 4.6
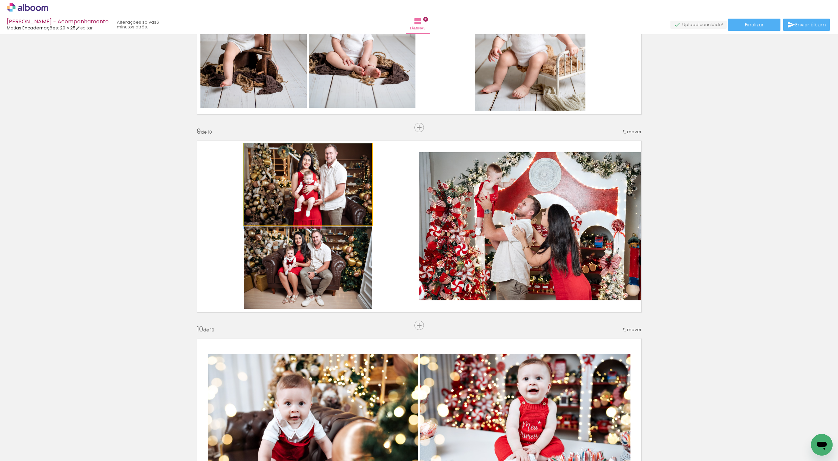
drag, startPoint x: 341, startPoint y: 200, endPoint x: 338, endPoint y: 210, distance: 10.3
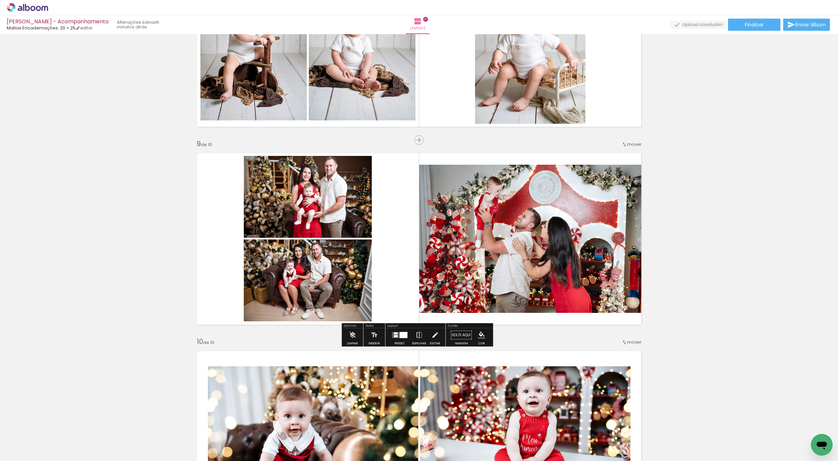
scroll to position [1451, 0]
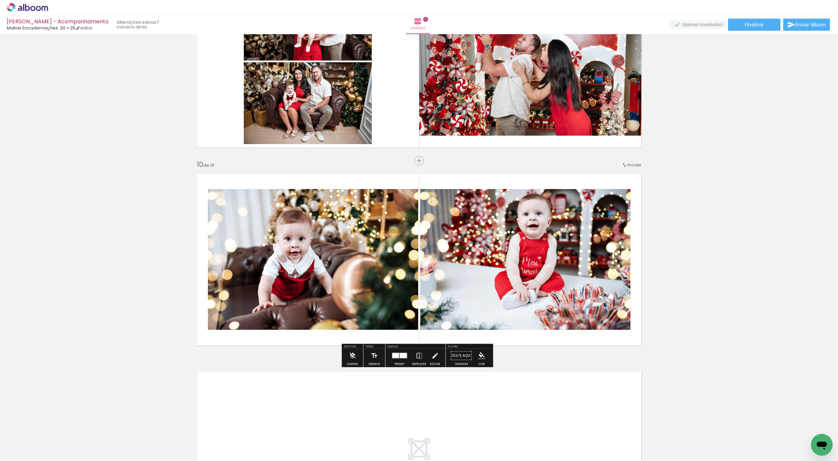
scroll to position [1686, 0]
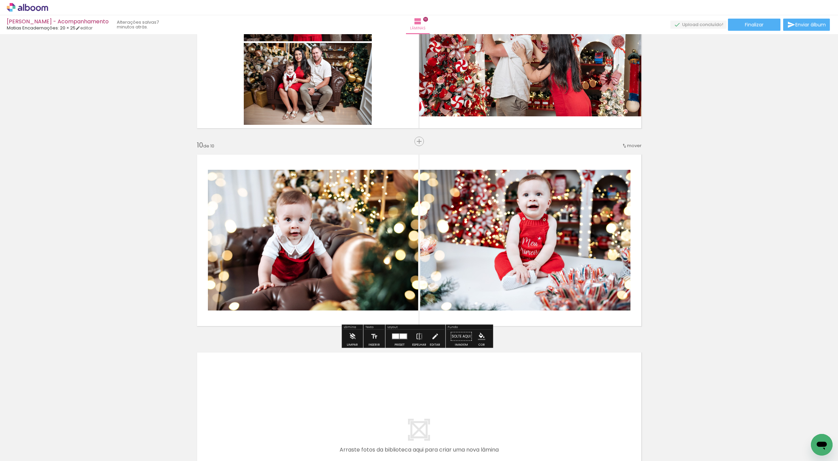
click at [351, 255] on quentale-photo at bounding box center [313, 240] width 210 height 141
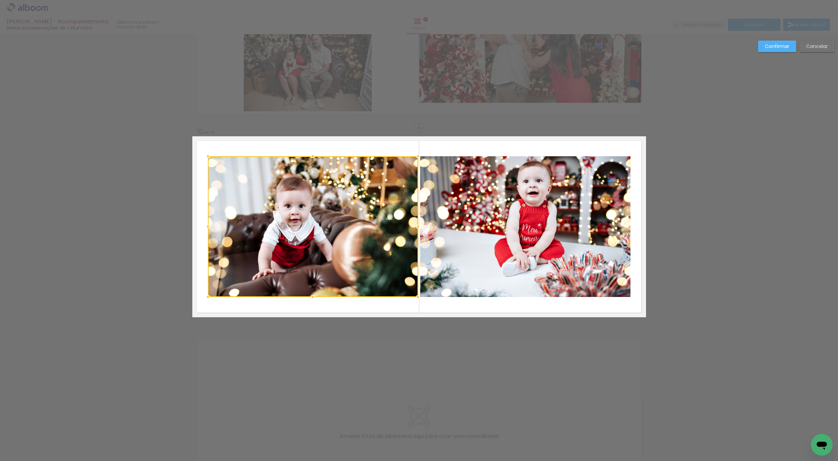
scroll to position [1700, 0]
click at [458, 256] on quentale-photo at bounding box center [525, 226] width 210 height 141
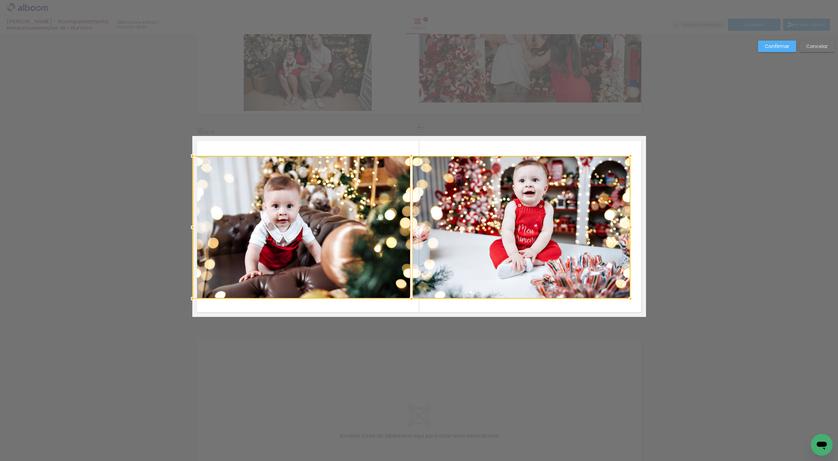
drag, startPoint x: 203, startPoint y: 298, endPoint x: 193, endPoint y: 293, distance: 11.5
click at [190, 299] on div at bounding box center [193, 299] width 14 height 14
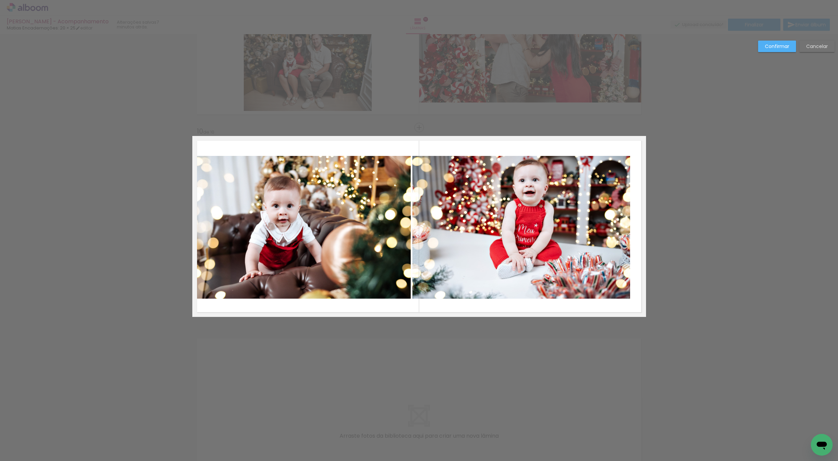
click at [323, 247] on quentale-photo at bounding box center [302, 227] width 218 height 143
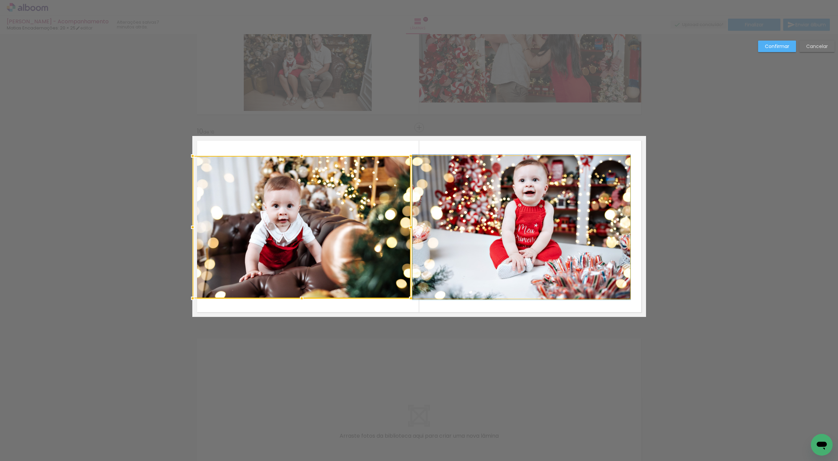
click at [477, 232] on quentale-photo at bounding box center [521, 227] width 218 height 143
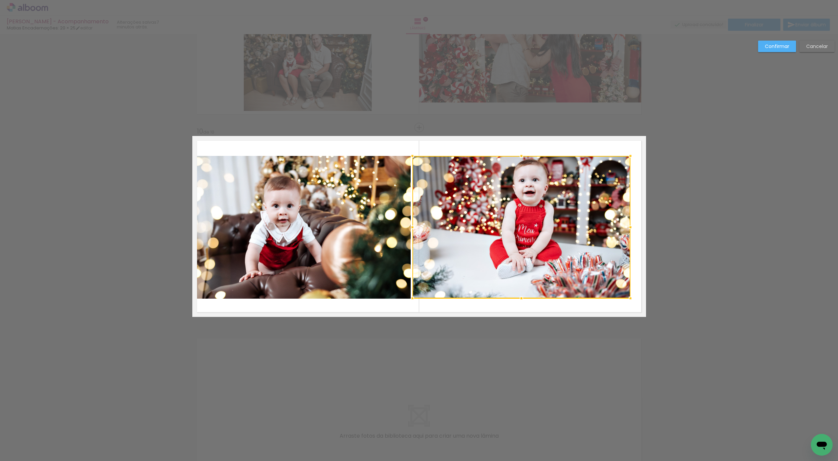
click at [390, 246] on quentale-photo at bounding box center [302, 227] width 218 height 143
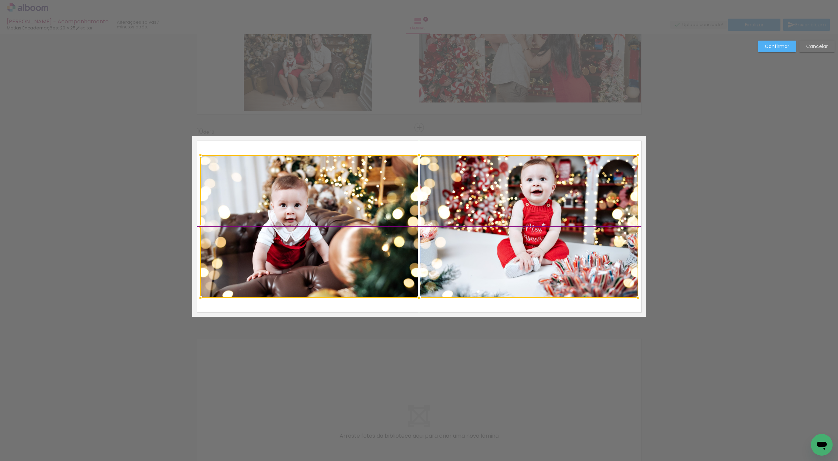
drag, startPoint x: 449, startPoint y: 254, endPoint x: 456, endPoint y: 254, distance: 7.8
click at [456, 254] on div at bounding box center [419, 226] width 438 height 143
drag, startPoint x: 769, startPoint y: 42, endPoint x: 758, endPoint y: 43, distance: 11.2
click at [768, 42] on paper-button "Confirmar" at bounding box center [777, 47] width 38 height 12
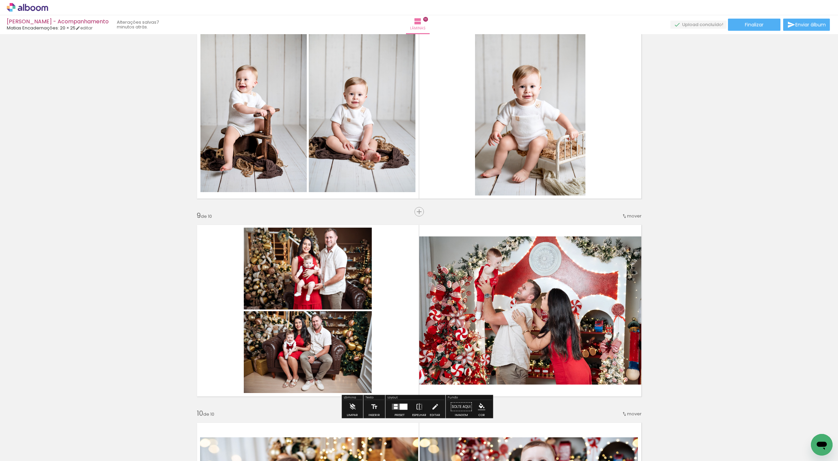
scroll to position [1419, 0]
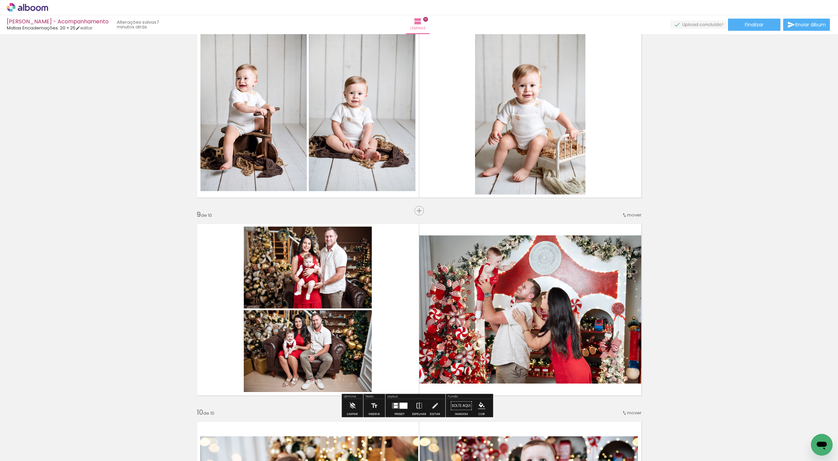
click at [628, 216] on span "mover" at bounding box center [634, 215] width 15 height 6
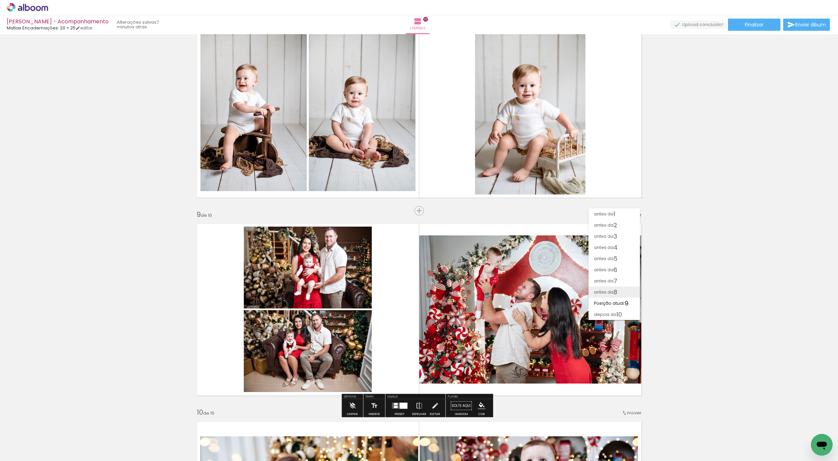
click at [613, 294] on span "8" at bounding box center [615, 292] width 4 height 11
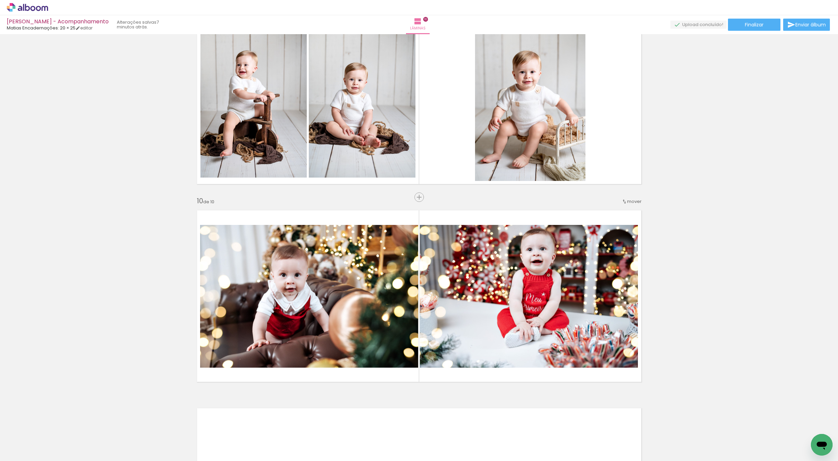
scroll to position [1640, 0]
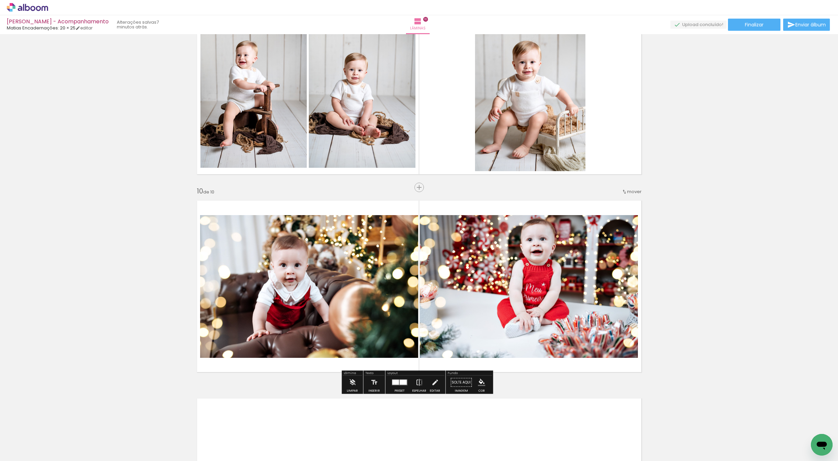
click at [628, 189] on span "mover" at bounding box center [634, 192] width 15 height 6
click at [616, 259] on span "7" at bounding box center [615, 257] width 4 height 11
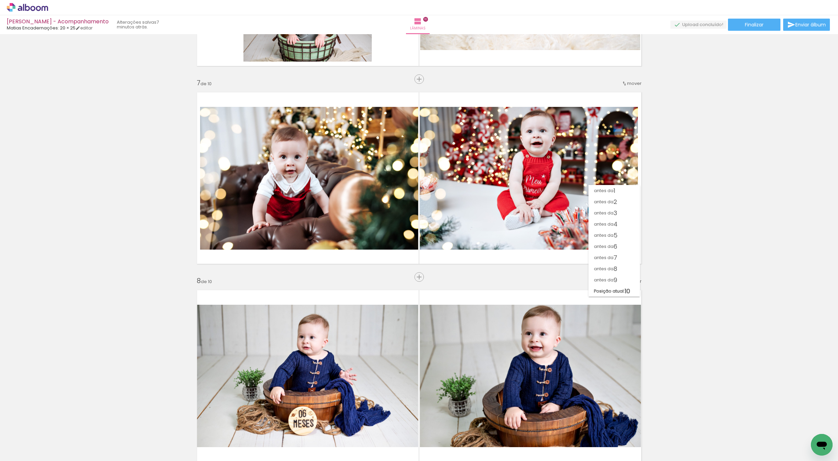
scroll to position [1106, 0]
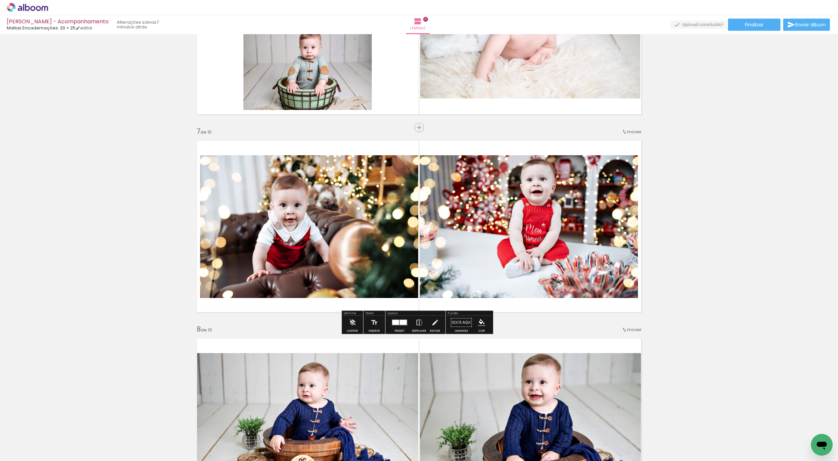
click at [628, 131] on span "mover" at bounding box center [634, 132] width 15 height 6
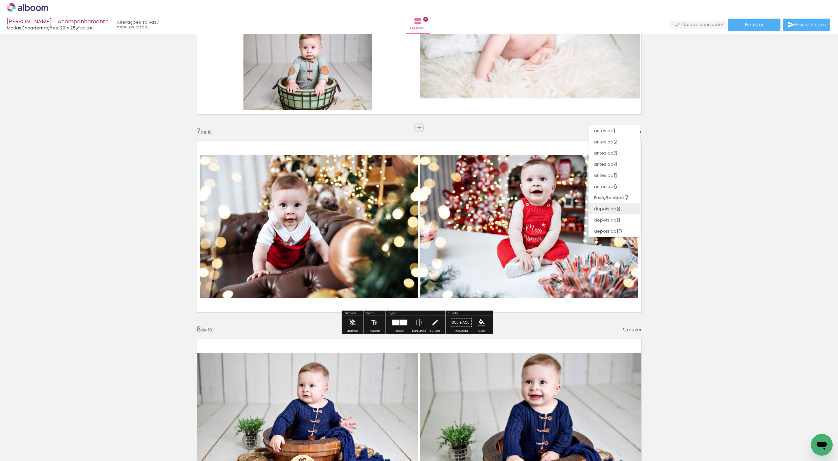
click at [620, 207] on span "8" at bounding box center [618, 208] width 4 height 11
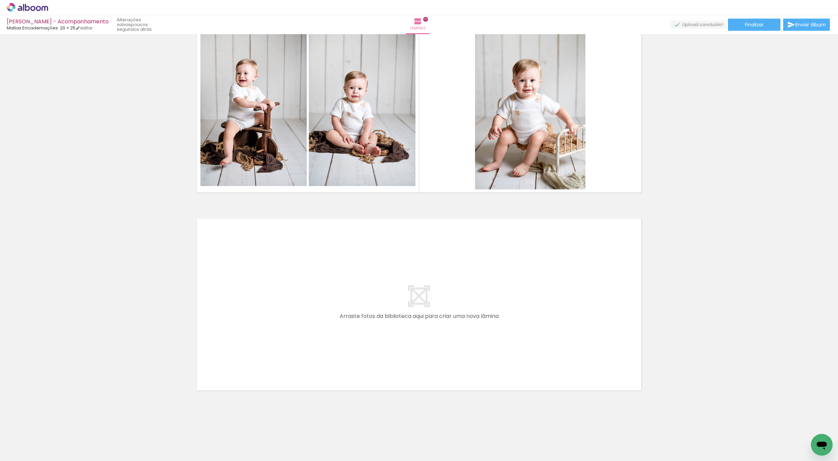
scroll to position [0, 0]
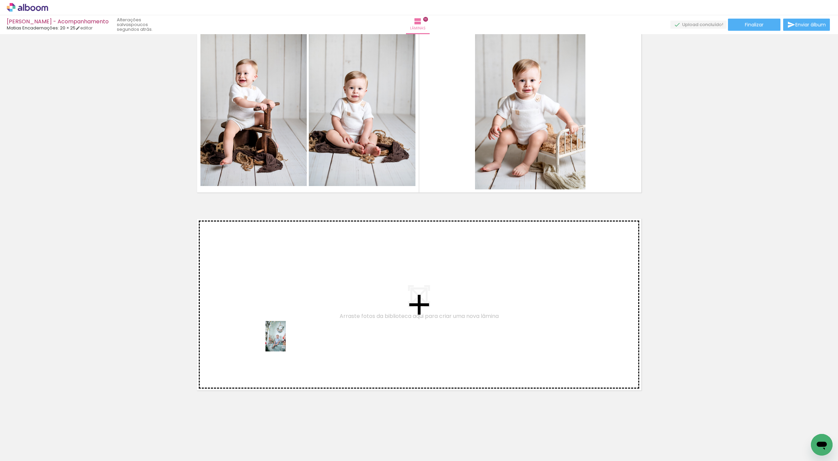
drag, startPoint x: 233, startPoint y: 439, endPoint x: 286, endPoint y: 342, distance: 111.2
click at [286, 342] on quentale-workspace at bounding box center [419, 230] width 838 height 461
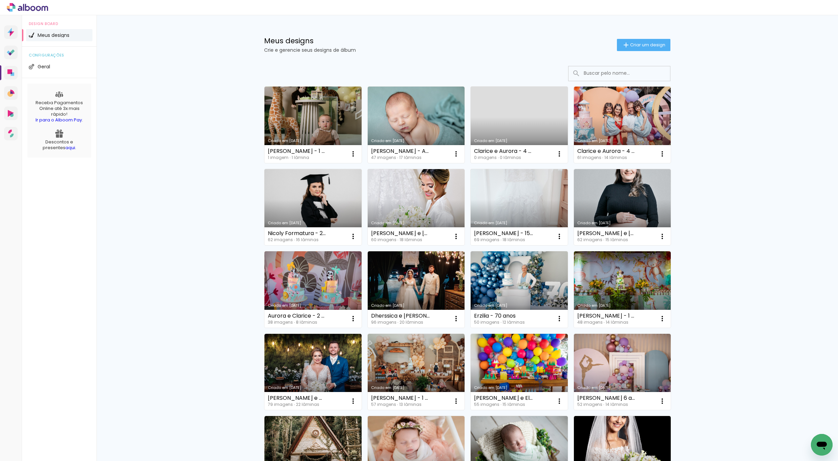
click at [12, 75] on icon at bounding box center [12, 73] width 3 height 3
click at [637, 41] on paper-button "Criar um design" at bounding box center [643, 45] width 53 height 12
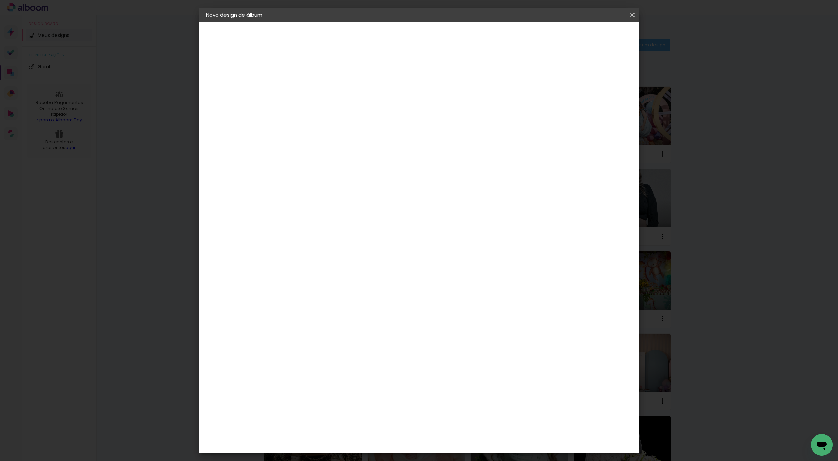
click at [317, 92] on input at bounding box center [317, 91] width 0 height 10
type input "[PERSON_NAME] e Luzia - Bodas de esmeralda"
click at [0, 0] on slot "Avançar" at bounding box center [0, 0] width 0 height 0
click at [368, 127] on input at bounding box center [334, 129] width 68 height 8
type input "mat"
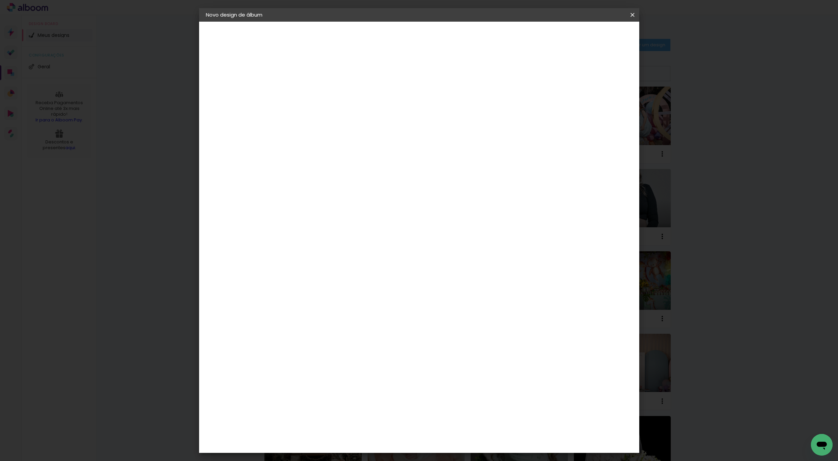
type paper-input "mat"
click at [353, 154] on div "Matias Encadernações" at bounding box center [333, 154] width 42 height 11
click at [425, 41] on paper-button "Avançar" at bounding box center [408, 36] width 33 height 12
click at [353, 110] on paper-input-container "Linha" at bounding box center [333, 118] width 39 height 17
click at [0, 0] on slot "Panoramico Plus (Fosco ou Brilho)" at bounding box center [0, 0] width 0 height 0
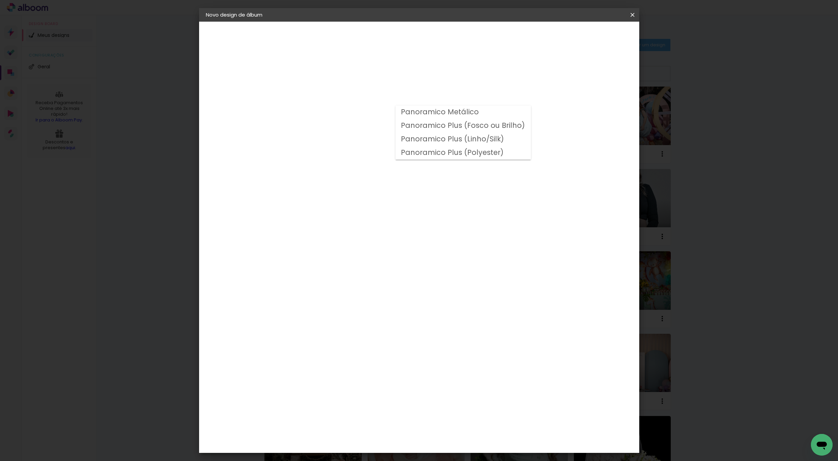
type input "Panoramico Plus (Fosco ou Brilho)"
click at [427, 40] on paper-button "Avançar" at bounding box center [410, 36] width 33 height 12
click at [590, 36] on span "Iniciar design" at bounding box center [574, 36] width 31 height 5
